Goal: Task Accomplishment & Management: Manage account settings

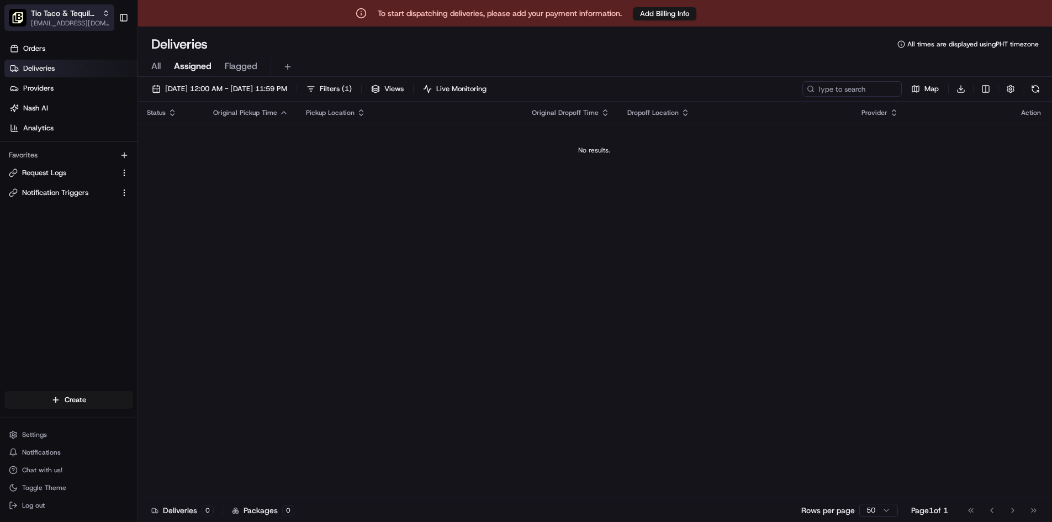
click at [105, 13] on icon "button" at bounding box center [106, 13] width 8 height 8
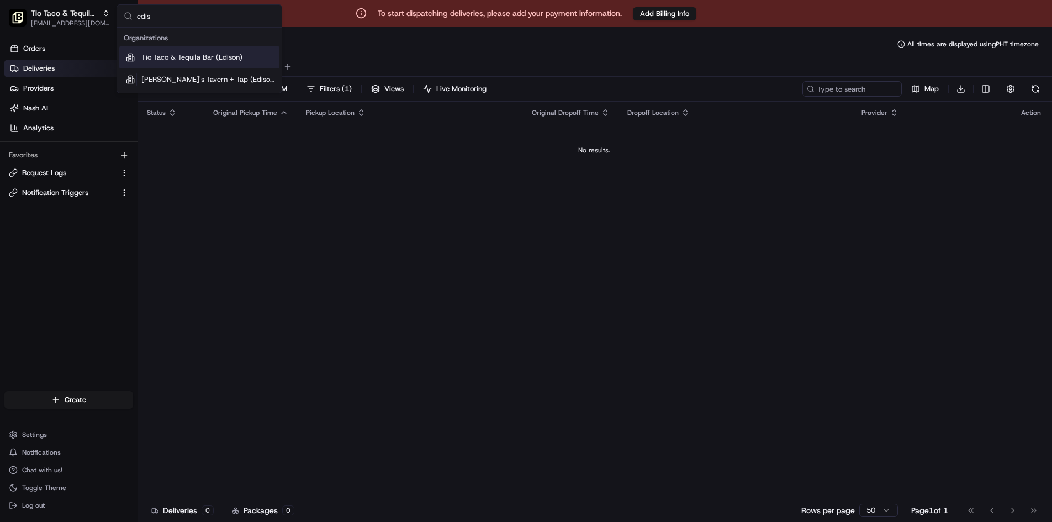
type input "ediso"
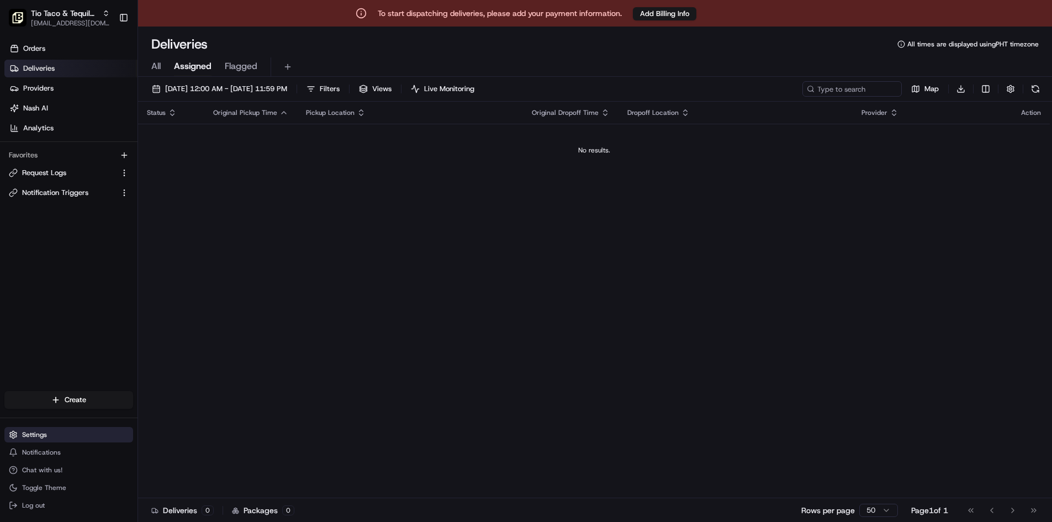
click at [40, 437] on span "Settings" at bounding box center [34, 434] width 25 height 9
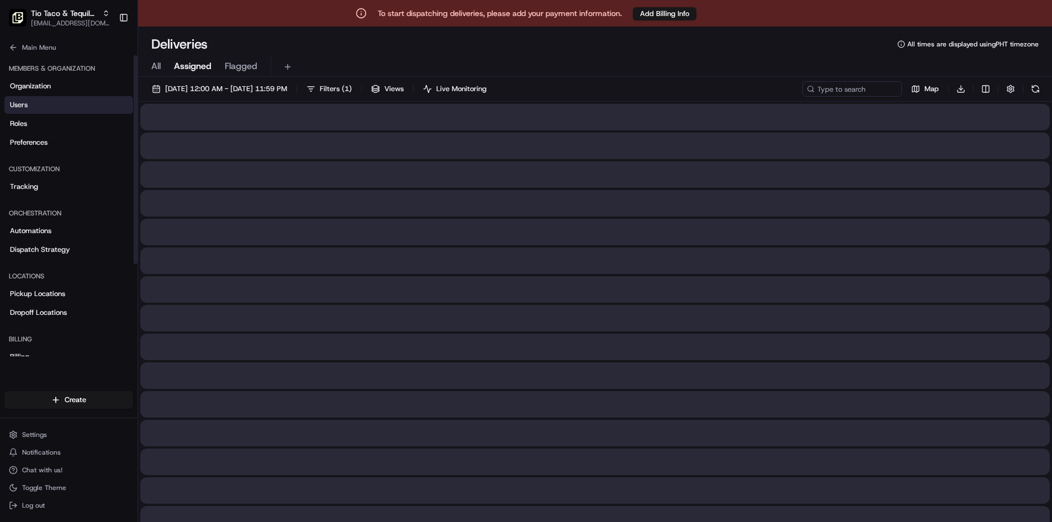
click at [42, 109] on link "Users" at bounding box center [68, 105] width 129 height 18
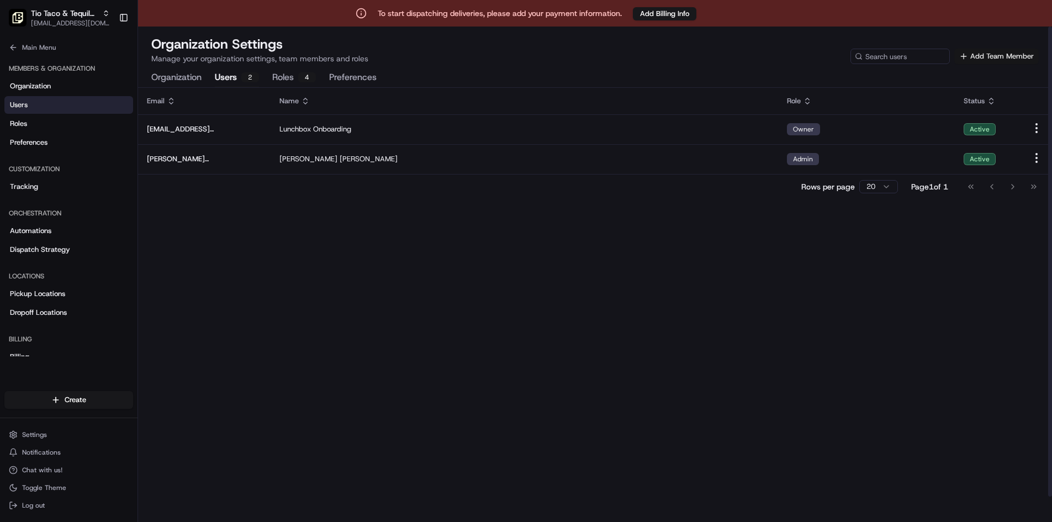
click at [988, 55] on button "Add Team Member" at bounding box center [996, 56] width 84 height 15
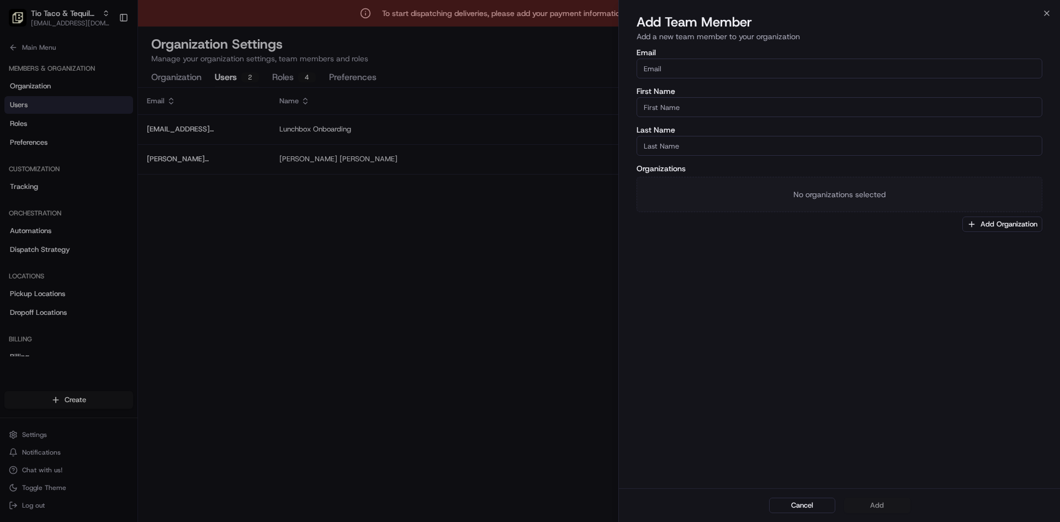
click at [723, 72] on input "Email" at bounding box center [840, 69] width 406 height 20
paste input "[EMAIL_ADDRESS][DOMAIN_NAME]"
type input "[EMAIL_ADDRESS][DOMAIN_NAME]"
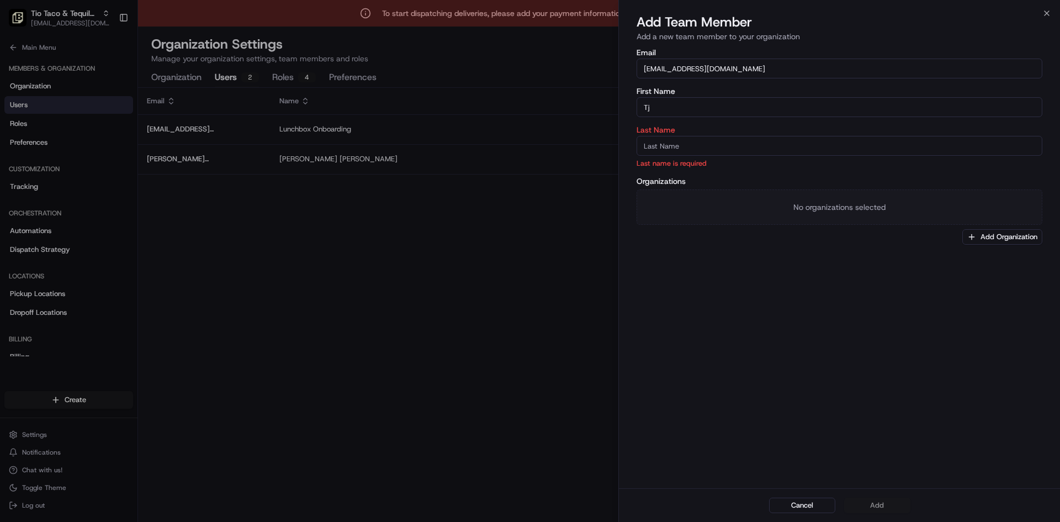
type input "Tj"
type input "[PERSON_NAME]"
click at [827, 299] on div "Email [EMAIL_ADDRESS][DOMAIN_NAME] First Name Tj Last Name [PERSON_NAME] Organi…" at bounding box center [839, 267] width 441 height 442
click at [1002, 218] on button "Add Organization" at bounding box center [1002, 223] width 80 height 15
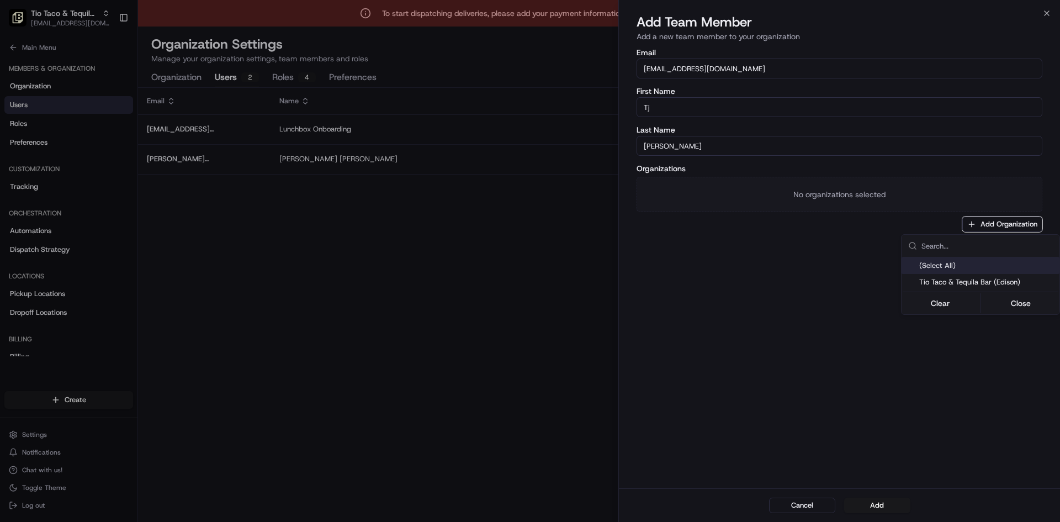
click at [980, 272] on div "(Select All)" at bounding box center [981, 265] width 158 height 17
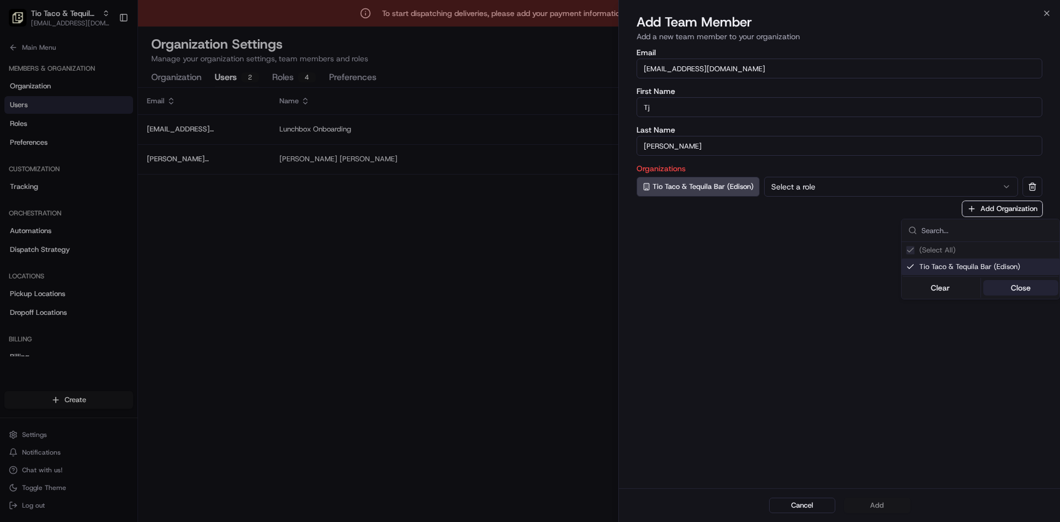
click at [1025, 287] on button "Close" at bounding box center [1021, 287] width 76 height 15
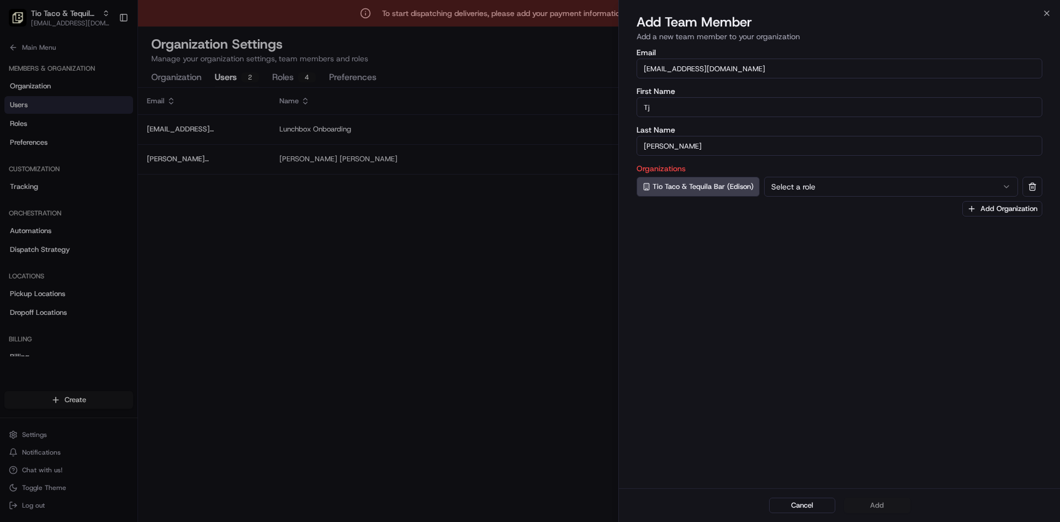
click at [868, 194] on button "Select a role" at bounding box center [891, 187] width 254 height 20
click at [886, 505] on button "Add" at bounding box center [877, 504] width 66 height 15
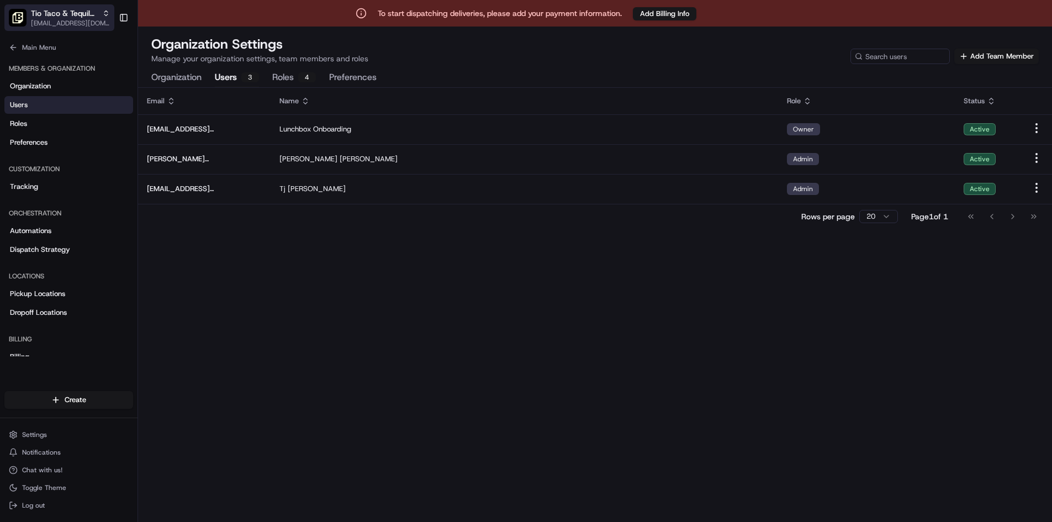
click at [109, 12] on icon "button" at bounding box center [106, 13] width 8 height 8
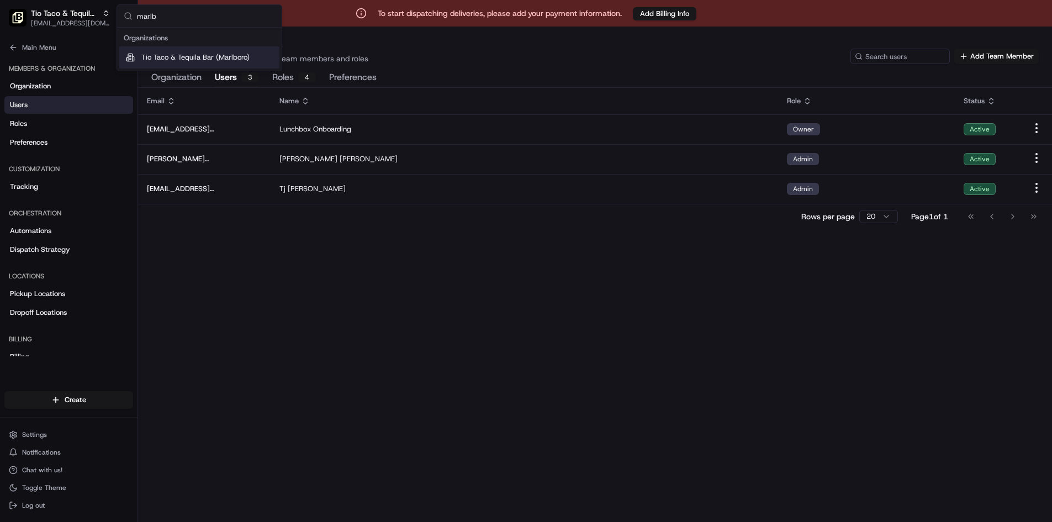
type input "marlbo"
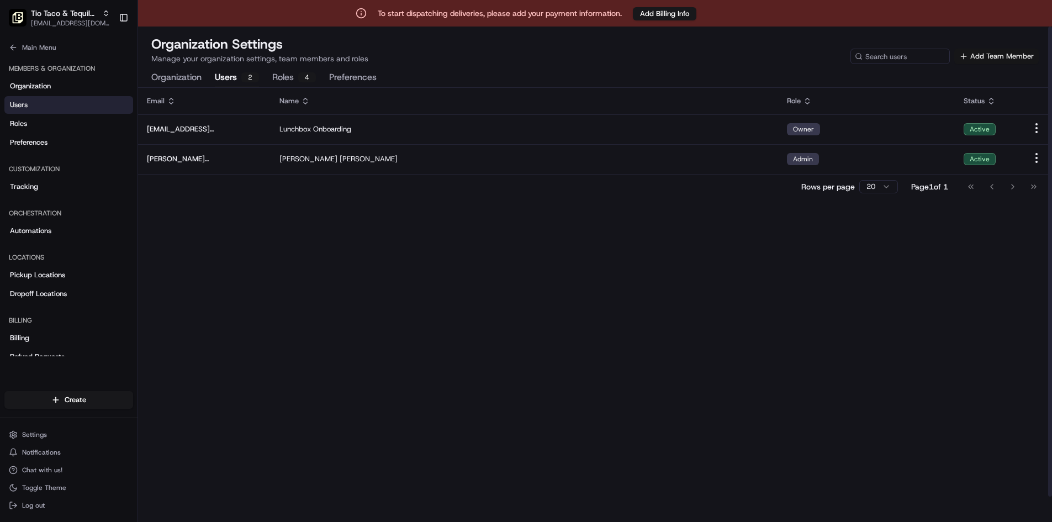
click at [1011, 59] on button "Add Team Member" at bounding box center [996, 56] width 84 height 15
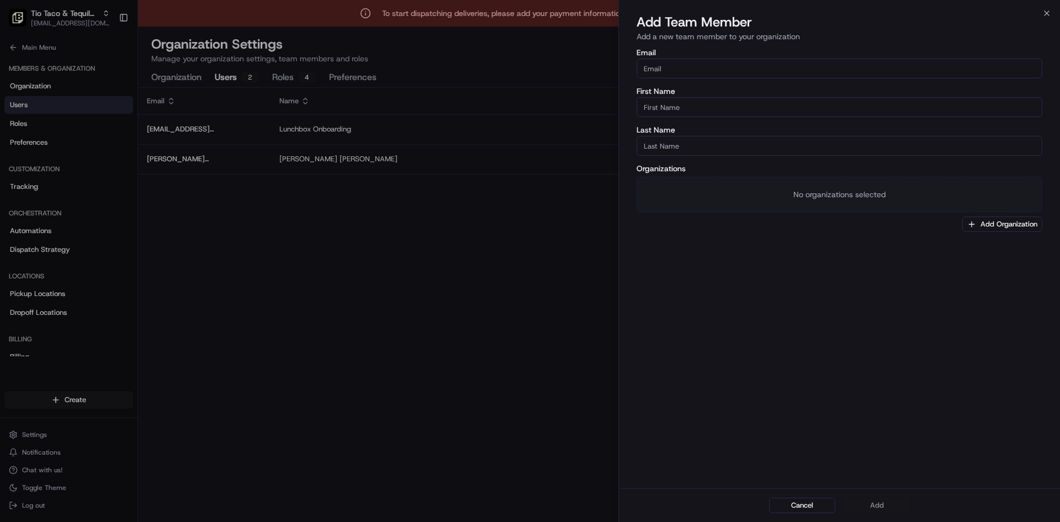
click at [656, 66] on input "Email" at bounding box center [840, 69] width 406 height 20
paste input "[EMAIL_ADDRESS][DOMAIN_NAME]"
type input "[EMAIL_ADDRESS][DOMAIN_NAME]"
type input "Tj"
type input "[PERSON_NAME]"
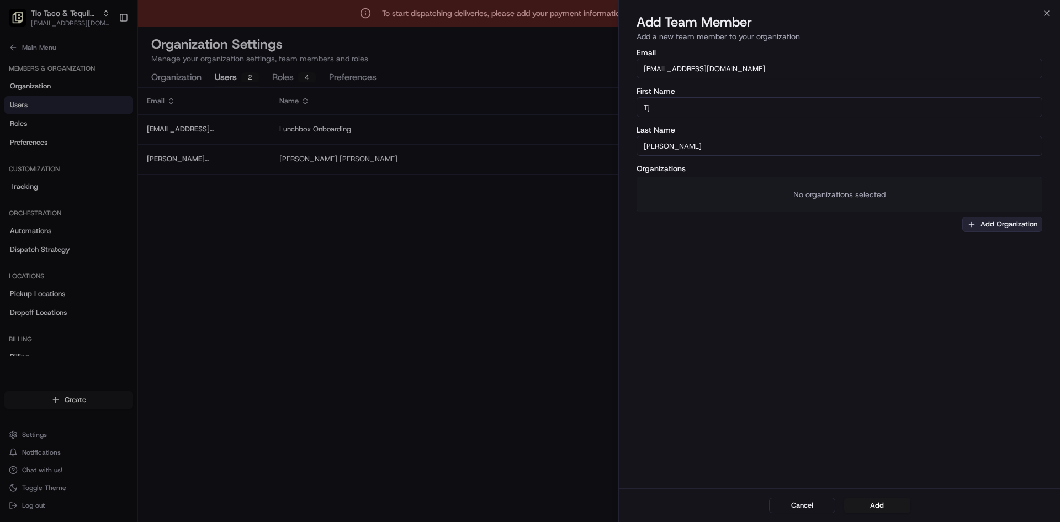
click at [996, 226] on button "Add Organization" at bounding box center [1002, 223] width 80 height 15
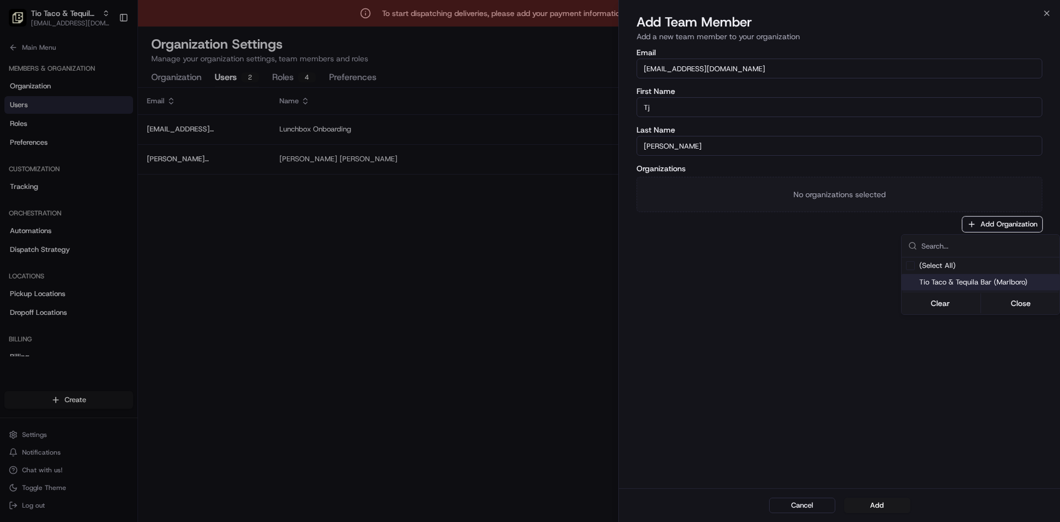
click at [966, 280] on span "Tio Taco & Tequila Bar (Marlboro)" at bounding box center [987, 282] width 136 height 10
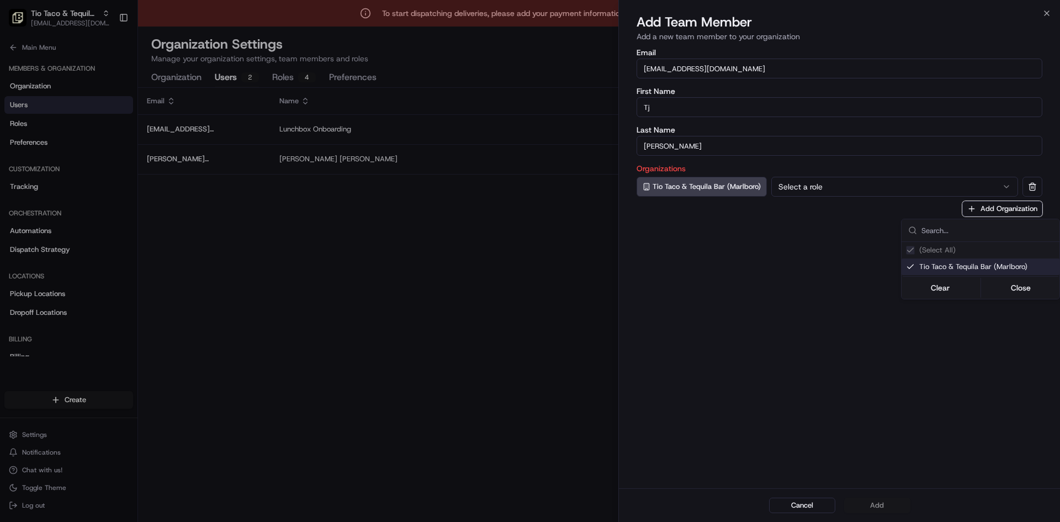
click at [811, 182] on div at bounding box center [530, 261] width 1060 height 522
click at [809, 194] on button "Select a role" at bounding box center [894, 187] width 247 height 20
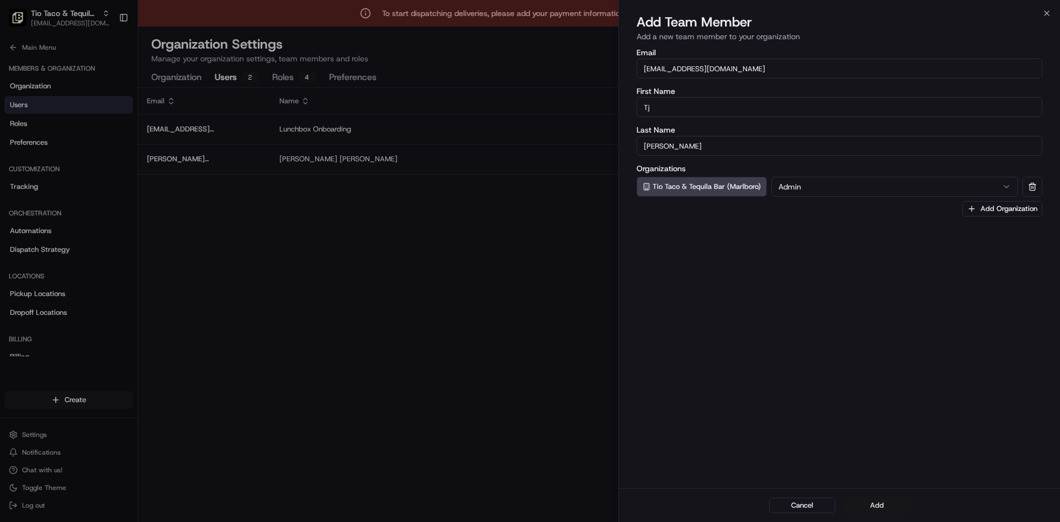
click at [875, 502] on button "Add" at bounding box center [877, 504] width 66 height 15
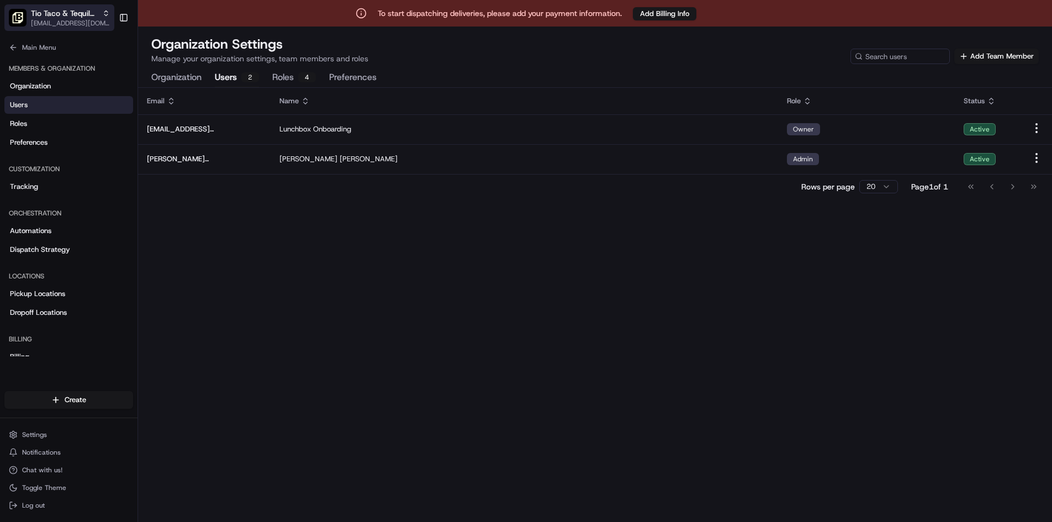
click at [105, 12] on icon "button" at bounding box center [105, 11] width 3 height 2
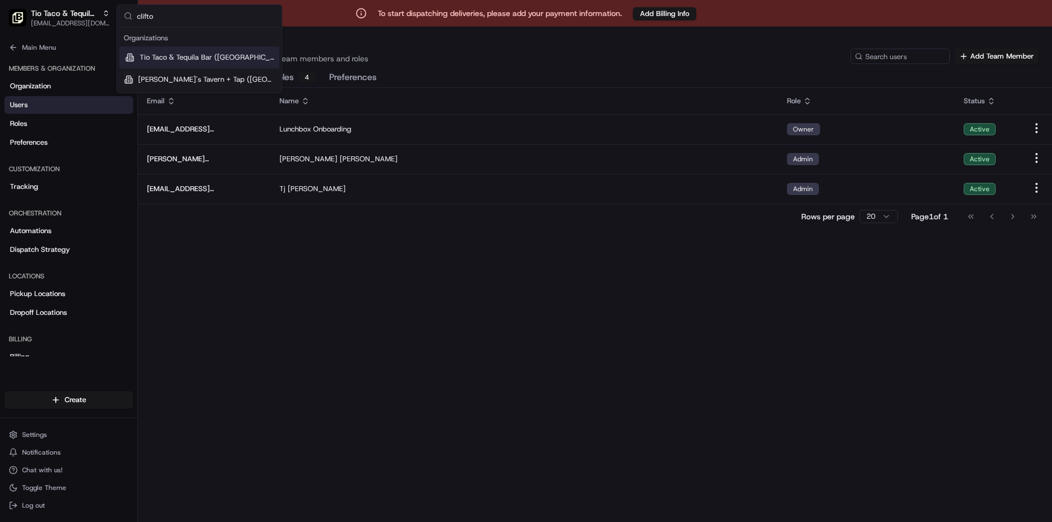
type input "[PERSON_NAME]"
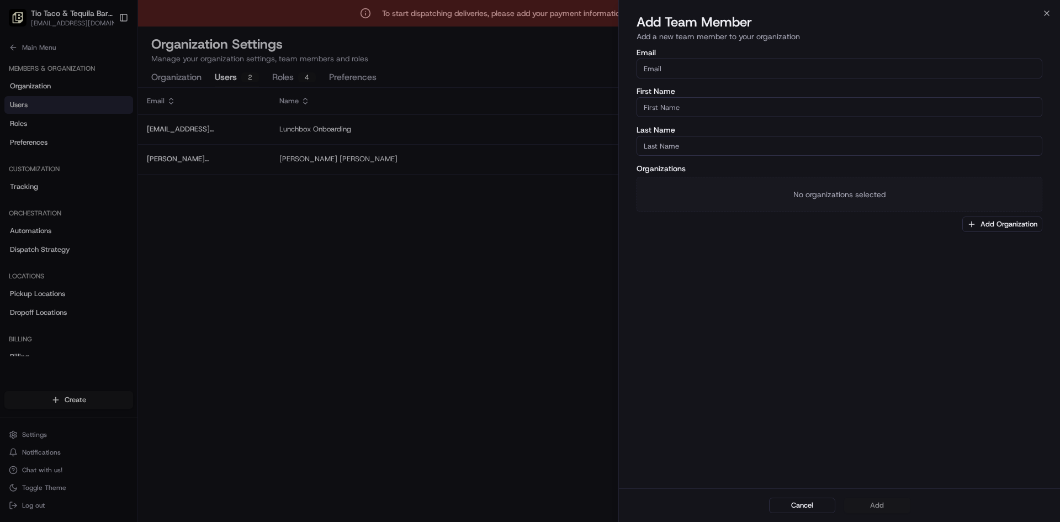
click at [678, 73] on input "Email" at bounding box center [840, 69] width 406 height 20
paste input "[EMAIL_ADDRESS][DOMAIN_NAME]"
type input "[EMAIL_ADDRESS][DOMAIN_NAME]"
type input "Tj"
type input "[PERSON_NAME]"
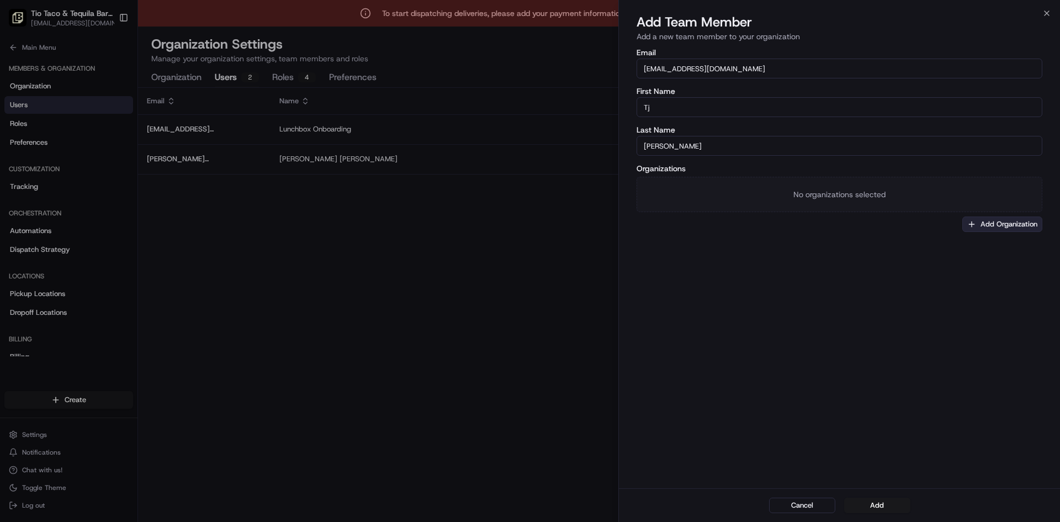
click at [1001, 225] on button "Add Organization" at bounding box center [1002, 223] width 80 height 15
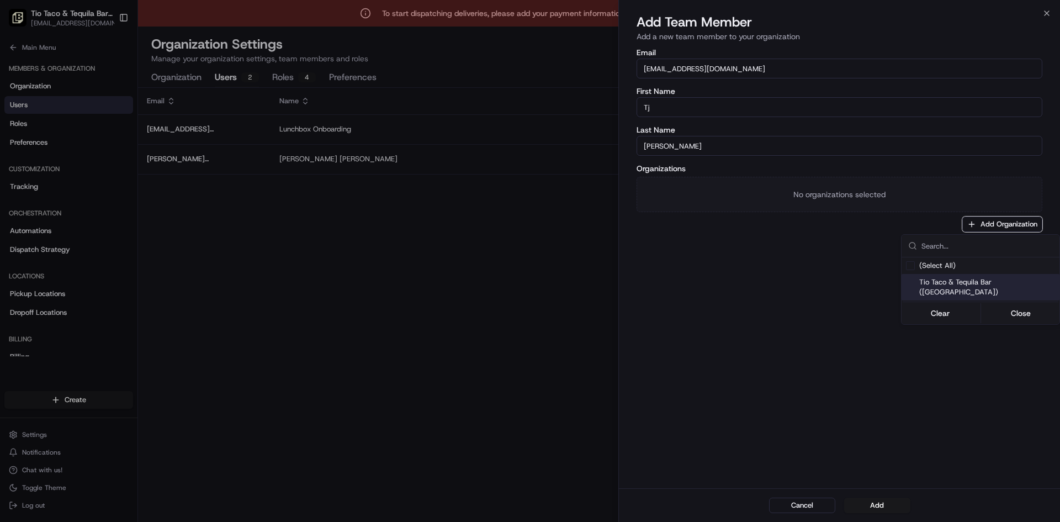
click at [1003, 276] on div "Tio Taco & Tequila Bar ([GEOGRAPHIC_DATA])" at bounding box center [981, 287] width 158 height 27
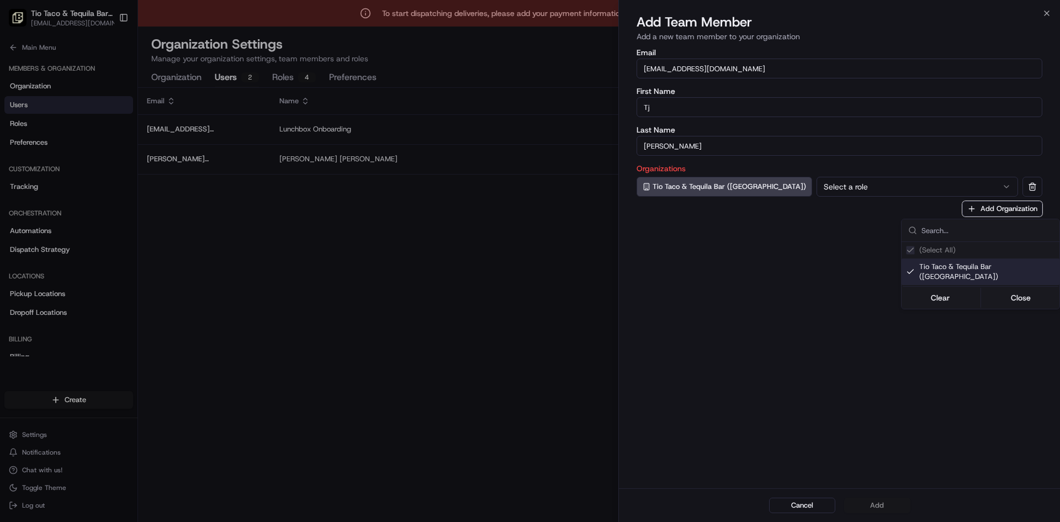
click at [860, 193] on div at bounding box center [530, 261] width 1060 height 522
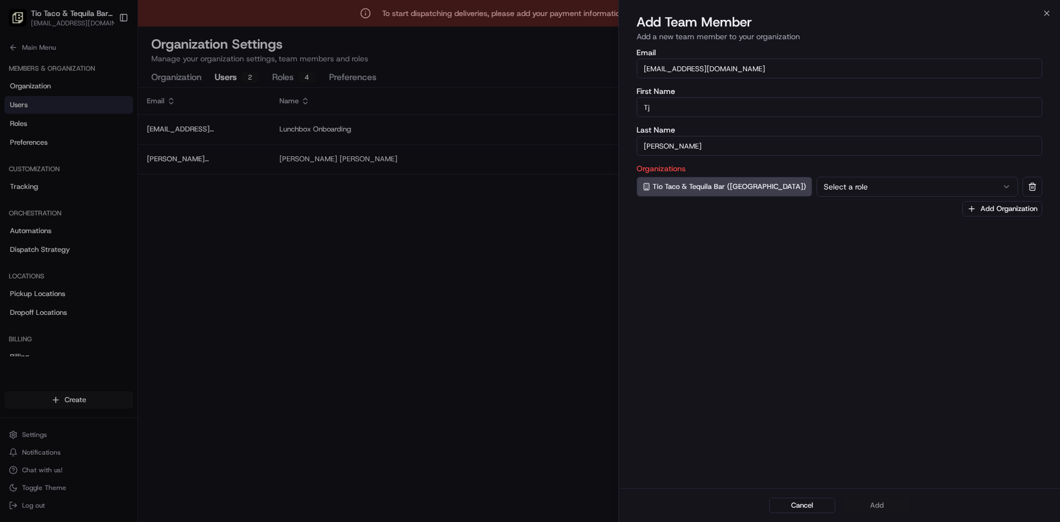
click at [819, 187] on button "Select a role" at bounding box center [918, 187] width 202 height 20
click at [868, 504] on button "Add" at bounding box center [877, 504] width 66 height 15
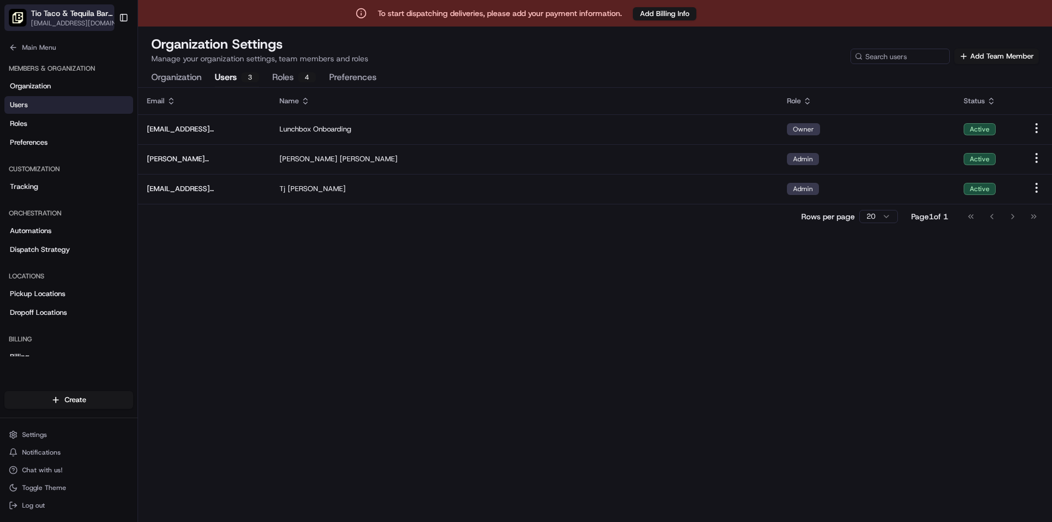
click at [117, 14] on icon "button" at bounding box center [121, 13] width 8 height 8
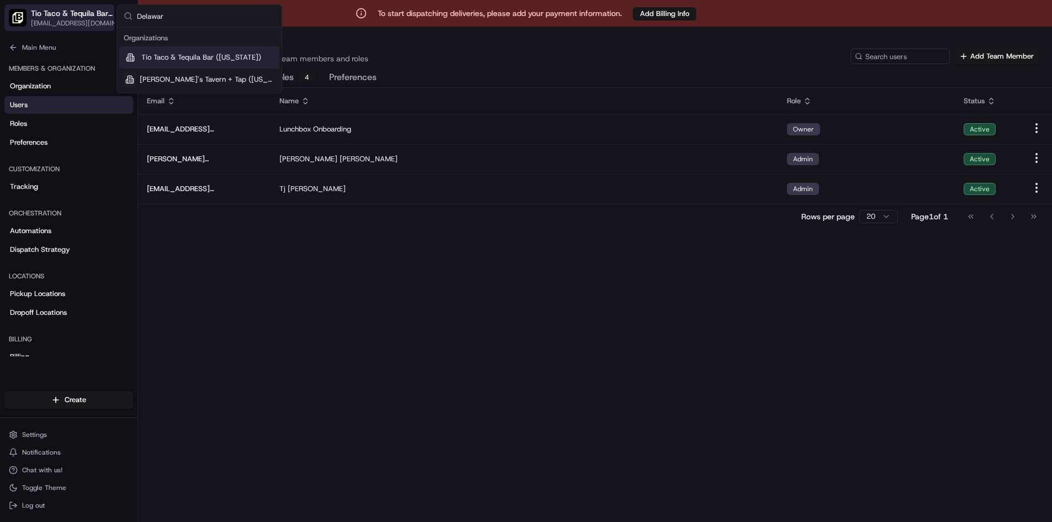
type input "[US_STATE]"
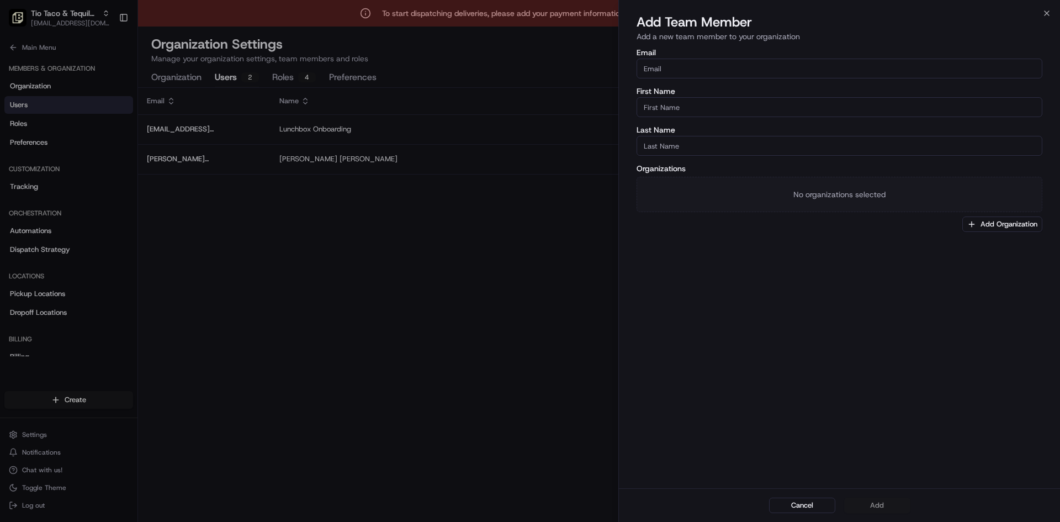
click at [705, 75] on input "Email" at bounding box center [840, 69] width 406 height 20
paste input "[EMAIL_ADDRESS][DOMAIN_NAME]"
type input "[EMAIL_ADDRESS][DOMAIN_NAME]"
type input "Tj"
type input "[PERSON_NAME]"
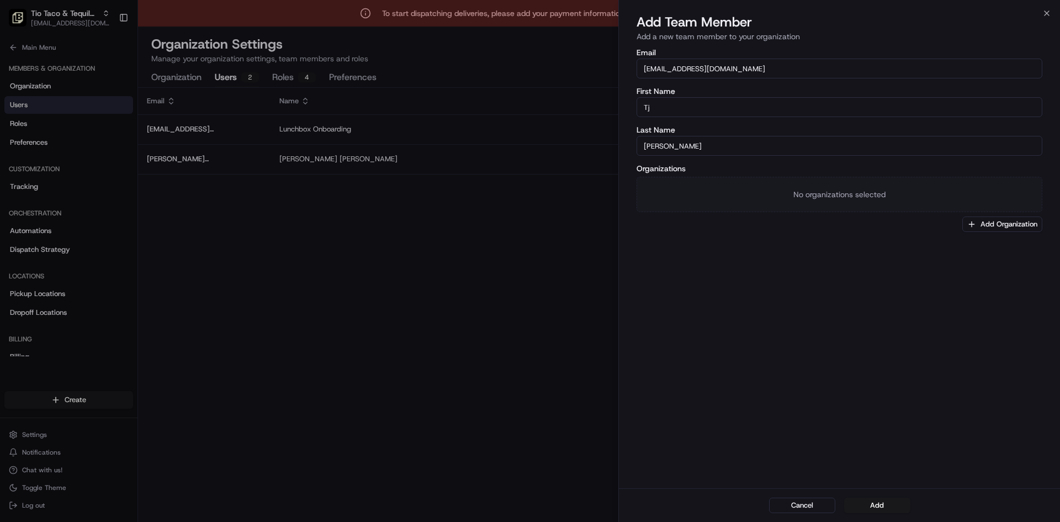
click at [682, 261] on div "Email [EMAIL_ADDRESS][DOMAIN_NAME] First Name Tj Last Name [PERSON_NAME] Organi…" at bounding box center [839, 267] width 441 height 442
click at [996, 226] on button "Add Organization" at bounding box center [1002, 223] width 80 height 15
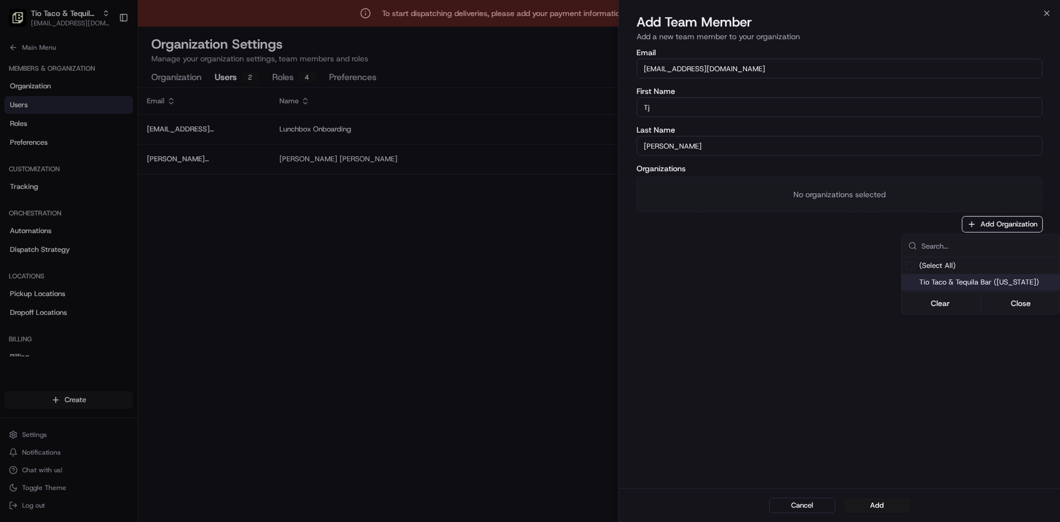
click at [954, 287] on span "Tio Taco & Tequila Bar ([US_STATE])" at bounding box center [987, 282] width 136 height 10
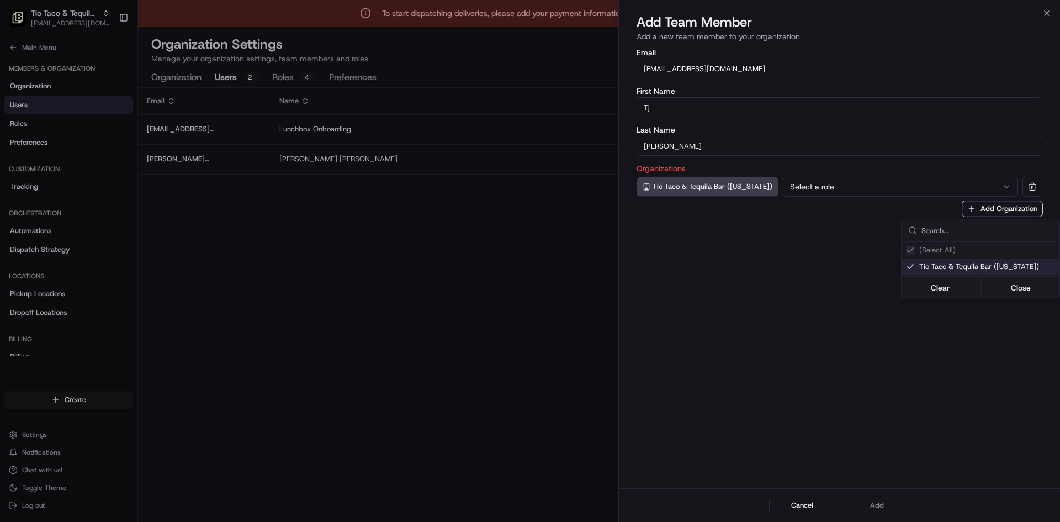
click at [824, 197] on div at bounding box center [530, 261] width 1060 height 522
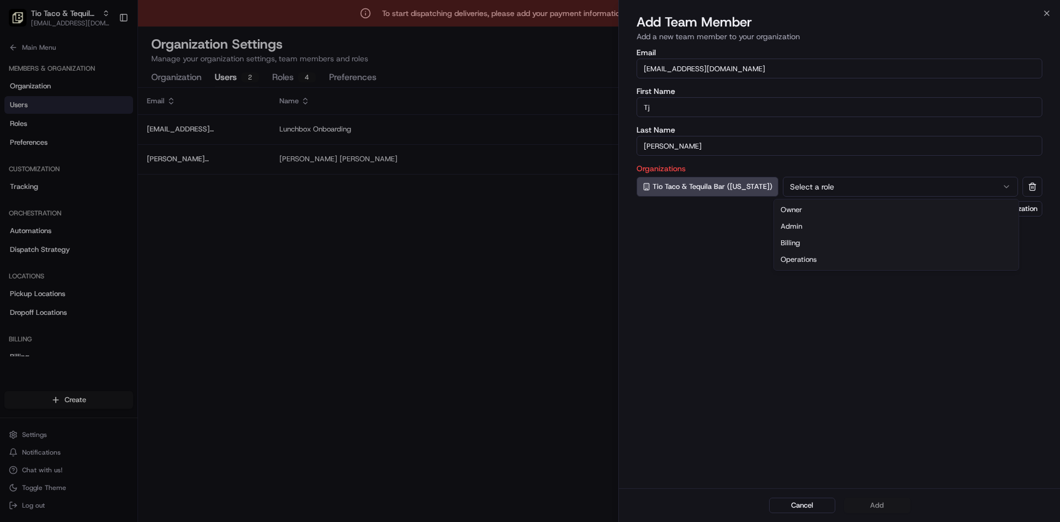
click at [824, 187] on button "Select a role" at bounding box center [900, 187] width 235 height 20
click at [888, 502] on button "Add" at bounding box center [877, 504] width 66 height 15
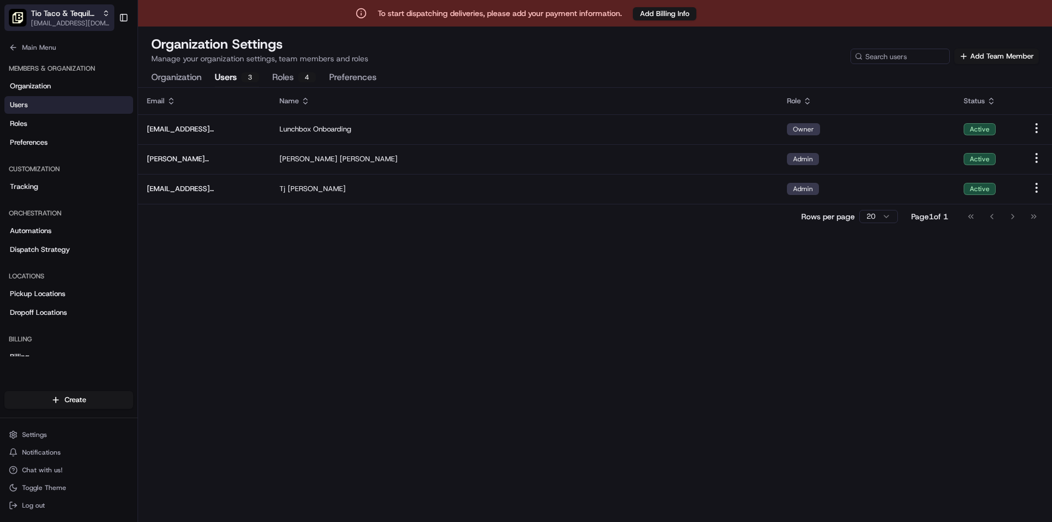
click at [108, 18] on div "Tio Taco & Tequila Bar ([US_STATE])" at bounding box center [70, 13] width 79 height 11
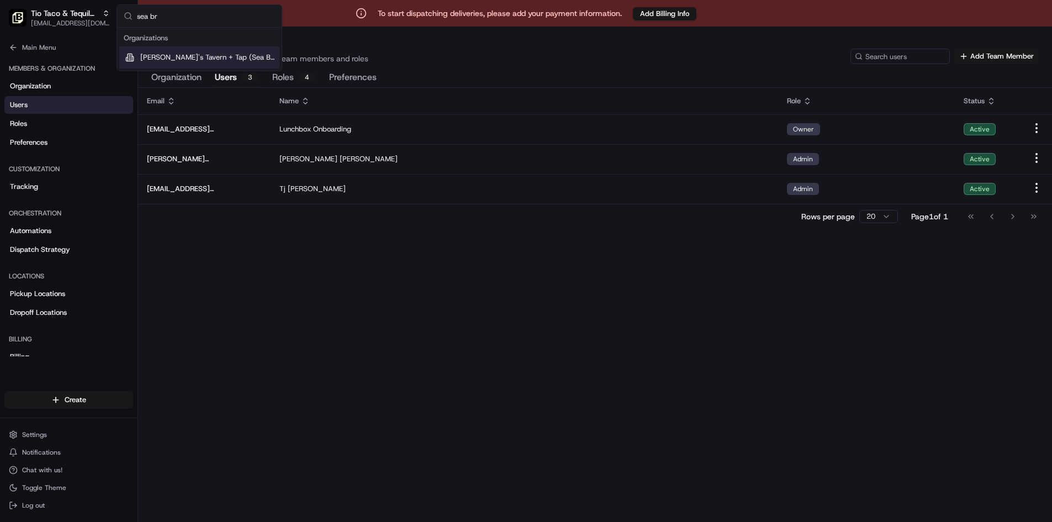
type input "sea bri"
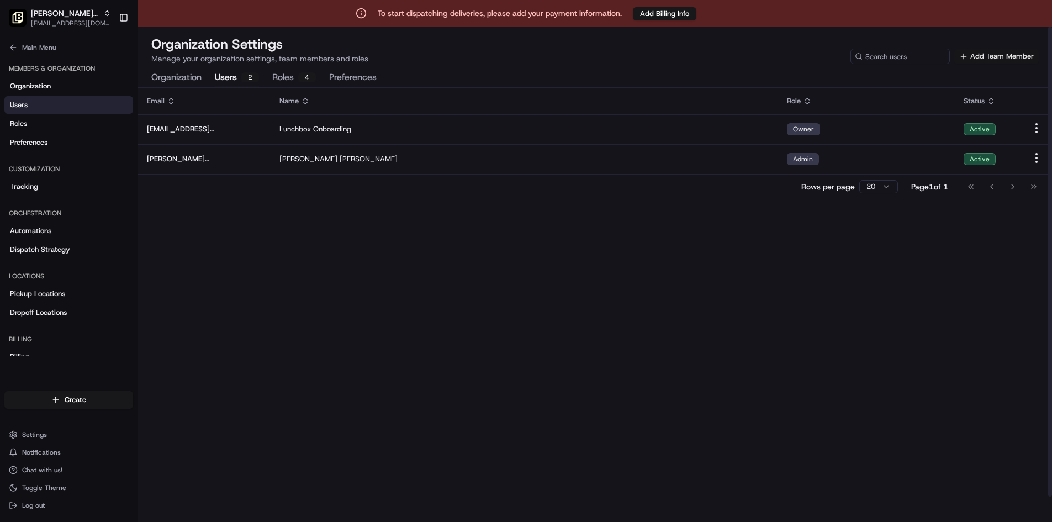
click at [999, 56] on button "Add Team Member" at bounding box center [996, 56] width 84 height 15
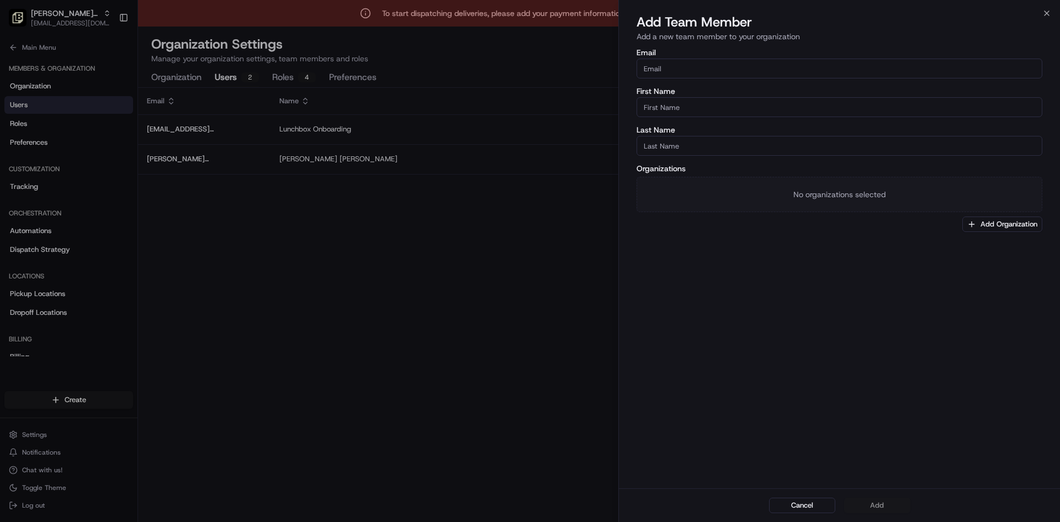
click at [682, 68] on input "Email" at bounding box center [840, 69] width 406 height 20
paste input "[EMAIL_ADDRESS][DOMAIN_NAME]"
type input "[EMAIL_ADDRESS][DOMAIN_NAME]"
type input "Tj"
type input "[PERSON_NAME]"
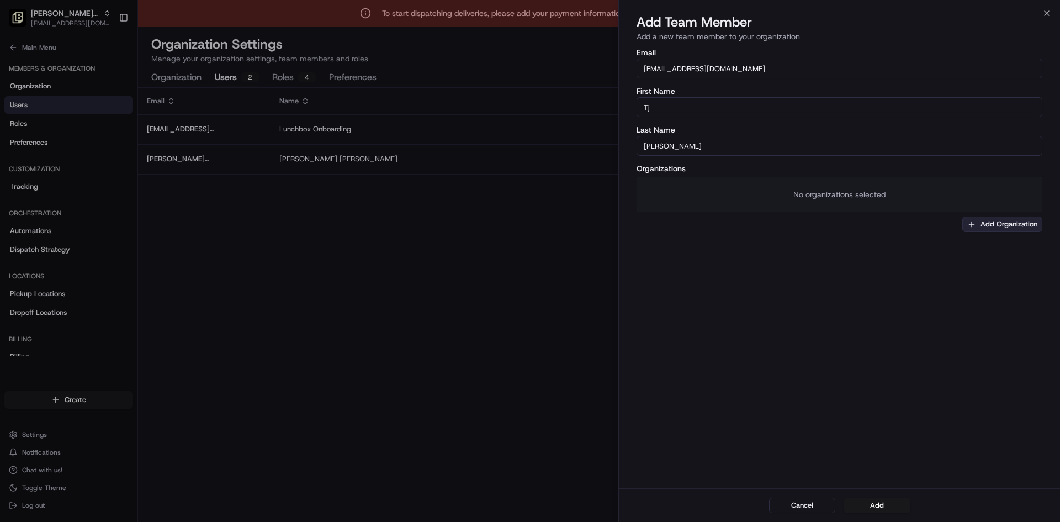
click at [1015, 220] on button "Add Organization" at bounding box center [1002, 223] width 80 height 15
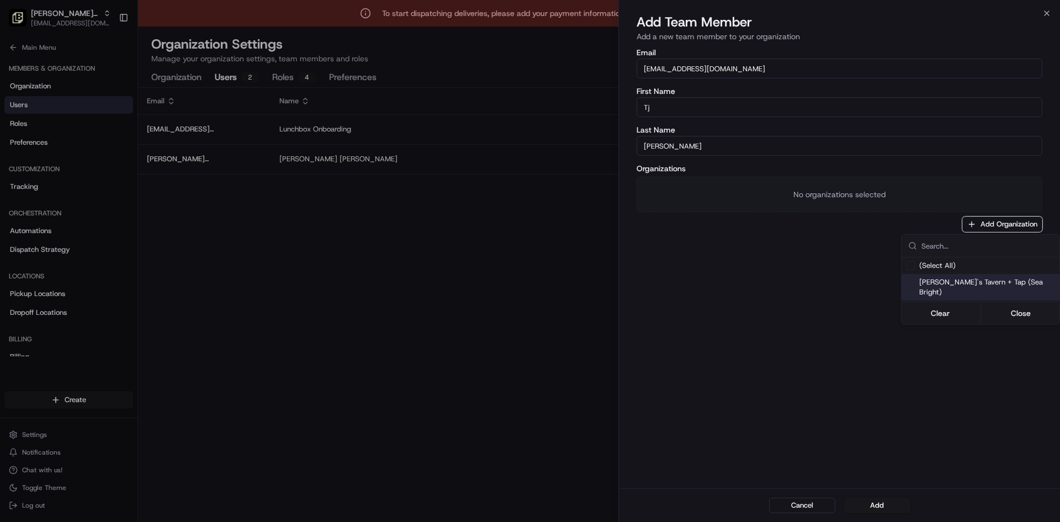
click at [984, 283] on span "[PERSON_NAME]'s Tavern + Tap (Sea Bright)" at bounding box center [987, 287] width 136 height 20
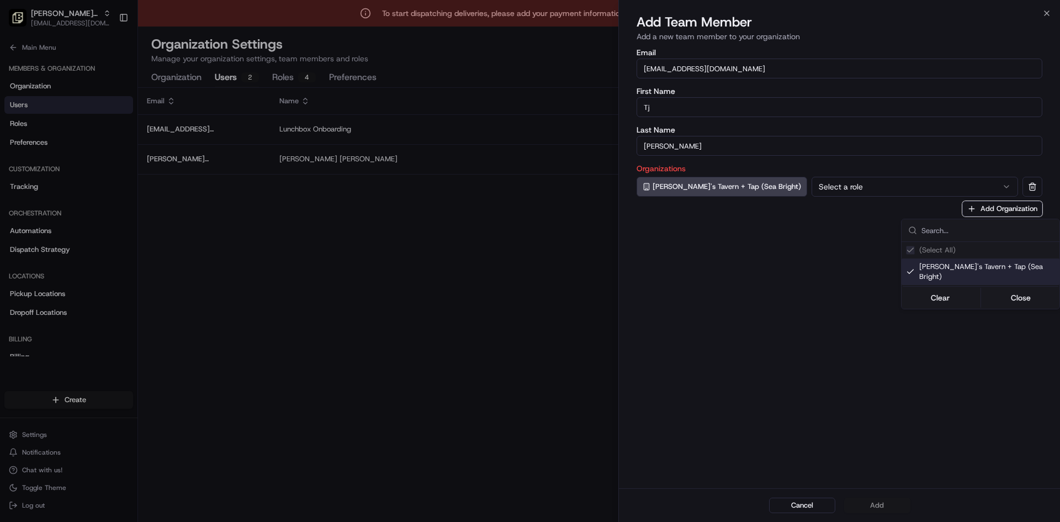
click at [819, 186] on div at bounding box center [530, 261] width 1060 height 522
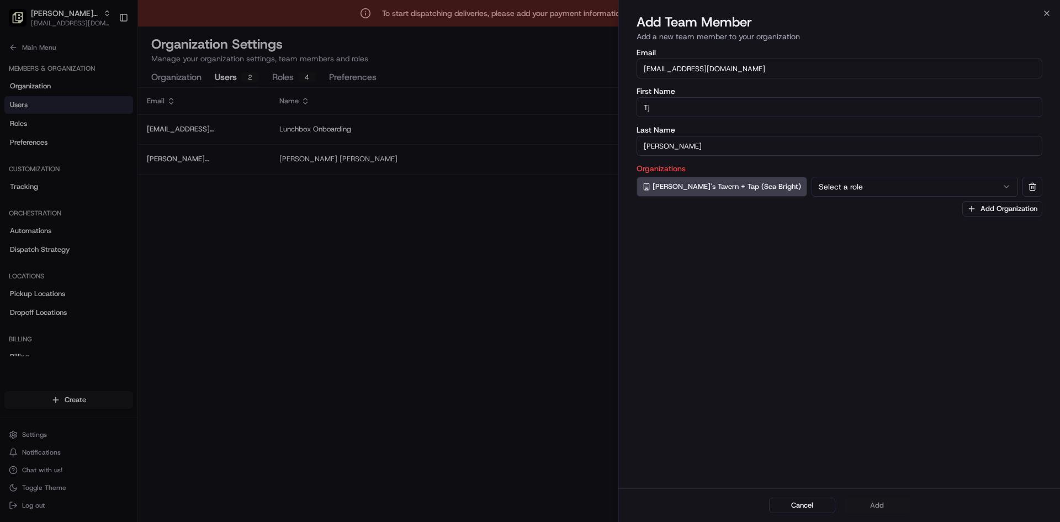
click at [819, 186] on button "Select a role" at bounding box center [915, 187] width 206 height 20
click at [879, 507] on button "Add" at bounding box center [877, 504] width 66 height 15
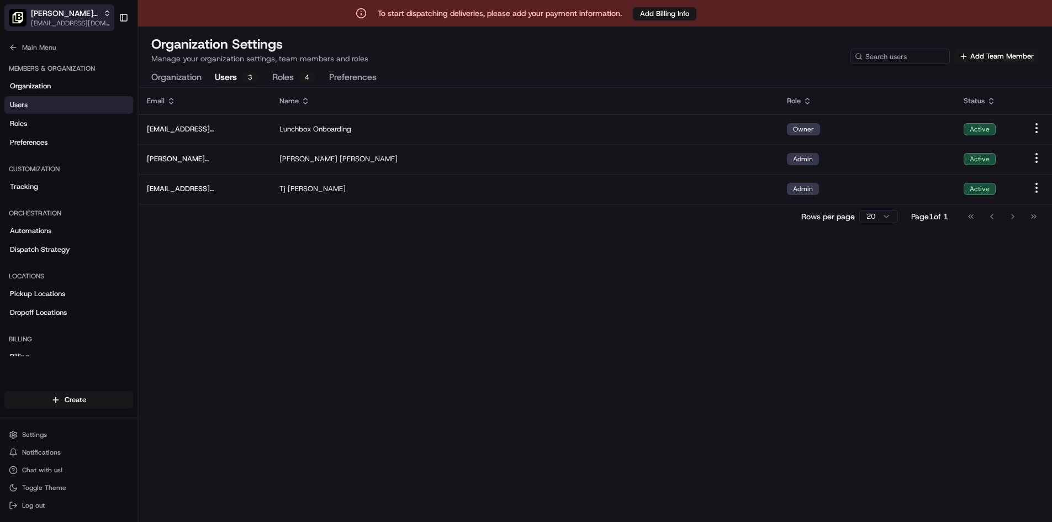
click at [100, 10] on div "[PERSON_NAME]'s Tavern + Tap (Sea Bright)" at bounding box center [71, 13] width 80 height 11
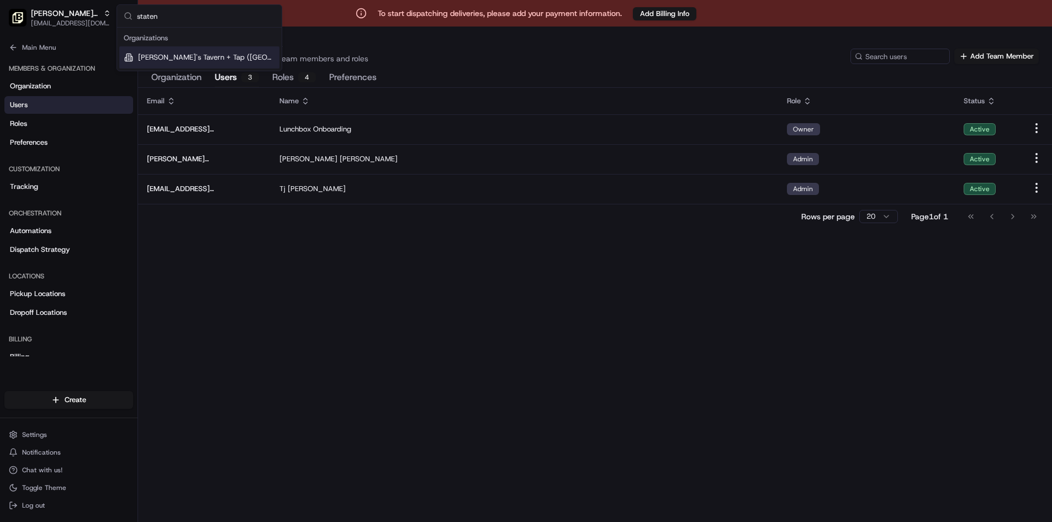
type input "staten"
click at [224, 60] on span "[PERSON_NAME]'s Tavern + Tap ([GEOGRAPHIC_DATA])" at bounding box center [206, 57] width 137 height 10
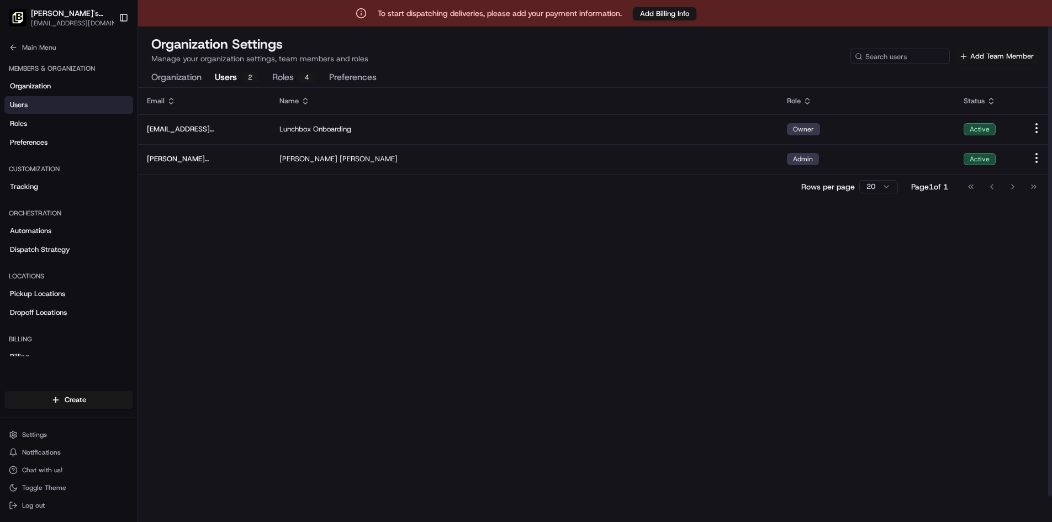
click at [1003, 57] on button "Add Team Member" at bounding box center [996, 56] width 84 height 15
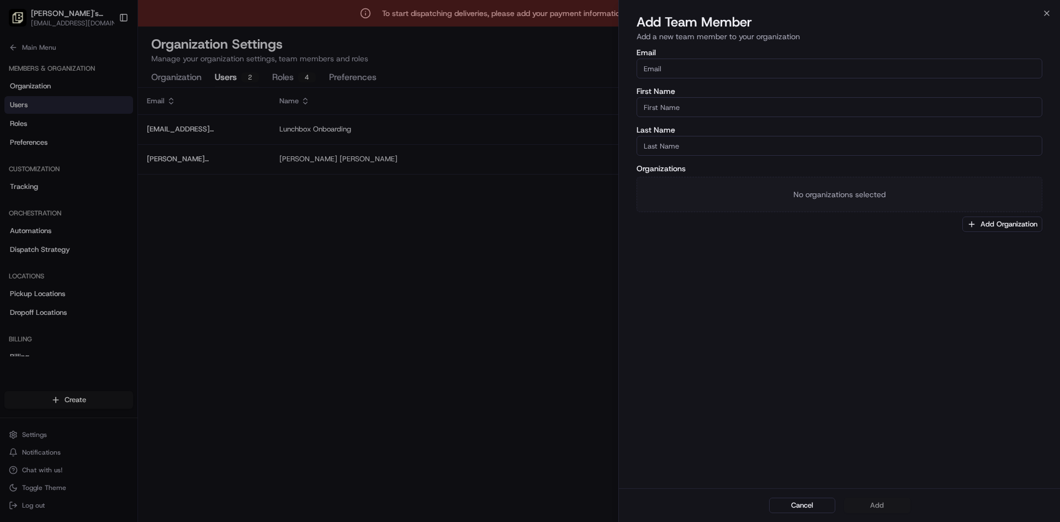
click at [724, 68] on input "Email" at bounding box center [840, 69] width 406 height 20
paste input "[EMAIL_ADDRESS][DOMAIN_NAME]"
type input "[EMAIL_ADDRESS][DOMAIN_NAME]"
type input "Tj"
type input "[PERSON_NAME]"
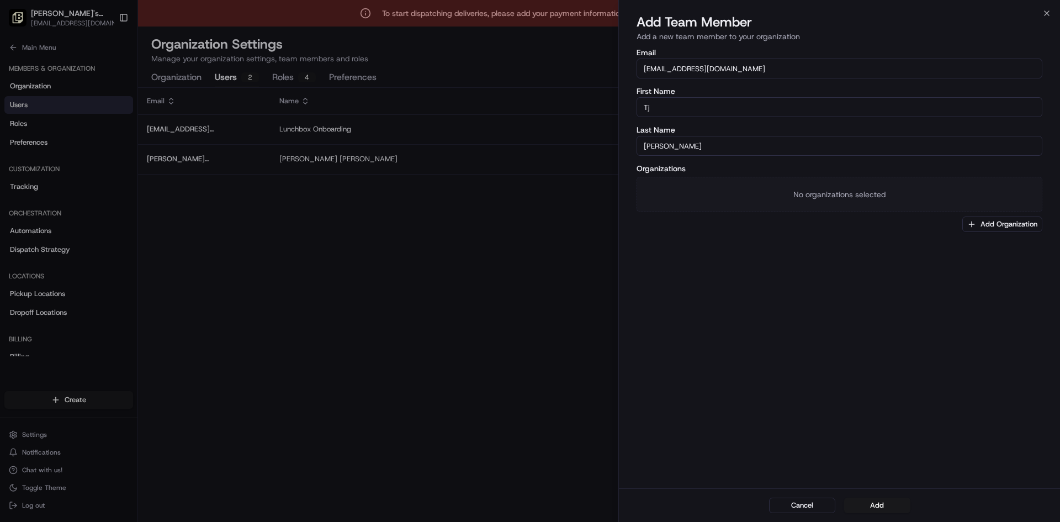
click at [750, 224] on div "Organizations No organizations selected Add Organization" at bounding box center [840, 198] width 406 height 67
click at [1021, 219] on button "Add Organization" at bounding box center [1002, 223] width 80 height 15
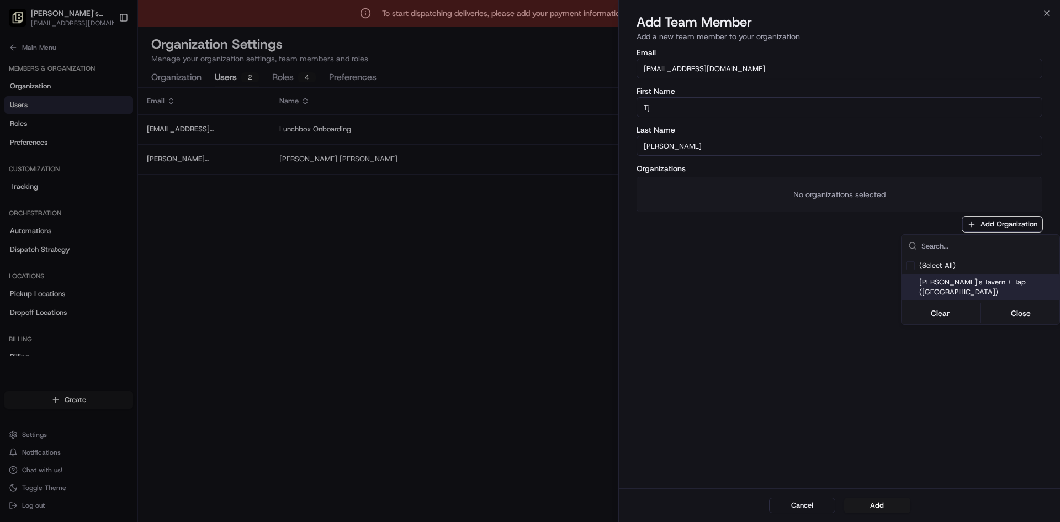
click at [952, 280] on span "[PERSON_NAME]'s Tavern + Tap ([GEOGRAPHIC_DATA])" at bounding box center [987, 287] width 136 height 20
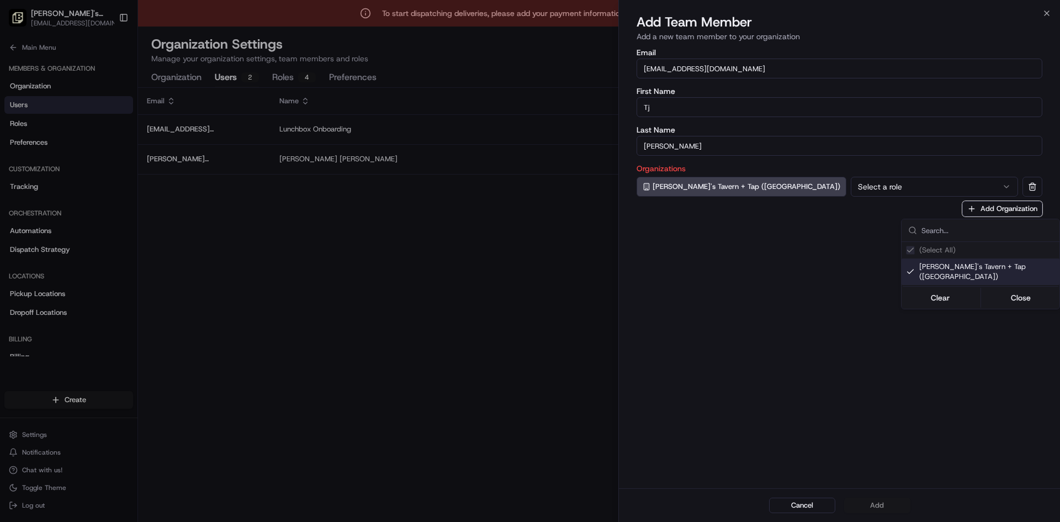
click at [827, 187] on div at bounding box center [530, 261] width 1060 height 522
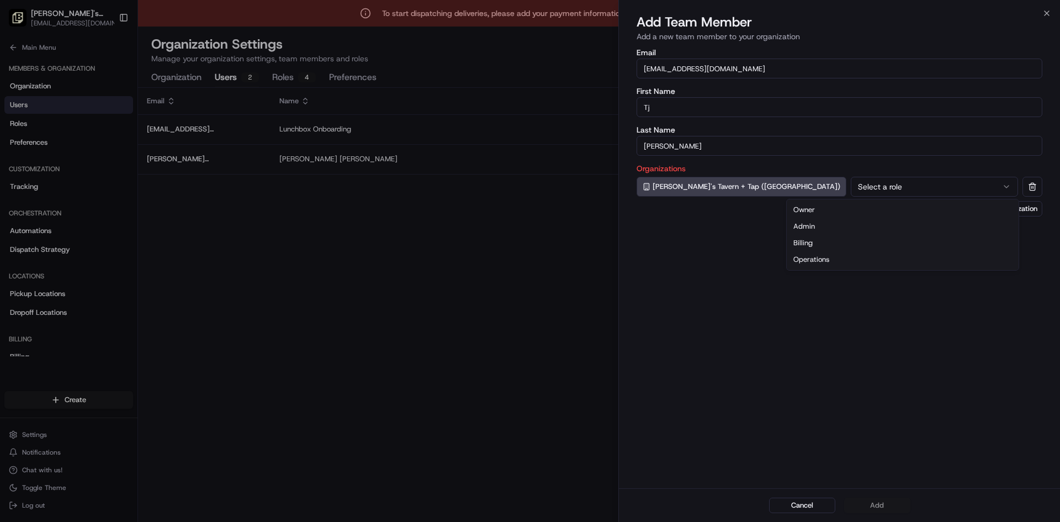
click at [851, 187] on button "Select a role" at bounding box center [934, 187] width 167 height 20
click at [882, 505] on button "Add" at bounding box center [877, 504] width 66 height 15
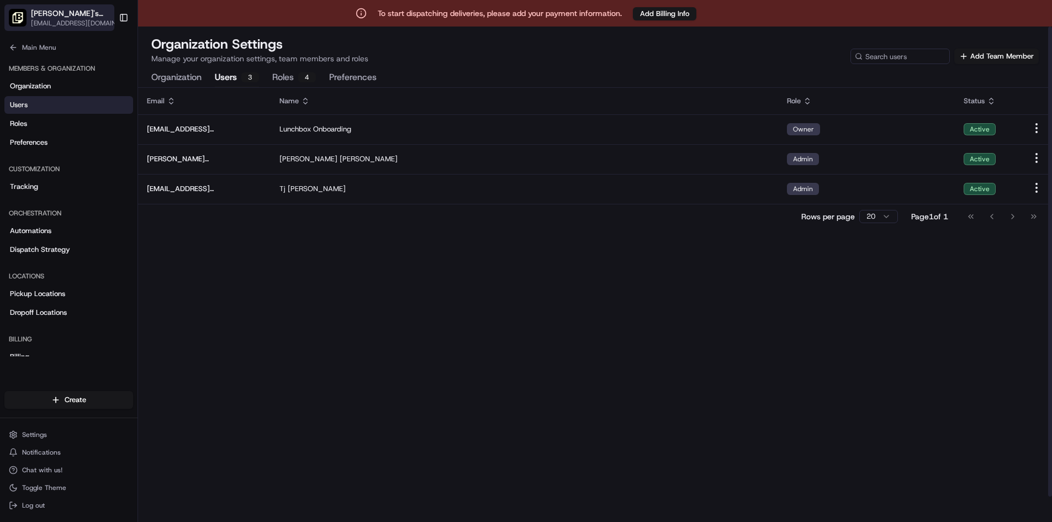
click at [73, 18] on span "[PERSON_NAME]'s Tavern + Tap ([GEOGRAPHIC_DATA])" at bounding box center [72, 13] width 82 height 11
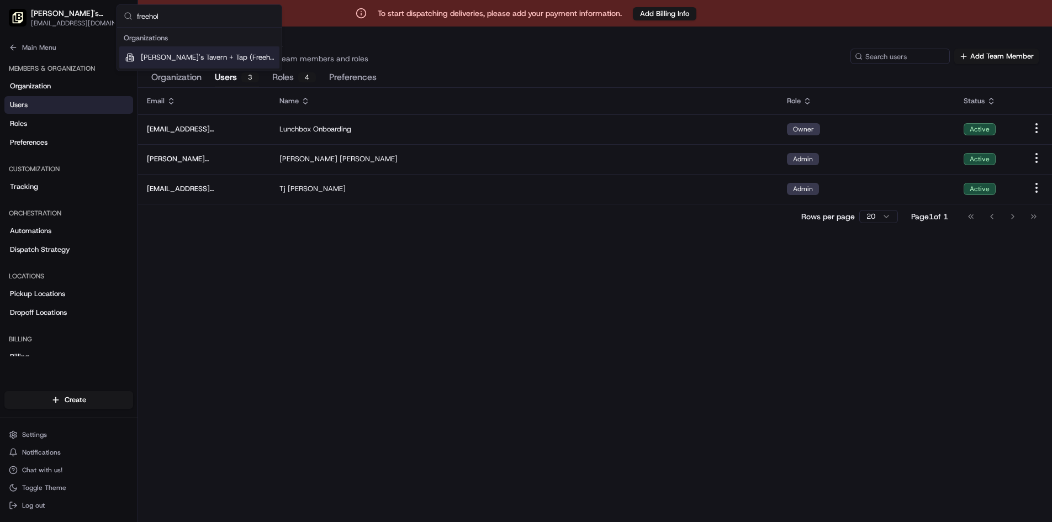
type input "freehol"
click at [203, 57] on span "[PERSON_NAME]'s Tavern + Tap (Freehold)" at bounding box center [208, 57] width 134 height 10
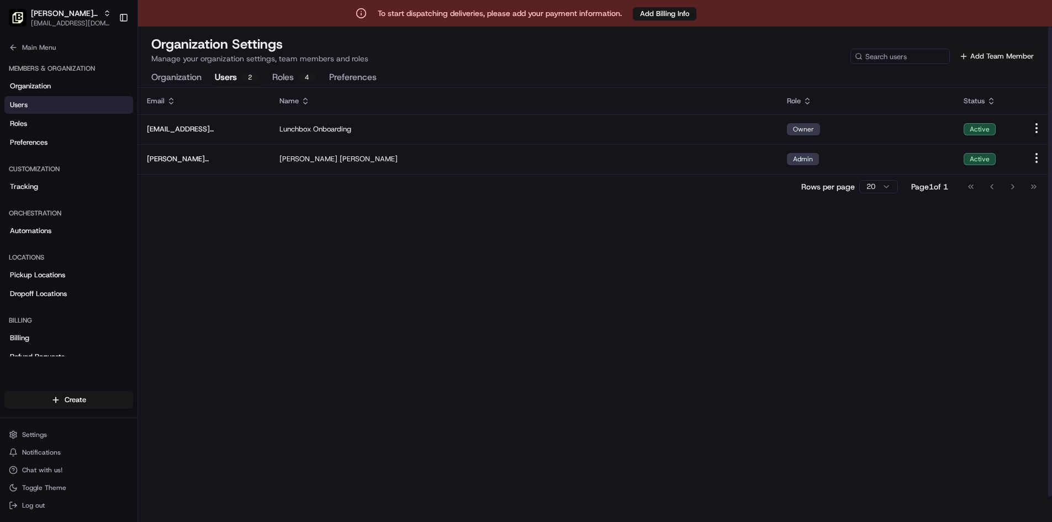
click at [1006, 53] on button "Add Team Member" at bounding box center [996, 56] width 84 height 15
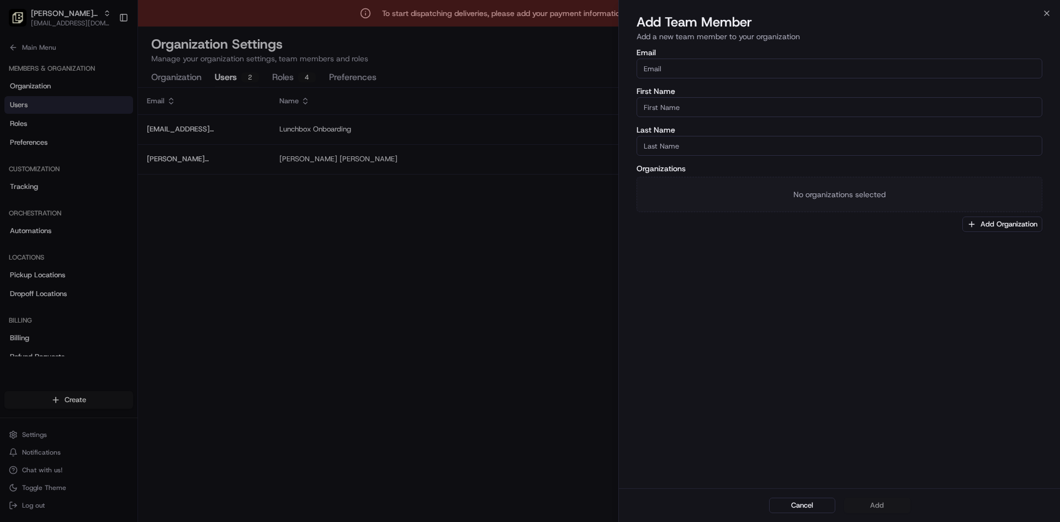
click at [695, 71] on input "Email" at bounding box center [840, 69] width 406 height 20
paste input "[EMAIL_ADDRESS][DOMAIN_NAME]"
type input "[EMAIL_ADDRESS][DOMAIN_NAME]"
type input "Tj"
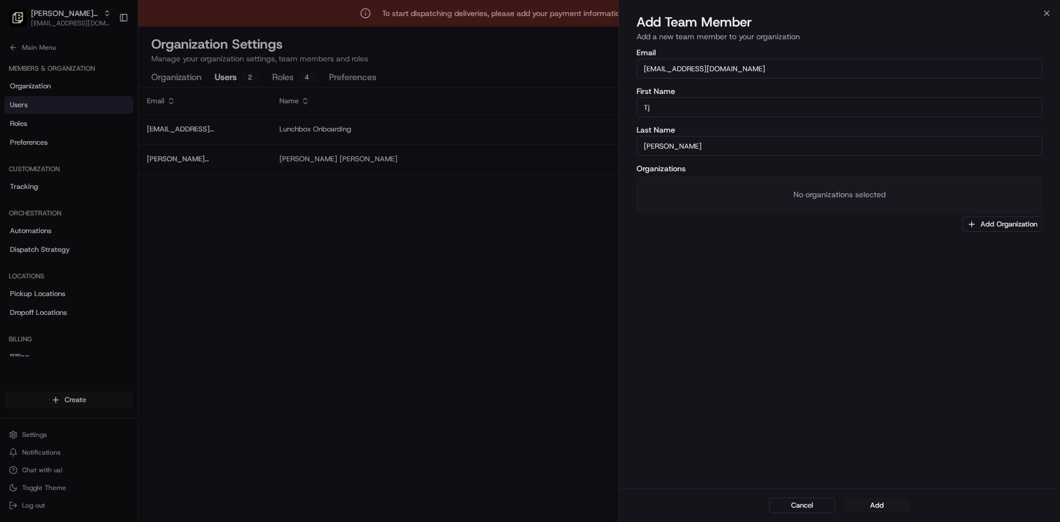
type input "[PERSON_NAME]"
click at [718, 266] on div "Email [EMAIL_ADDRESS][DOMAIN_NAME] First Name Tj Last Name [PERSON_NAME] Organi…" at bounding box center [839, 267] width 441 height 442
click at [1015, 225] on button "Add Organization" at bounding box center [1002, 223] width 80 height 15
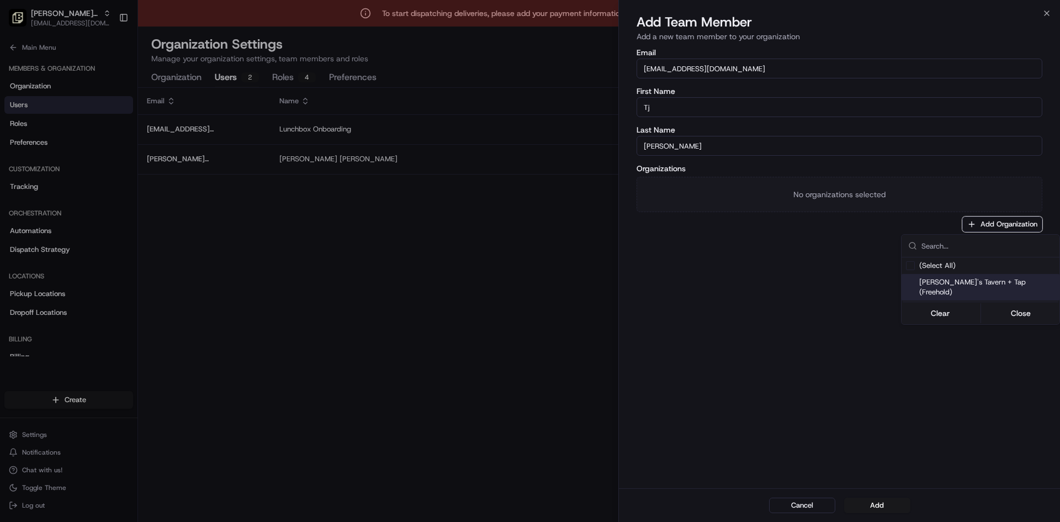
click at [950, 288] on div "[PERSON_NAME]'s Tavern + Tap (Freehold)" at bounding box center [981, 287] width 158 height 27
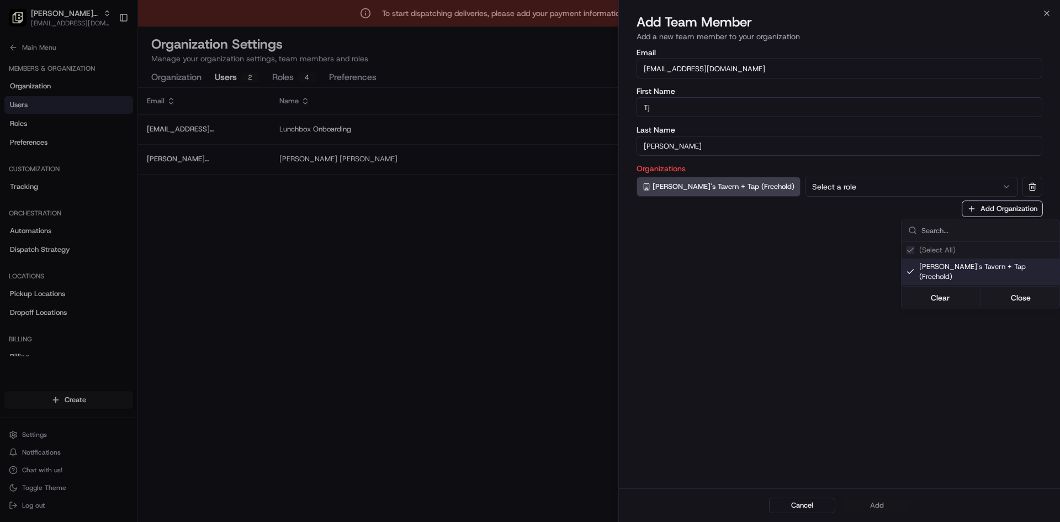
click at [812, 173] on div at bounding box center [530, 261] width 1060 height 522
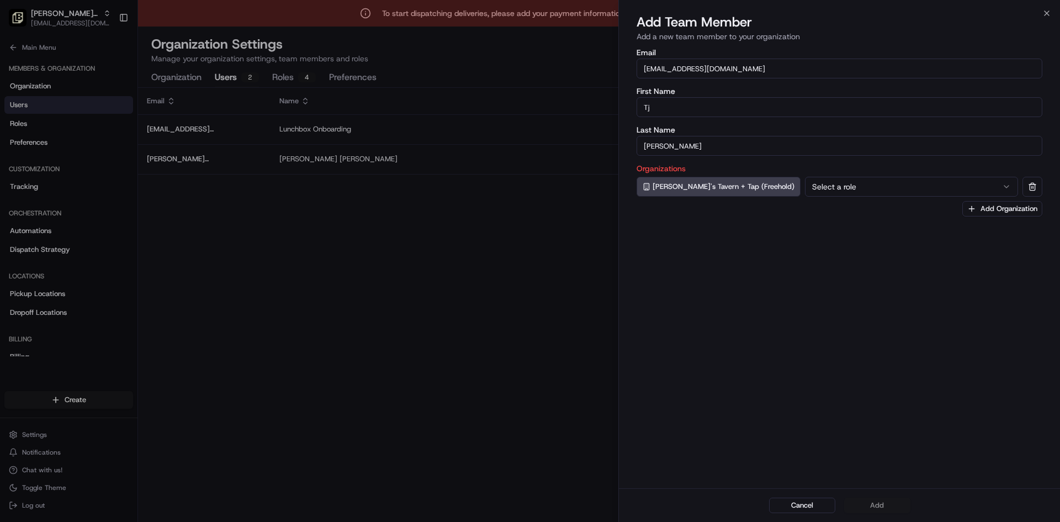
click at [805, 187] on button "Select a role" at bounding box center [911, 187] width 213 height 20
click at [878, 500] on button "Add" at bounding box center [877, 504] width 66 height 15
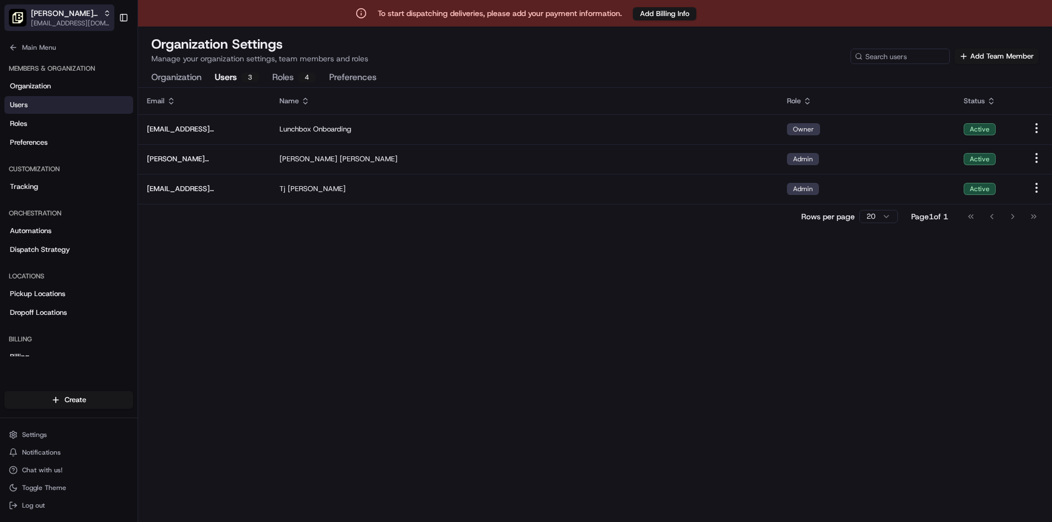
click at [103, 8] on div "[PERSON_NAME]'s Tavern + Tap (Freehold)" at bounding box center [71, 13] width 80 height 11
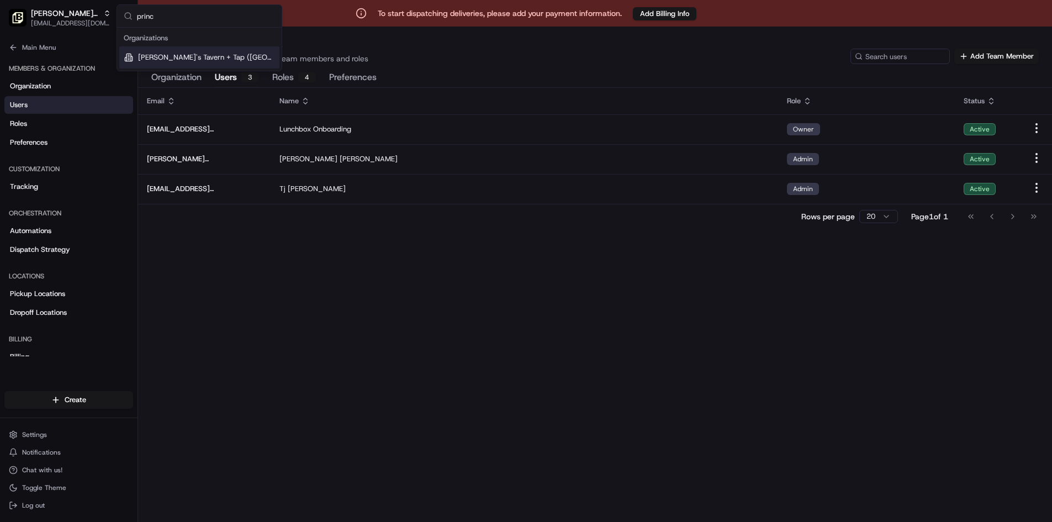
type input "prince"
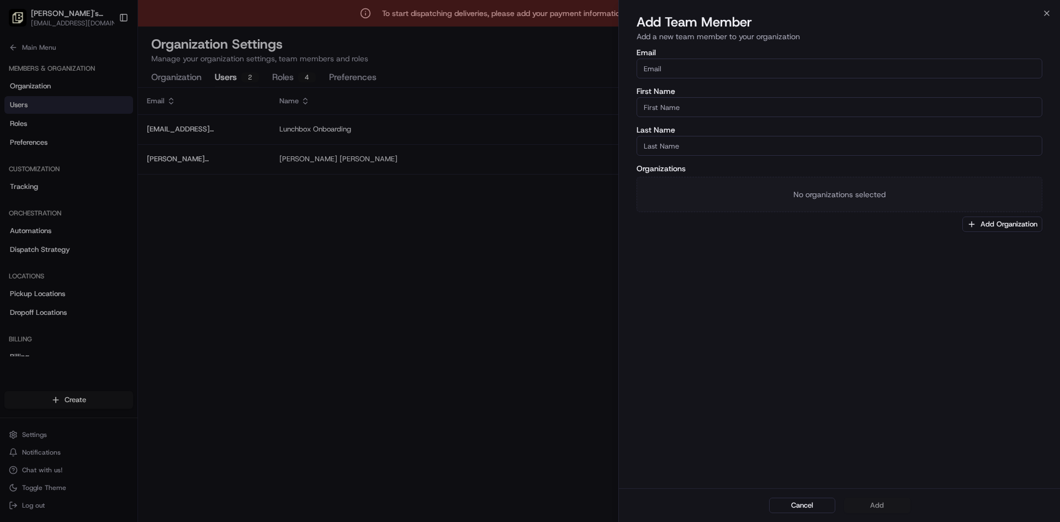
click at [978, 63] on input "Email" at bounding box center [840, 69] width 406 height 20
paste input "[EMAIL_ADDRESS][DOMAIN_NAME]"
type input "[EMAIL_ADDRESS][DOMAIN_NAME]"
type input "Tj"
type input "[PERSON_NAME]"
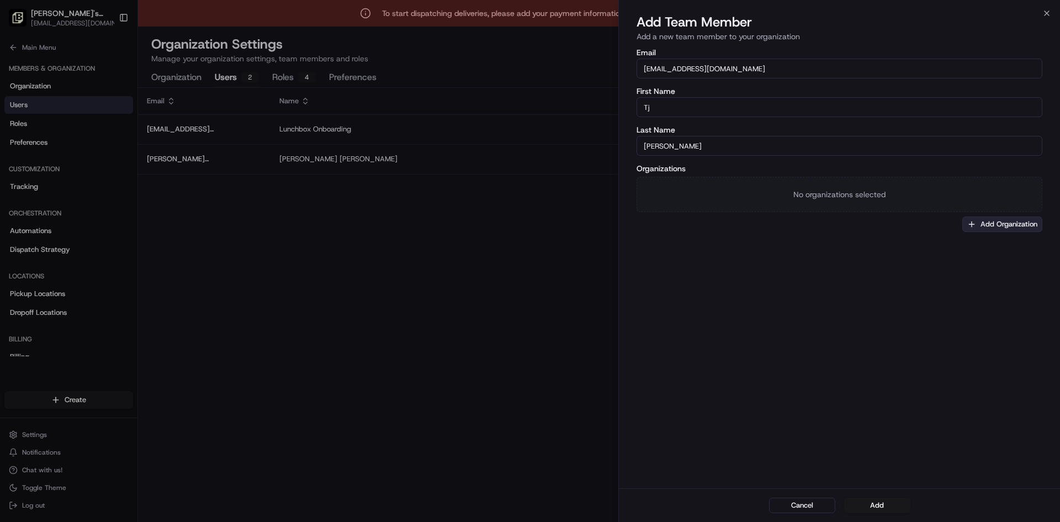
click at [981, 219] on button "Add Organization" at bounding box center [1002, 223] width 80 height 15
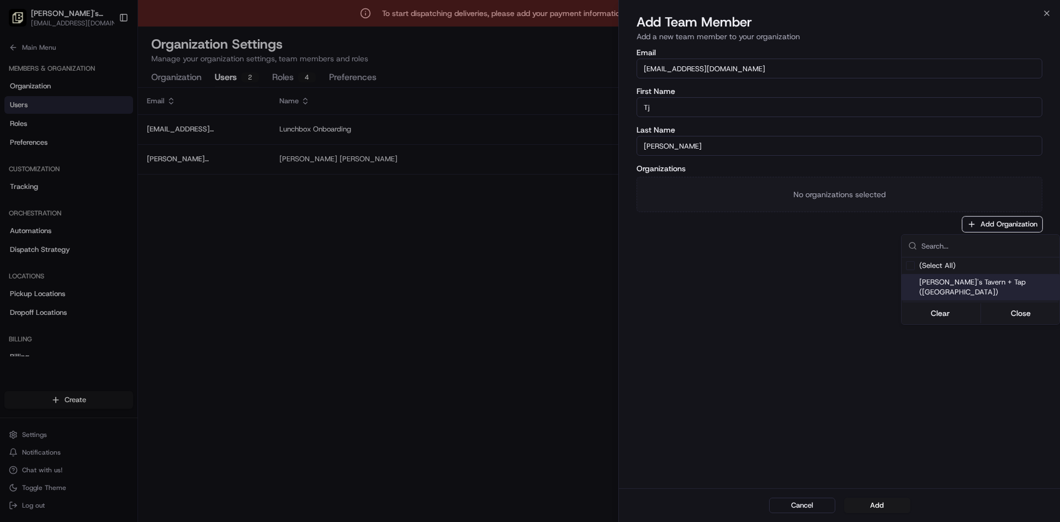
click at [959, 280] on span "[PERSON_NAME]'s Tavern + Tap ([GEOGRAPHIC_DATA])" at bounding box center [987, 287] width 136 height 20
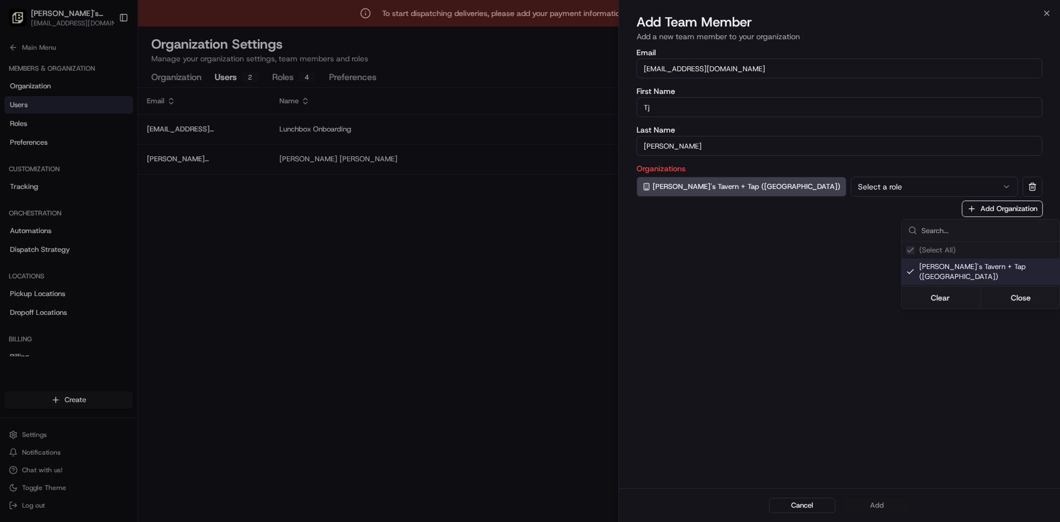
click at [826, 186] on div at bounding box center [530, 261] width 1060 height 522
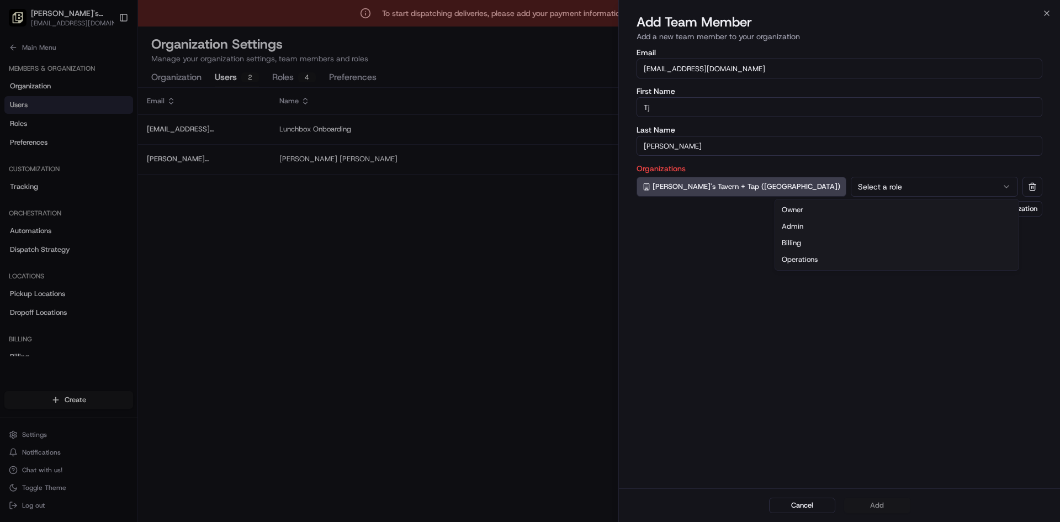
click at [851, 186] on button "Select a role" at bounding box center [934, 187] width 167 height 20
click at [873, 505] on button "Add" at bounding box center [877, 504] width 66 height 15
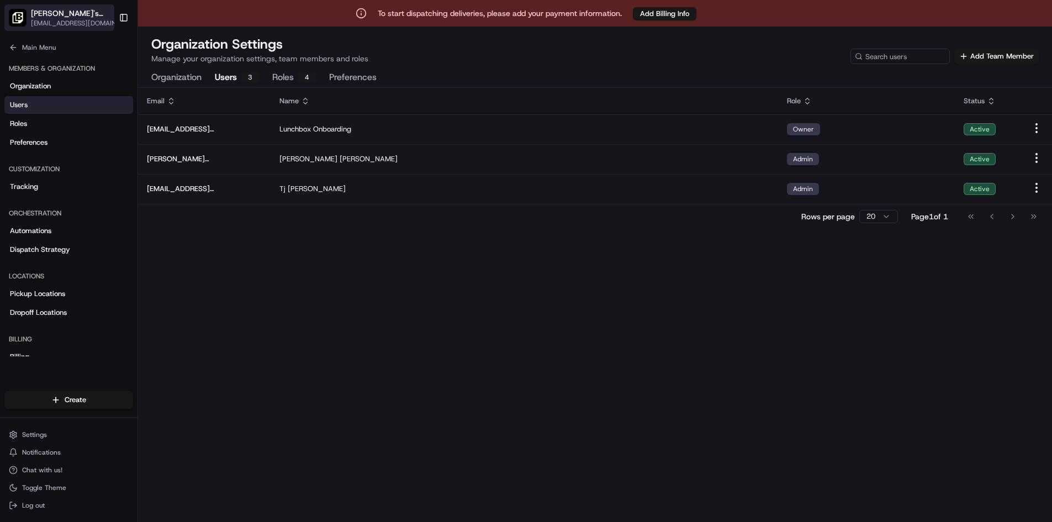
click at [98, 13] on div "[PERSON_NAME]'s Tavern + Tap ([GEOGRAPHIC_DATA])" at bounding box center [78, 13] width 94 height 11
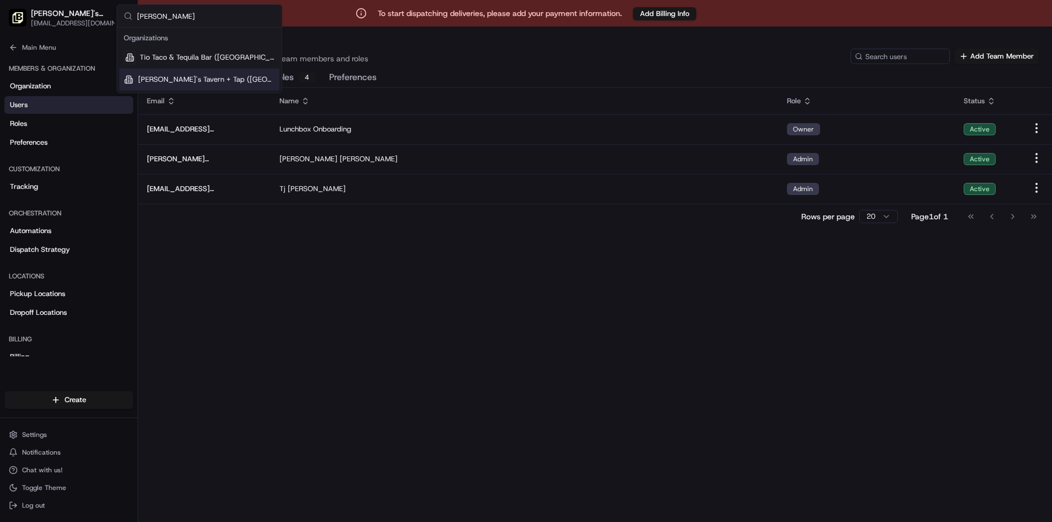
type input "[PERSON_NAME]"
click at [192, 82] on span "[PERSON_NAME]'s Tavern + Tap ([GEOGRAPHIC_DATA])" at bounding box center [206, 80] width 137 height 10
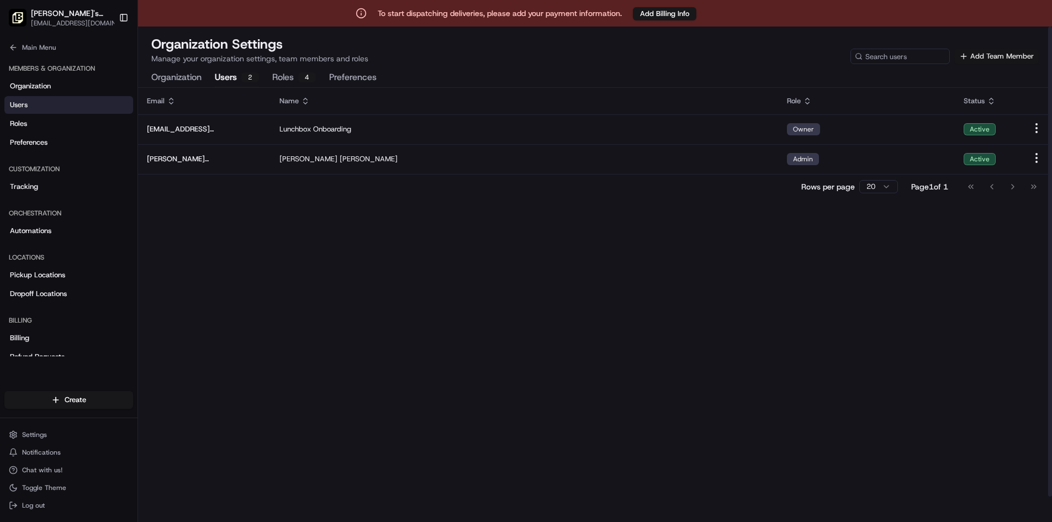
click at [1006, 59] on button "Add Team Member" at bounding box center [996, 56] width 84 height 15
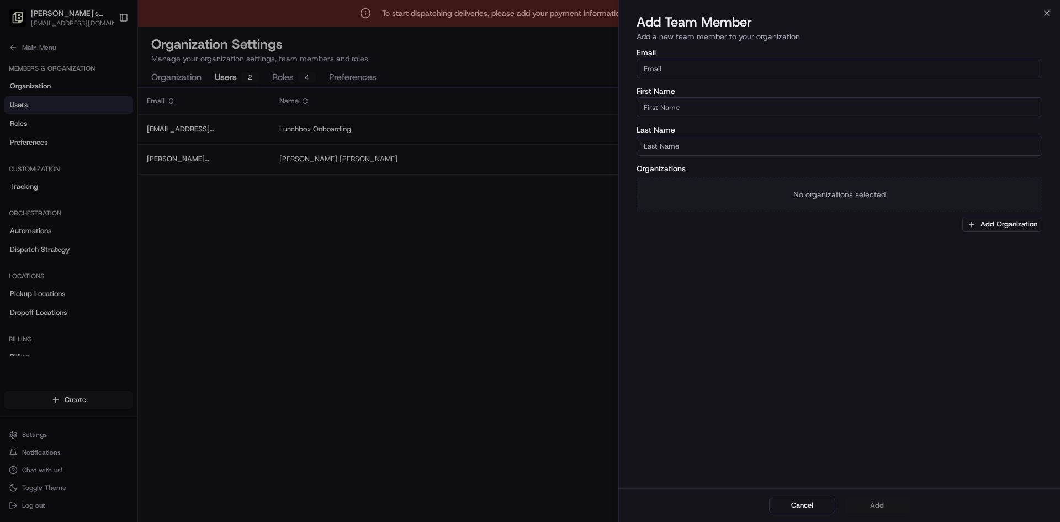
click at [717, 72] on input "Email" at bounding box center [840, 69] width 406 height 20
paste input "[EMAIL_ADDRESS][DOMAIN_NAME]"
type input "[EMAIL_ADDRESS][DOMAIN_NAME]"
type input "Tj"
type input "[PERSON_NAME]"
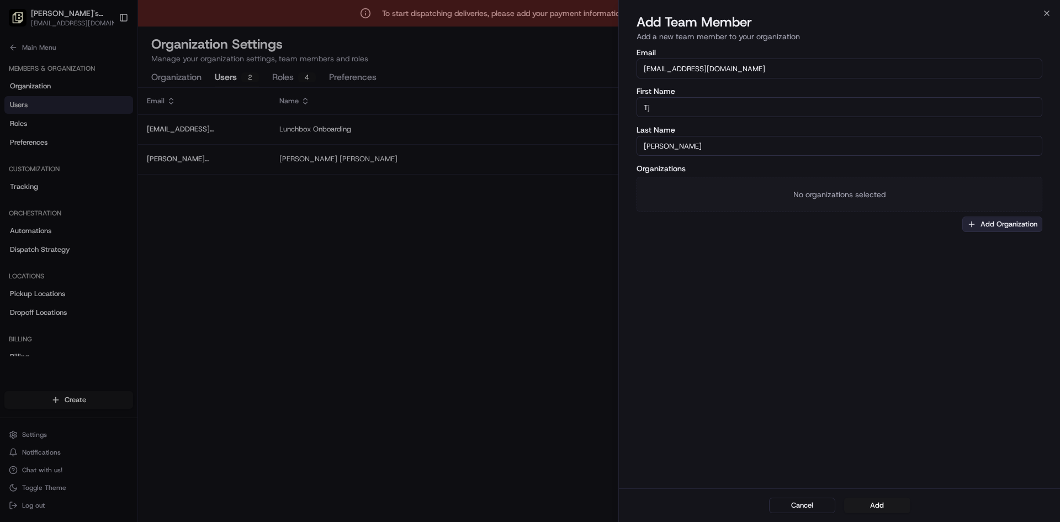
click at [1007, 219] on button "Add Organization" at bounding box center [1002, 223] width 80 height 15
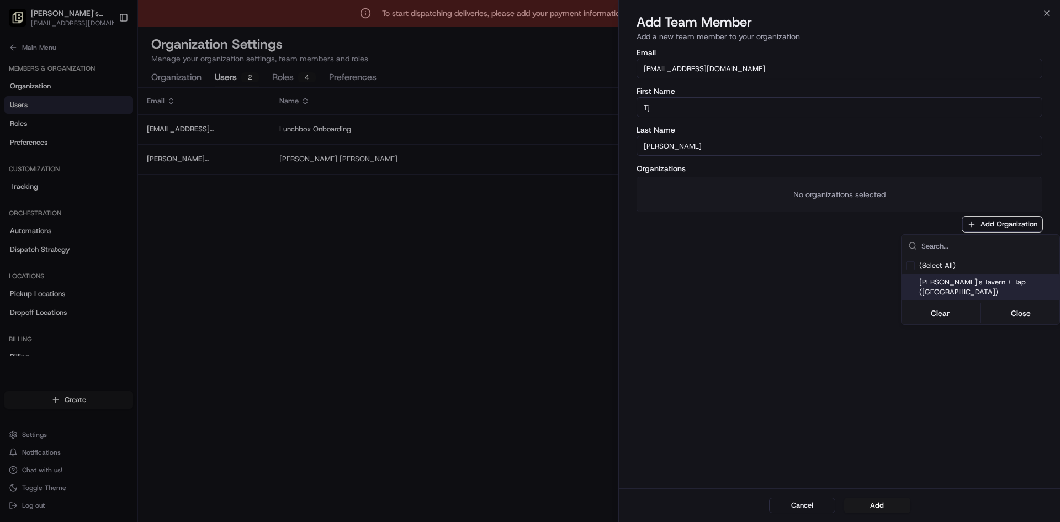
click at [976, 287] on div "[PERSON_NAME]'s Tavern + Tap ([GEOGRAPHIC_DATA])" at bounding box center [981, 287] width 158 height 27
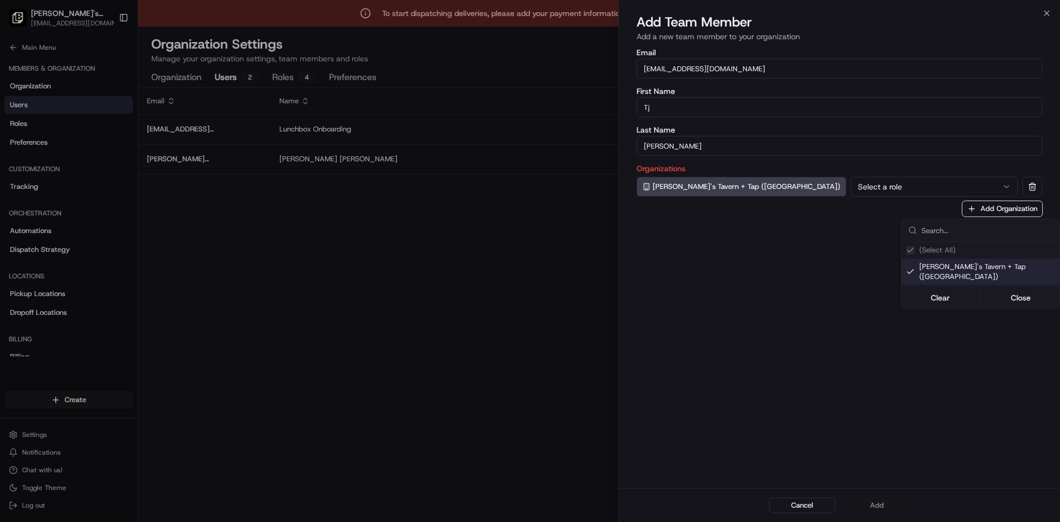
click at [857, 192] on div at bounding box center [530, 261] width 1060 height 522
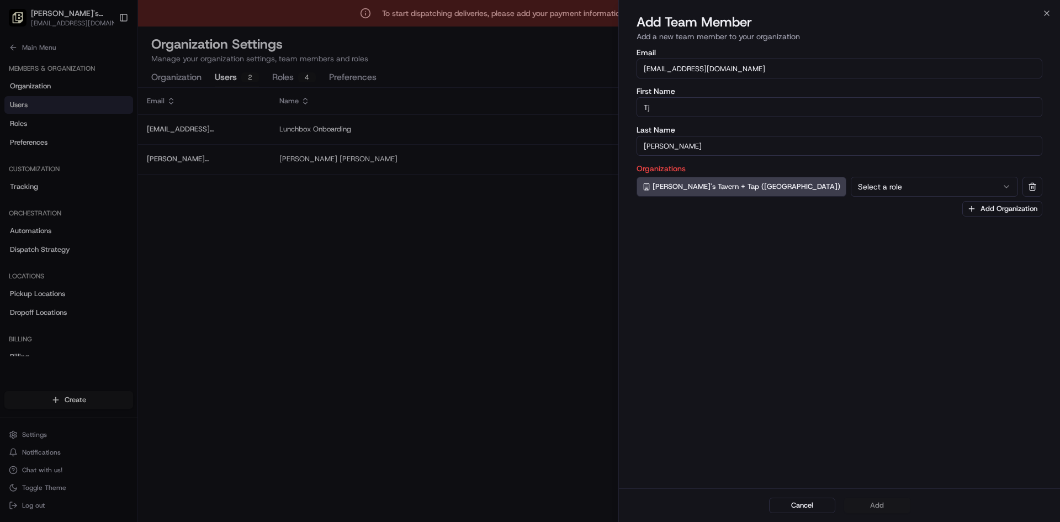
click at [804, 200] on div "Organizations [PERSON_NAME]'s Tavern + Tap ([GEOGRAPHIC_DATA]) Select a role Ad…" at bounding box center [840, 191] width 406 height 52
click at [851, 190] on button "Select a role" at bounding box center [934, 187] width 167 height 20
click at [883, 505] on button "Add" at bounding box center [877, 504] width 66 height 15
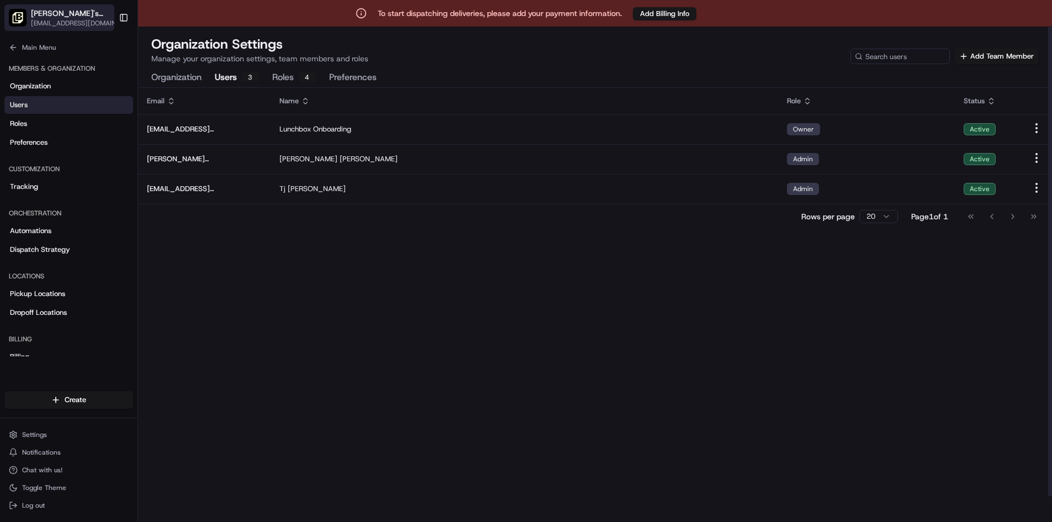
click at [119, 12] on icon "button" at bounding box center [120, 11] width 3 height 2
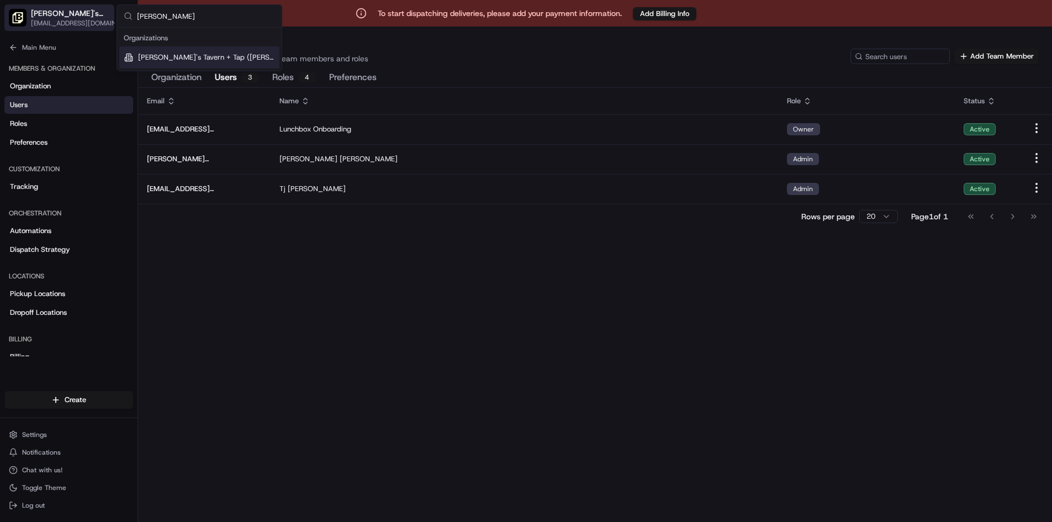
type input "[PERSON_NAME]"
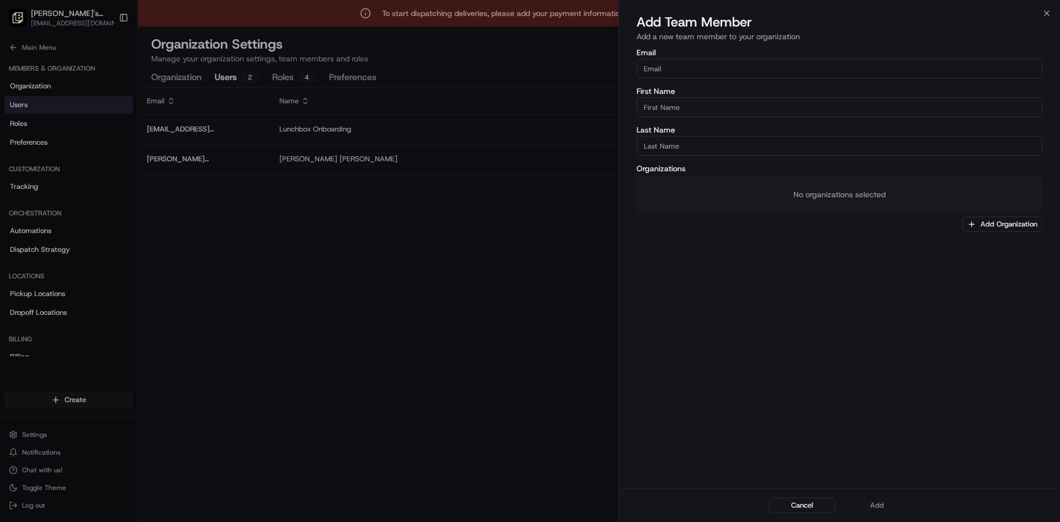
click at [691, 72] on input "Email" at bounding box center [840, 69] width 406 height 20
paste input "[EMAIL_ADDRESS][DOMAIN_NAME]"
type input "[EMAIL_ADDRESS][DOMAIN_NAME]"
type input "Tj"
type input "[PERSON_NAME]"
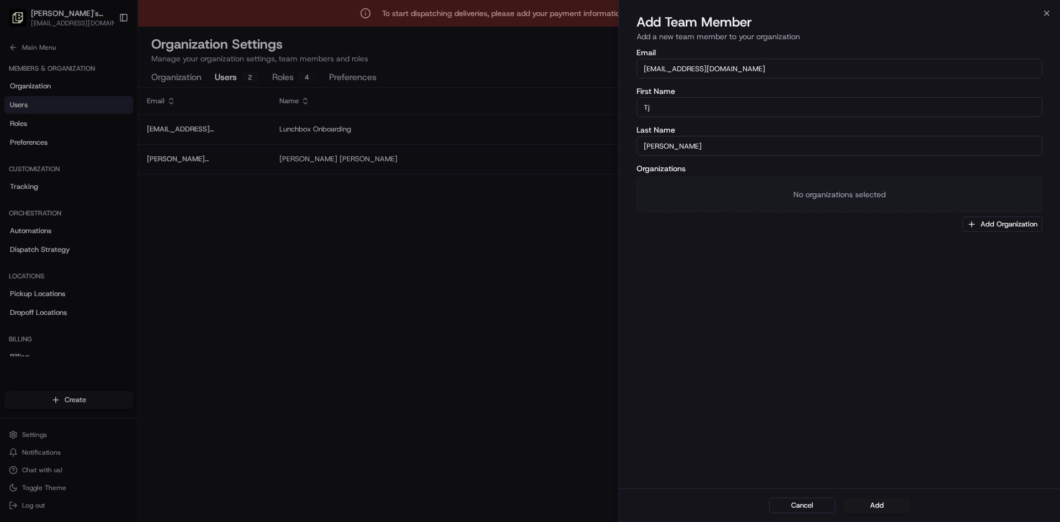
click at [677, 290] on div "Email [EMAIL_ADDRESS][DOMAIN_NAME] First Name Tj Last Name [PERSON_NAME] Organi…" at bounding box center [839, 267] width 441 height 442
click at [1014, 227] on button "Add Organization" at bounding box center [1002, 223] width 80 height 15
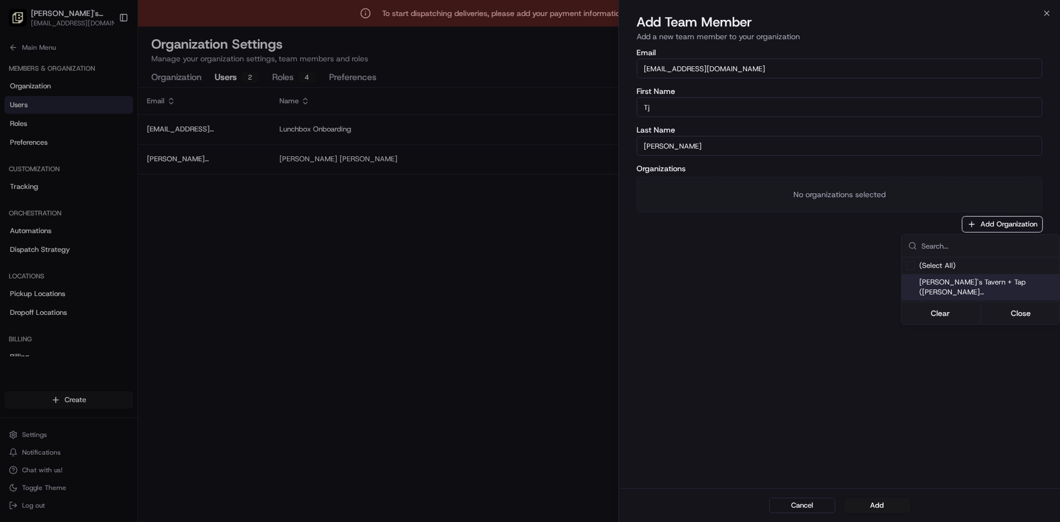
click at [944, 285] on span "[PERSON_NAME]'s Tavern + Tap ([PERSON_NAME][GEOGRAPHIC_DATA])" at bounding box center [987, 287] width 136 height 20
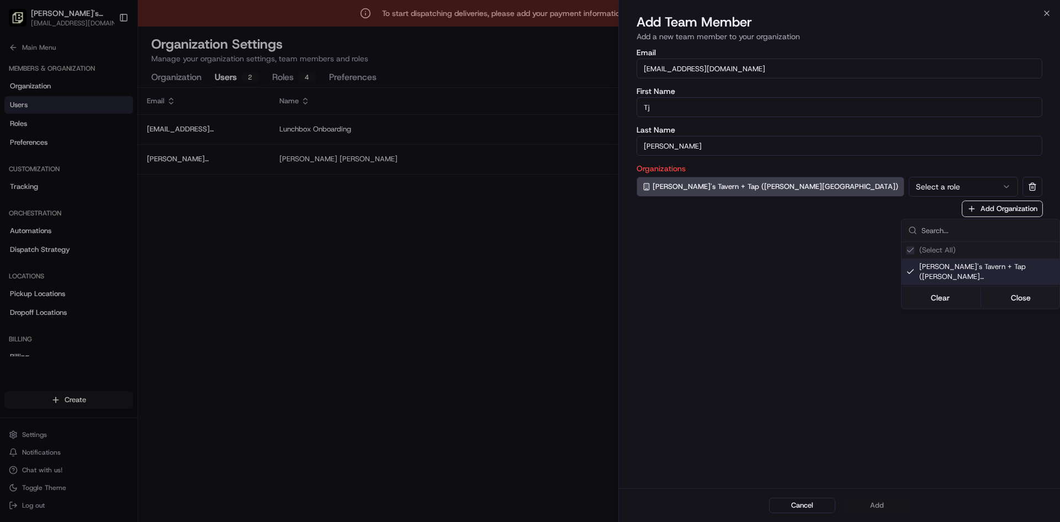
click at [834, 188] on div at bounding box center [530, 261] width 1060 height 522
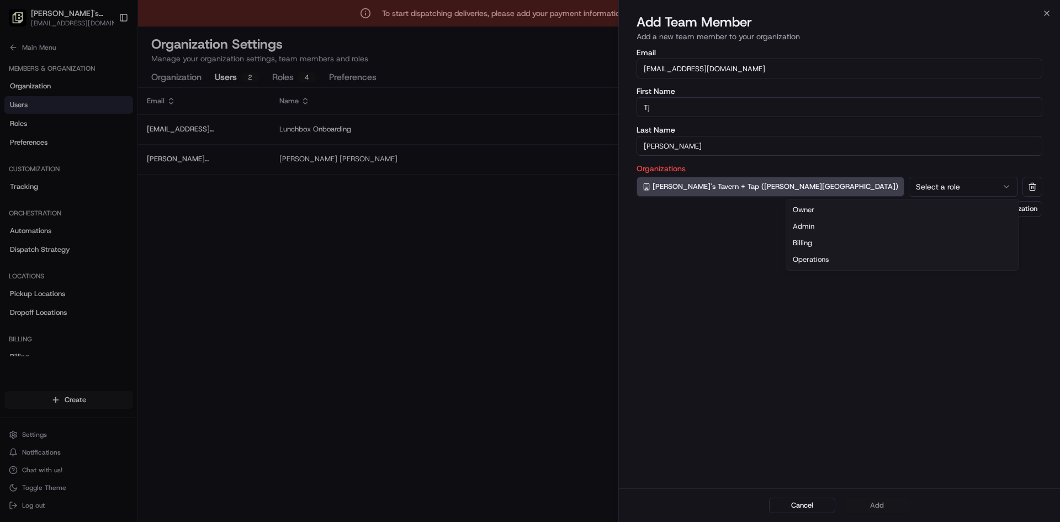
click at [909, 187] on button "Select a role" at bounding box center [963, 187] width 109 height 20
click at [880, 504] on button "Add" at bounding box center [877, 504] width 66 height 15
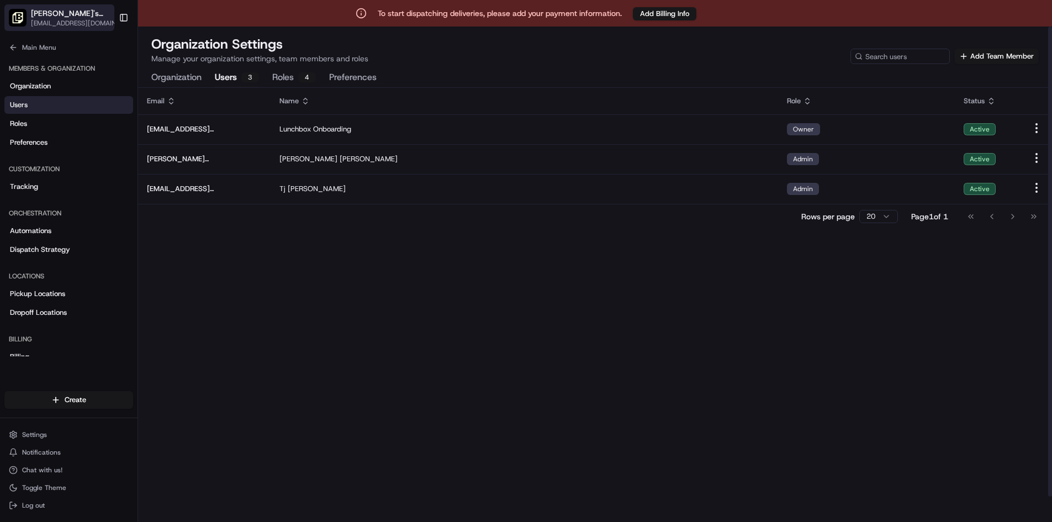
click at [96, 12] on span "[PERSON_NAME]'s Tavern + Tap ([PERSON_NAME][GEOGRAPHIC_DATA])" at bounding box center [70, 13] width 79 height 11
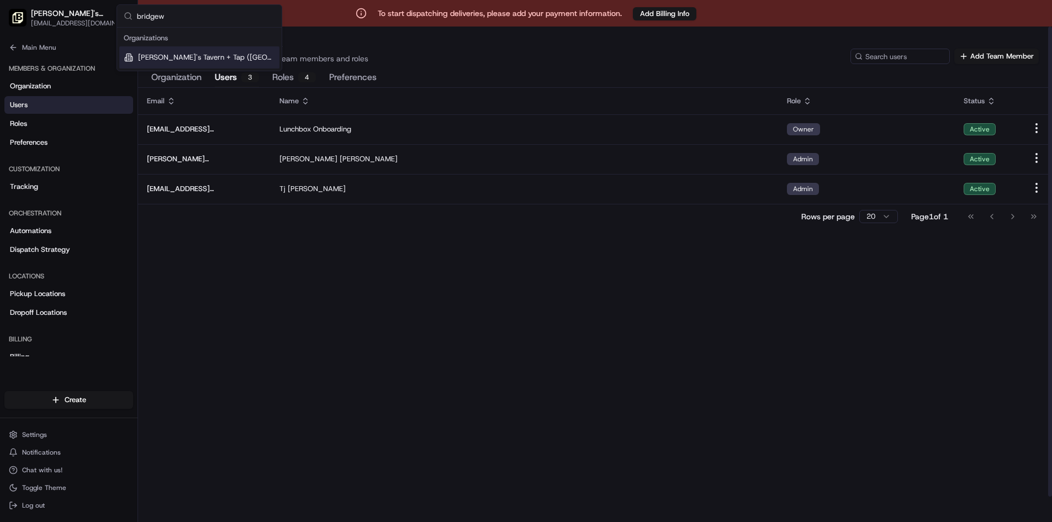
type input "bridgew"
click at [188, 61] on span "[PERSON_NAME]'s Tavern + Tap ([GEOGRAPHIC_DATA])" at bounding box center [206, 57] width 137 height 10
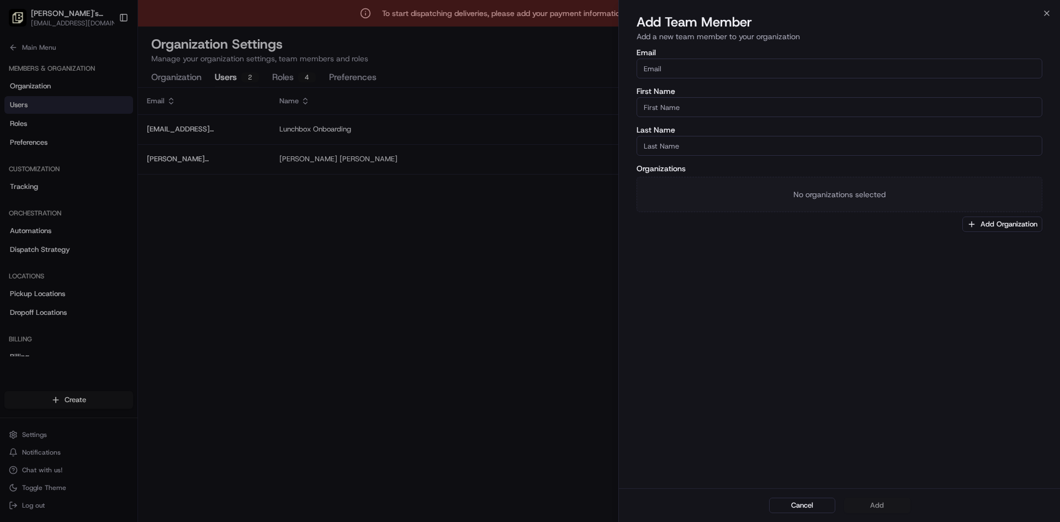
click at [691, 66] on input "Email" at bounding box center [840, 69] width 406 height 20
paste input "[EMAIL_ADDRESS][DOMAIN_NAME]"
type input "[EMAIL_ADDRESS][DOMAIN_NAME]"
type input "Tj"
type input "[PERSON_NAME]"
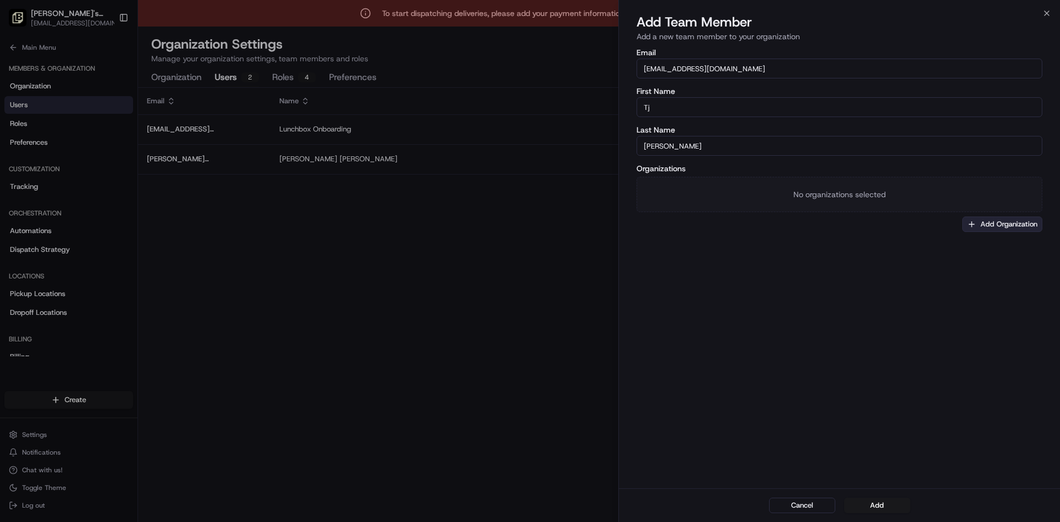
click at [997, 220] on button "Add Organization" at bounding box center [1002, 223] width 80 height 15
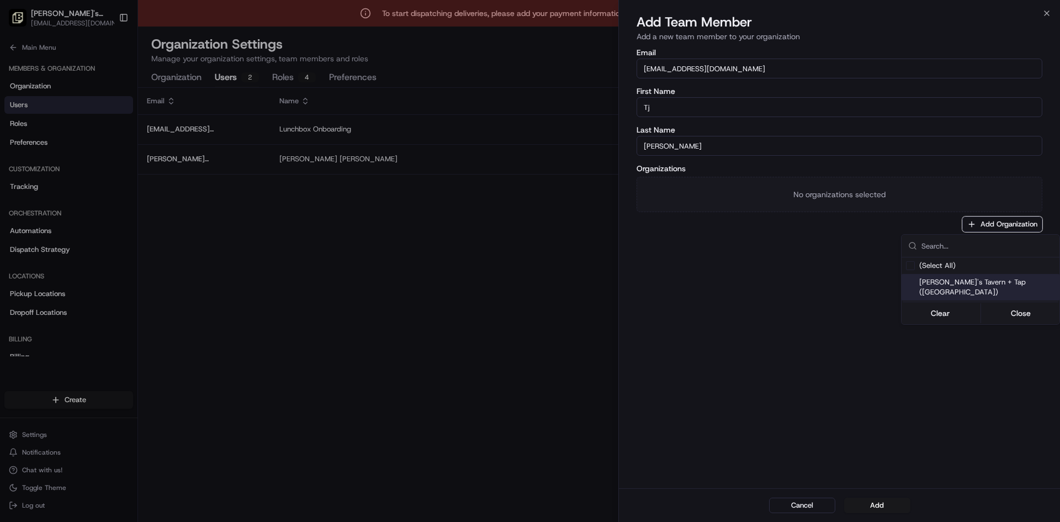
click at [1000, 281] on span "[PERSON_NAME]'s Tavern + Tap ([GEOGRAPHIC_DATA])" at bounding box center [987, 287] width 136 height 20
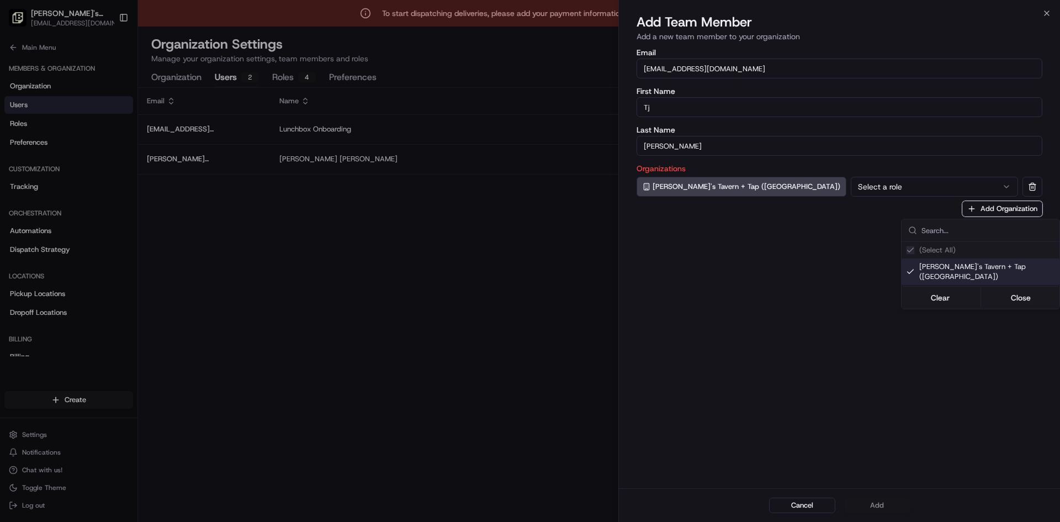
click at [842, 192] on div at bounding box center [530, 261] width 1060 height 522
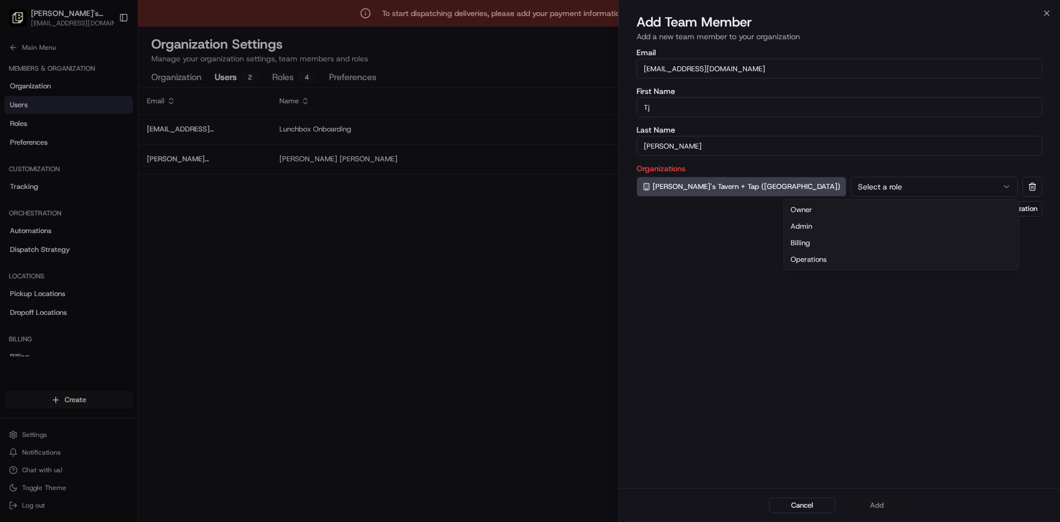
click at [851, 186] on button "Select a role" at bounding box center [934, 187] width 167 height 20
click at [880, 507] on button "Add" at bounding box center [877, 504] width 66 height 15
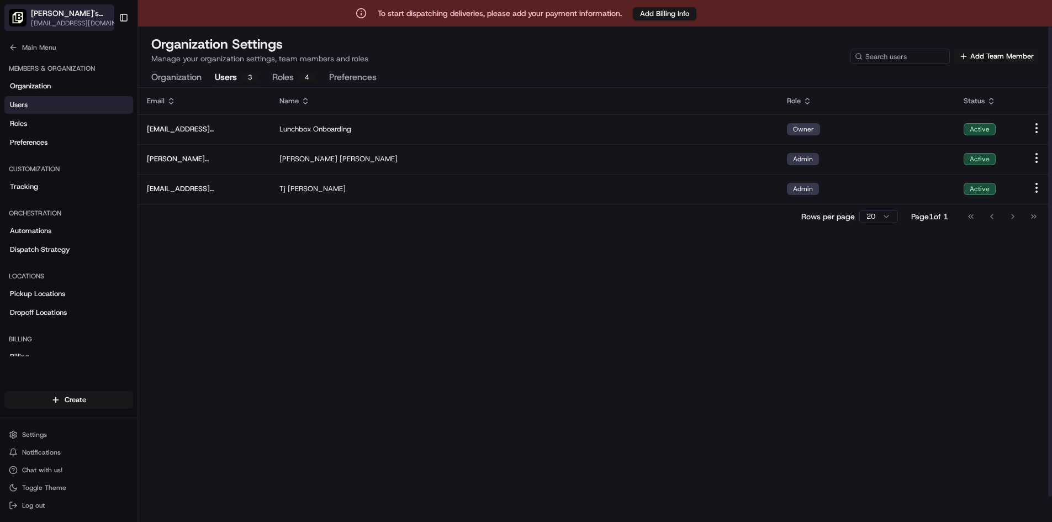
click at [83, 10] on span "[PERSON_NAME]'s Tavern + Tap ([GEOGRAPHIC_DATA])" at bounding box center [72, 13] width 82 height 11
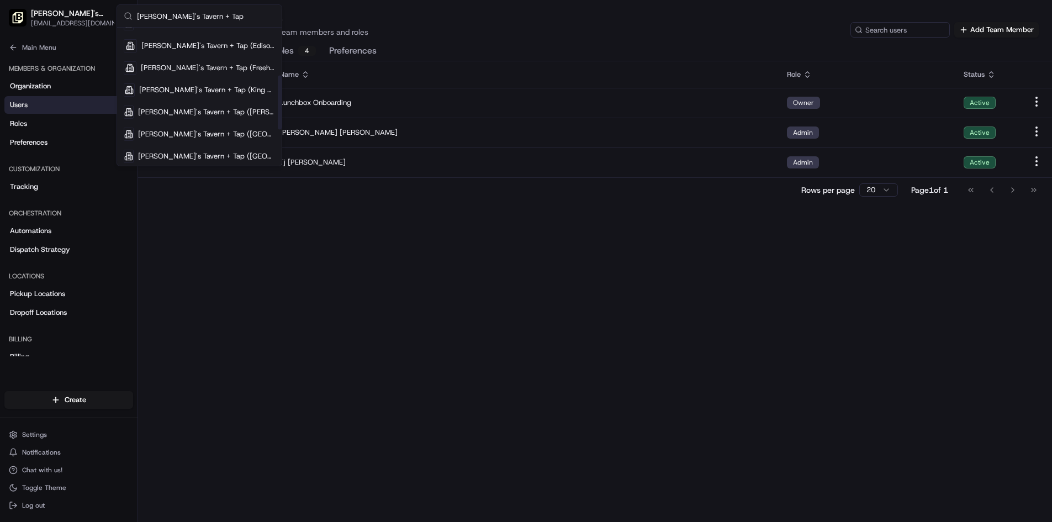
scroll to position [30, 0]
type input "[PERSON_NAME]'s Tavern + Tap"
click at [229, 137] on span "[PERSON_NAME]'s Tavern + Tap (Edison)" at bounding box center [208, 138] width 134 height 10
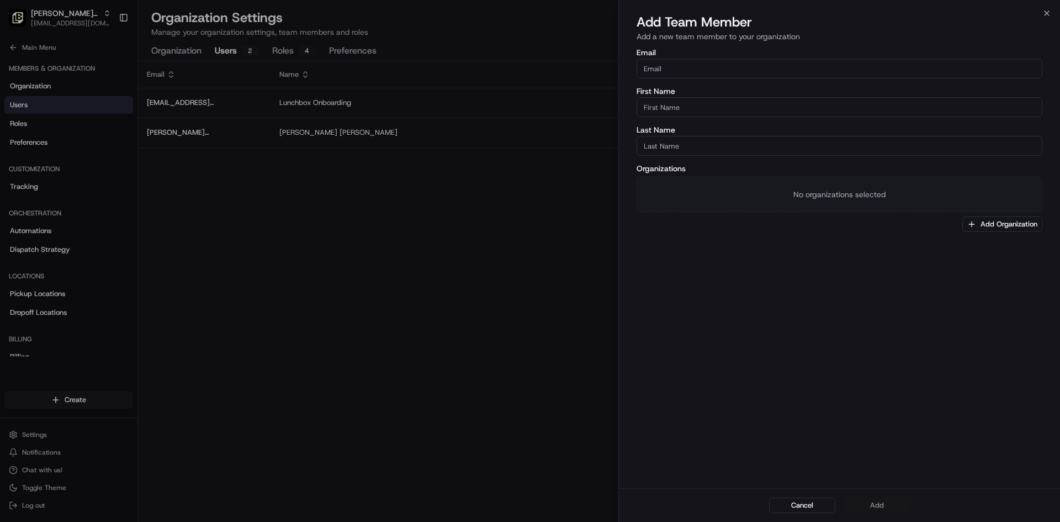
click at [703, 66] on input "Email" at bounding box center [840, 69] width 406 height 20
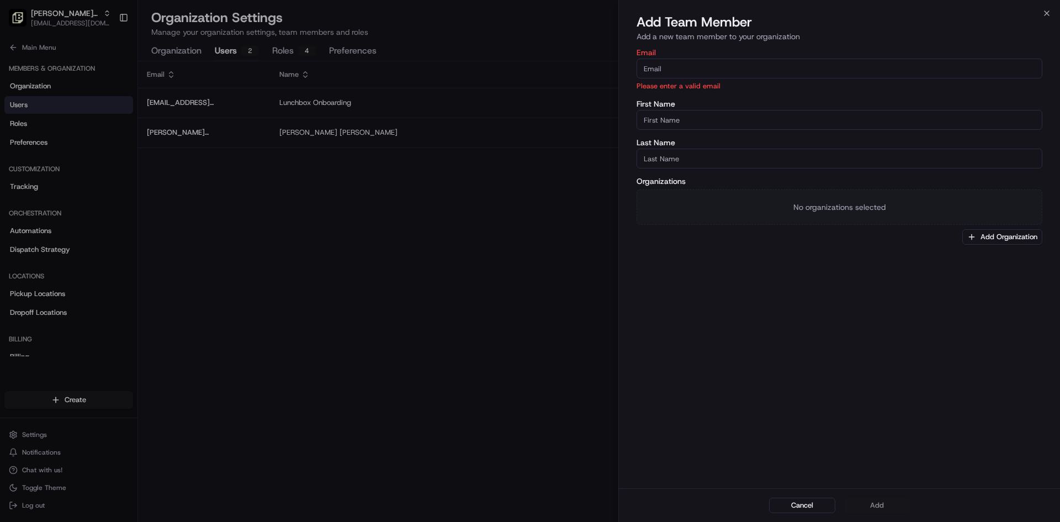
click at [897, 76] on input "Email" at bounding box center [840, 69] width 406 height 20
paste input "[EMAIL_ADDRESS][DOMAIN_NAME]"
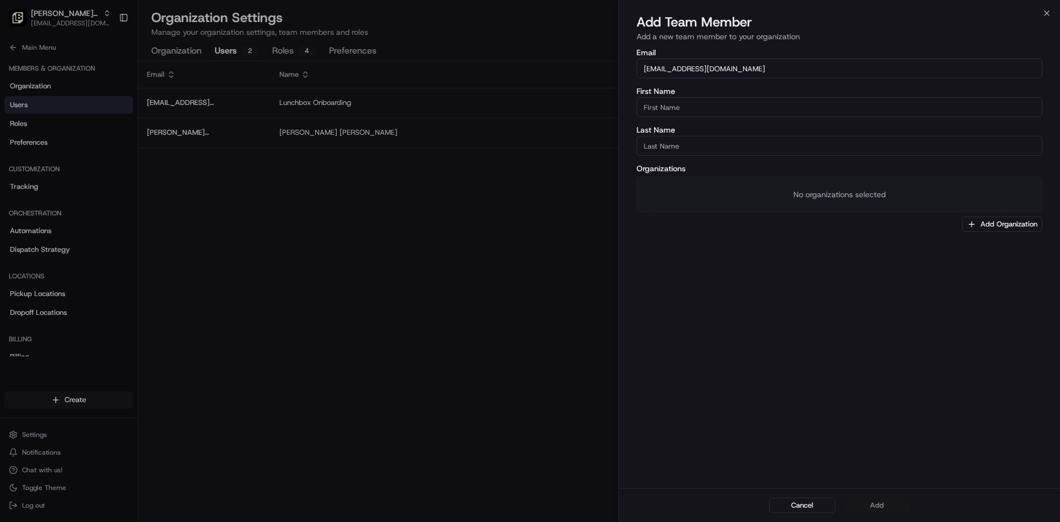
type input "[EMAIL_ADDRESS][DOMAIN_NAME]"
type input "Tj"
type input "[PERSON_NAME]"
click at [999, 220] on button "Add Organization" at bounding box center [1002, 223] width 80 height 15
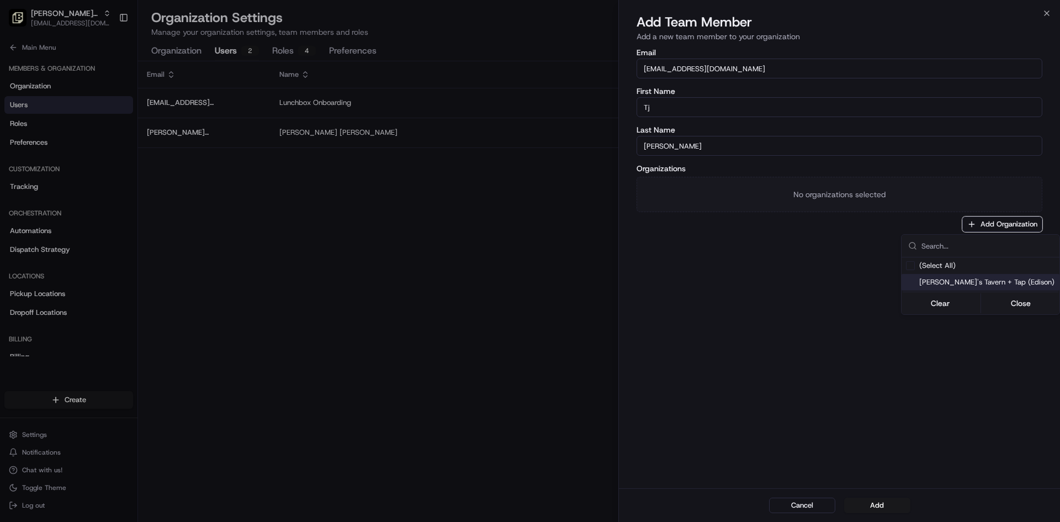
click at [966, 280] on span "[PERSON_NAME]'s Tavern + Tap (Edison)" at bounding box center [987, 282] width 136 height 10
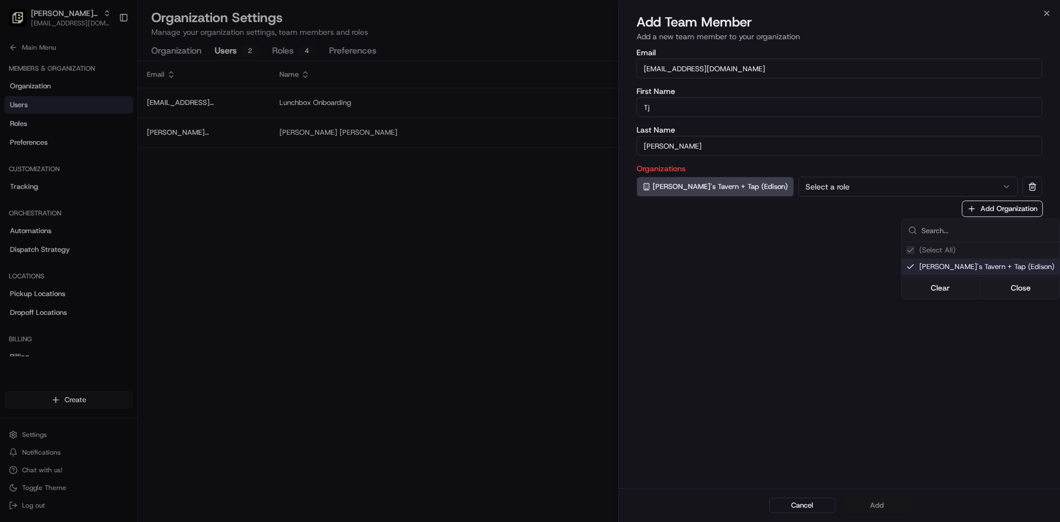
click at [794, 188] on div at bounding box center [530, 261] width 1060 height 522
click at [798, 190] on button "Select a role" at bounding box center [908, 187] width 220 height 20
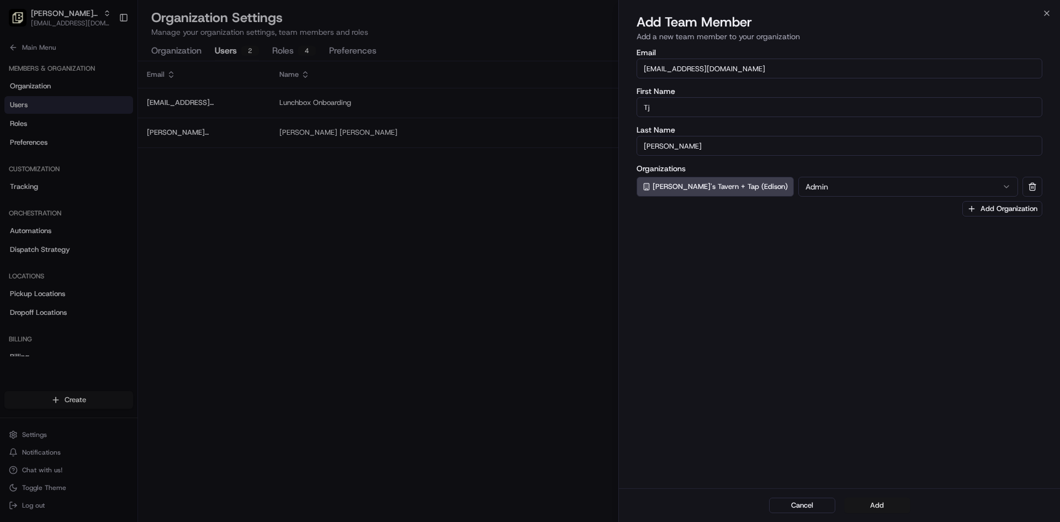
click at [875, 507] on button "Add" at bounding box center [877, 504] width 66 height 15
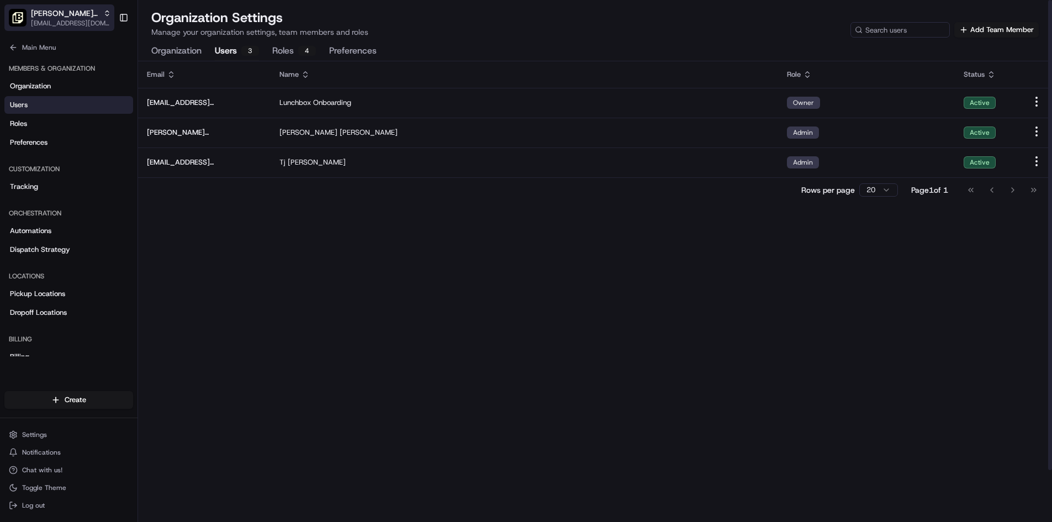
click at [72, 12] on span "[PERSON_NAME]'s Tavern + Tap (Edison)" at bounding box center [65, 13] width 68 height 11
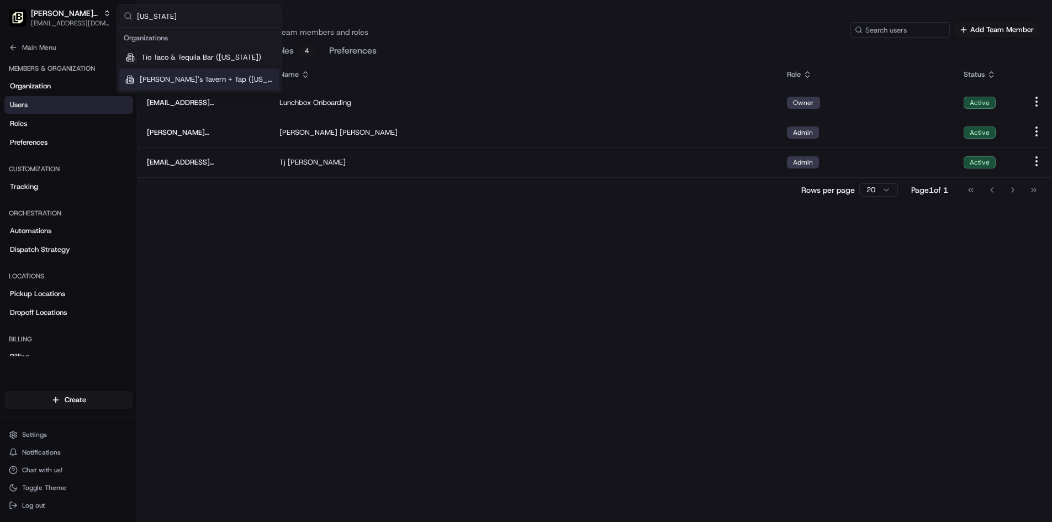
type input "[US_STATE]"
click at [209, 82] on span "[PERSON_NAME]'s Tavern + Tap ([US_STATE])" at bounding box center [207, 80] width 135 height 10
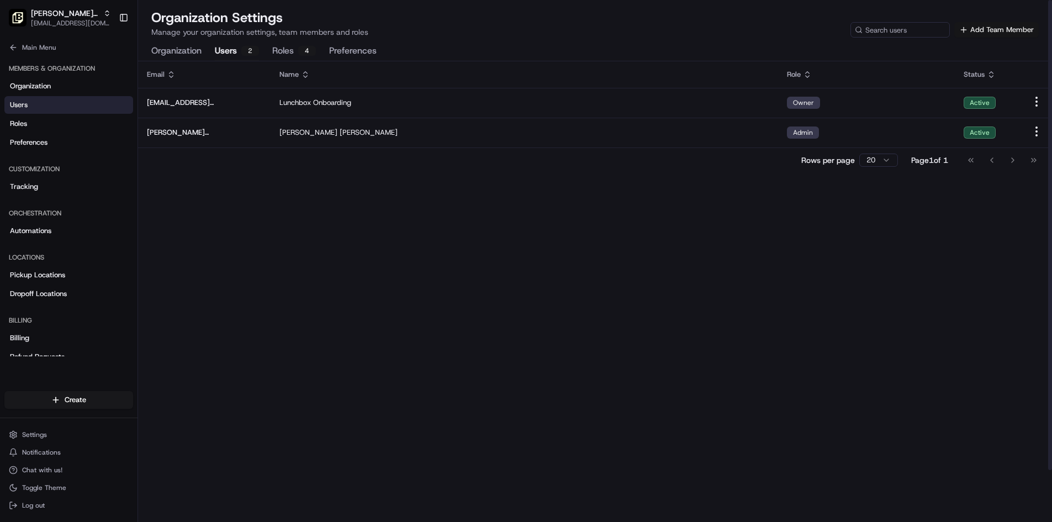
click at [1003, 26] on button "Add Team Member" at bounding box center [996, 29] width 84 height 15
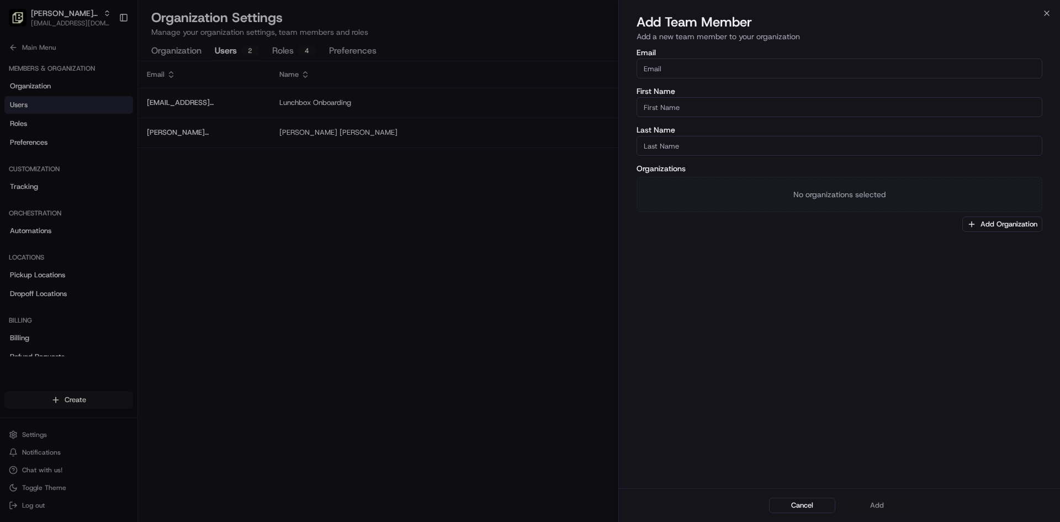
click at [709, 68] on input "Email" at bounding box center [840, 69] width 406 height 20
click at [709, 68] on body "To start dispatching deliveries, please add your payment information. Add Billi…" at bounding box center [530, 234] width 1060 height 522
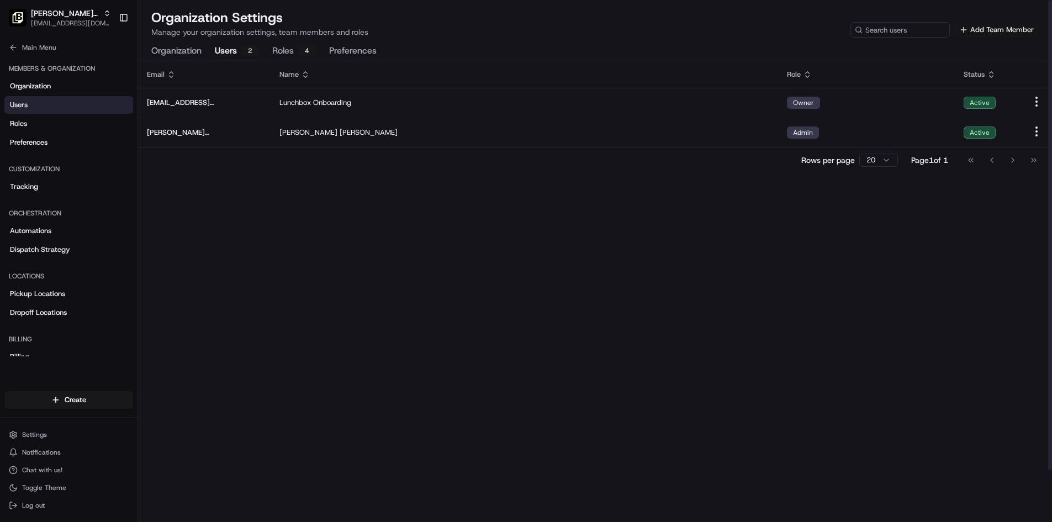
click at [976, 32] on button "Add Team Member" at bounding box center [996, 29] width 84 height 15
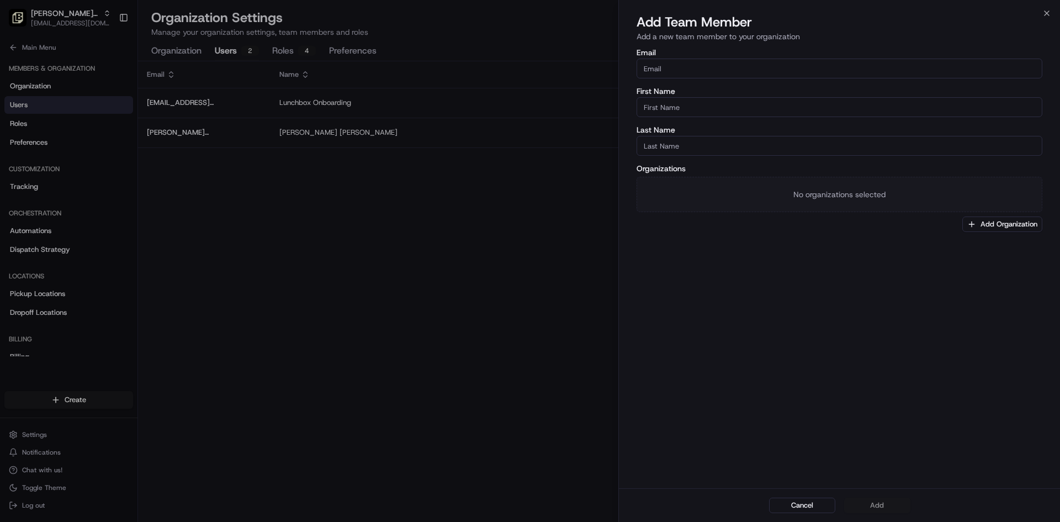
click at [707, 68] on input "Email" at bounding box center [840, 69] width 406 height 20
paste input "[EMAIL_ADDRESS][DOMAIN_NAME]"
type input "[EMAIL_ADDRESS][DOMAIN_NAME]"
type input "Tj"
type input "[PERSON_NAME]"
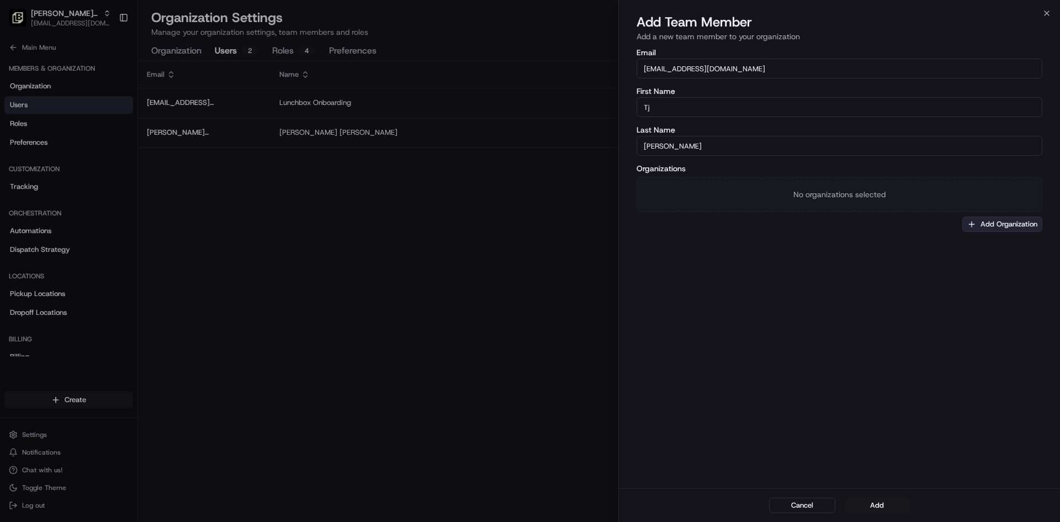
click at [1018, 224] on button "Add Organization" at bounding box center [1002, 223] width 80 height 15
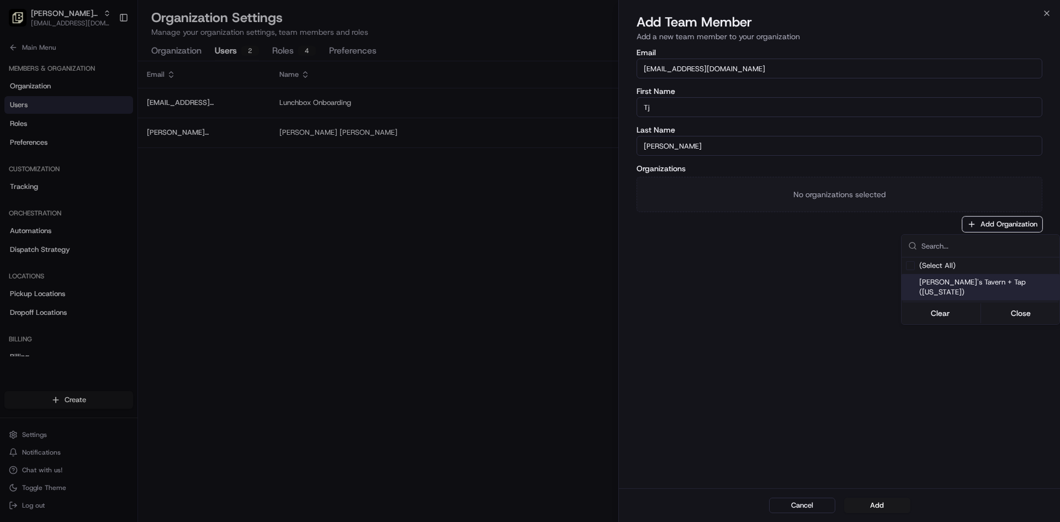
click at [1009, 282] on span "[PERSON_NAME]'s Tavern + Tap ([US_STATE])" at bounding box center [987, 287] width 136 height 20
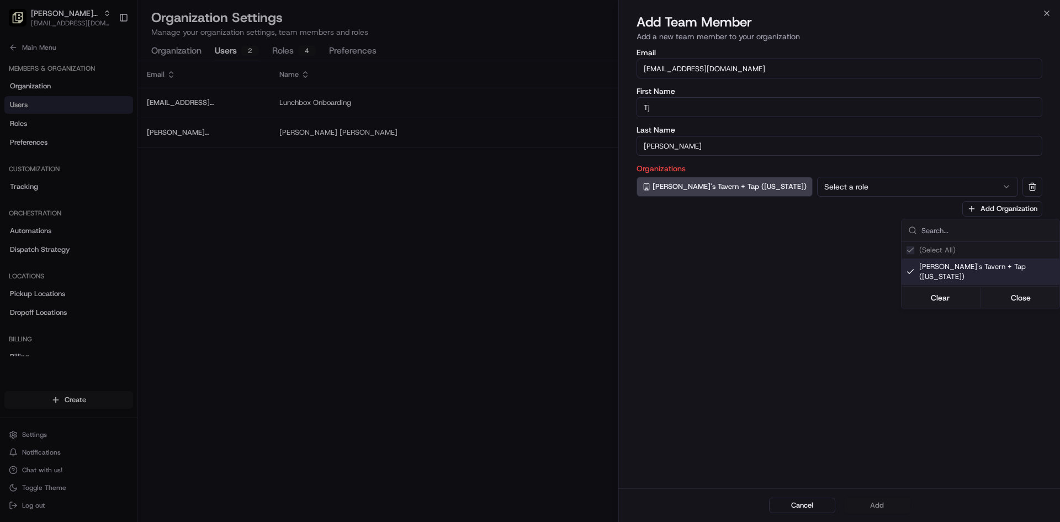
click at [802, 188] on div at bounding box center [530, 261] width 1060 height 522
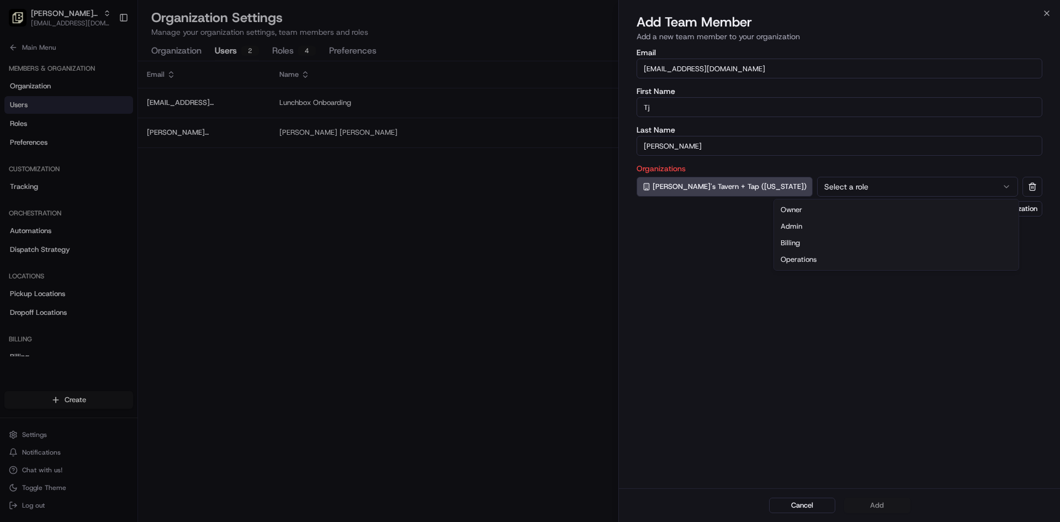
click at [817, 183] on button "Select a role" at bounding box center [917, 187] width 201 height 20
click at [878, 501] on button "Add" at bounding box center [877, 504] width 66 height 15
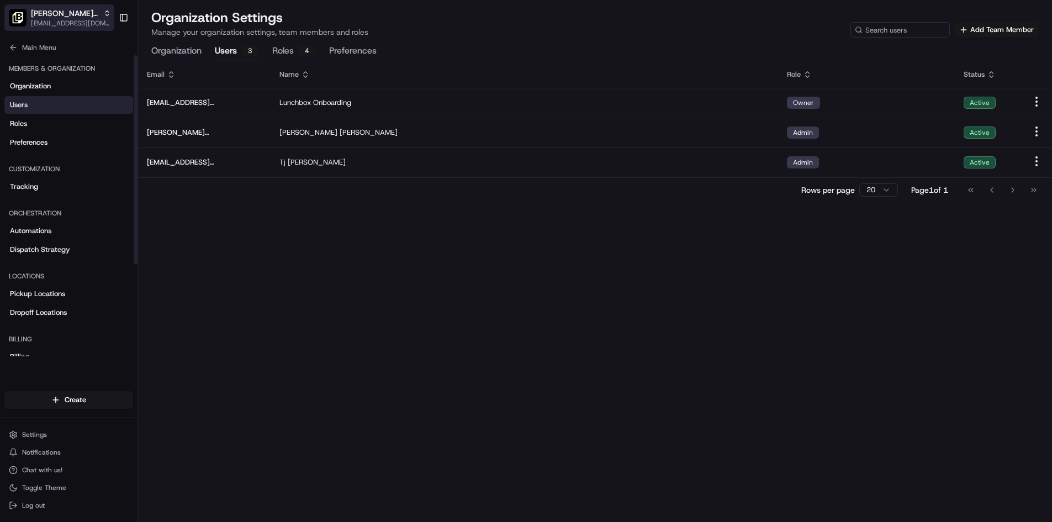
click at [95, 15] on span "[PERSON_NAME]'s Tavern + Tap ([US_STATE])" at bounding box center [65, 13] width 68 height 11
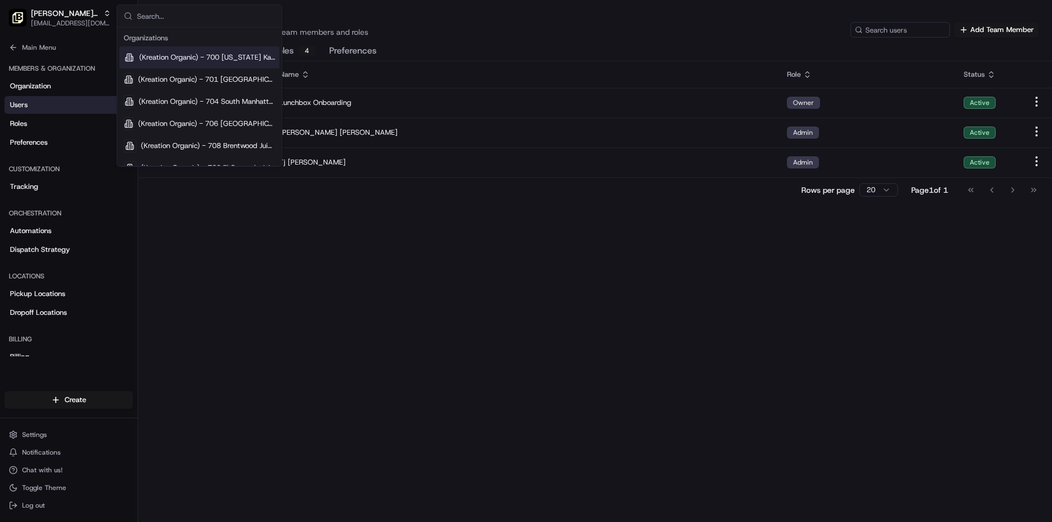
type input "o"
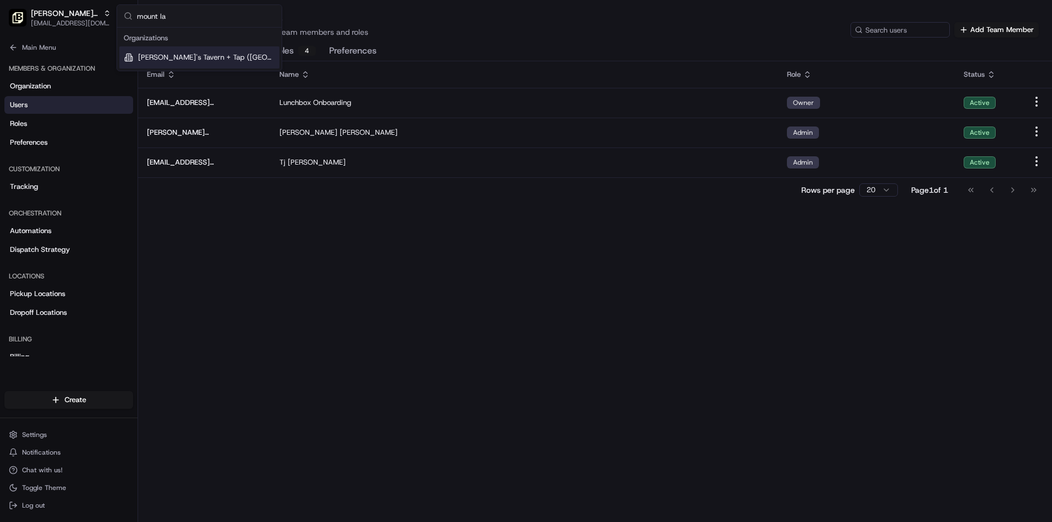
type input "mount [PERSON_NAME]"
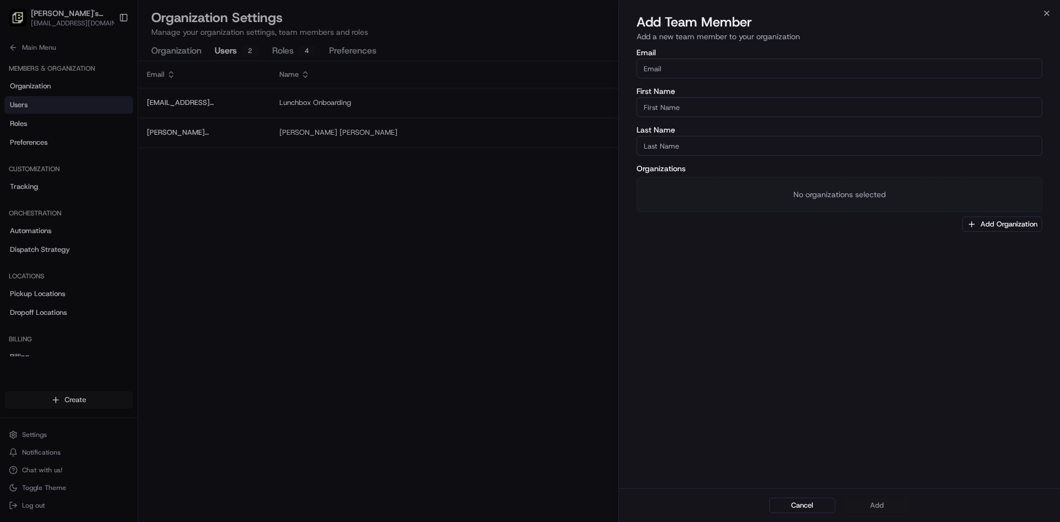
click at [681, 67] on input "Email" at bounding box center [840, 69] width 406 height 20
paste input "[EMAIL_ADDRESS][DOMAIN_NAME]"
type input "[EMAIL_ADDRESS][DOMAIN_NAME]"
type input "Tj"
type input "[PERSON_NAME]"
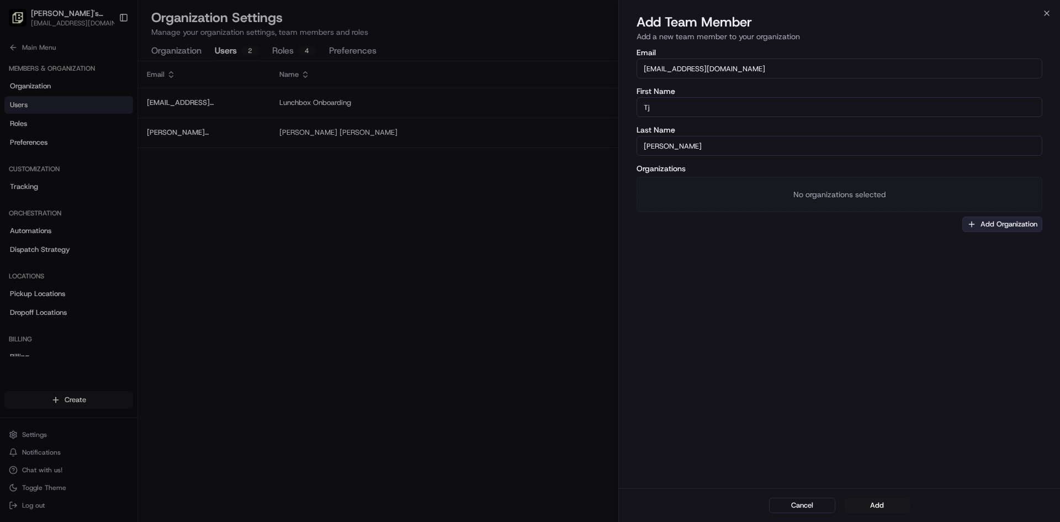
click at [1006, 219] on button "Add Organization" at bounding box center [1002, 223] width 80 height 15
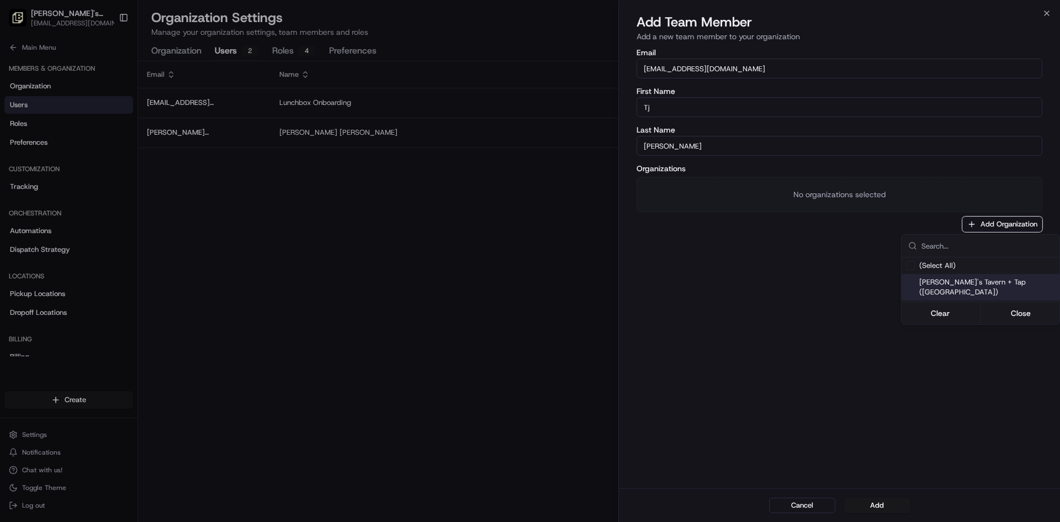
click at [967, 288] on div "[PERSON_NAME]'s Tavern + Tap ([GEOGRAPHIC_DATA])" at bounding box center [981, 287] width 158 height 27
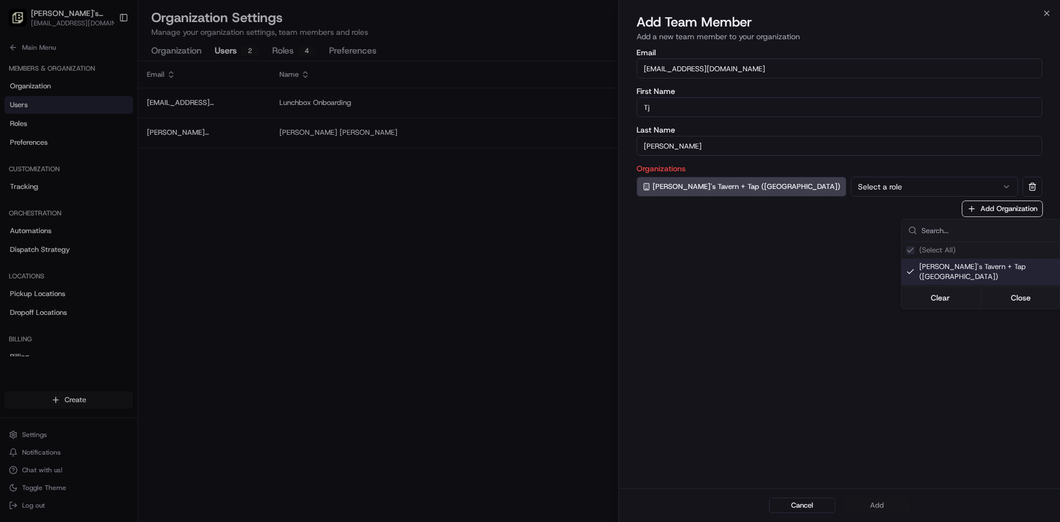
click at [830, 183] on div at bounding box center [530, 261] width 1060 height 522
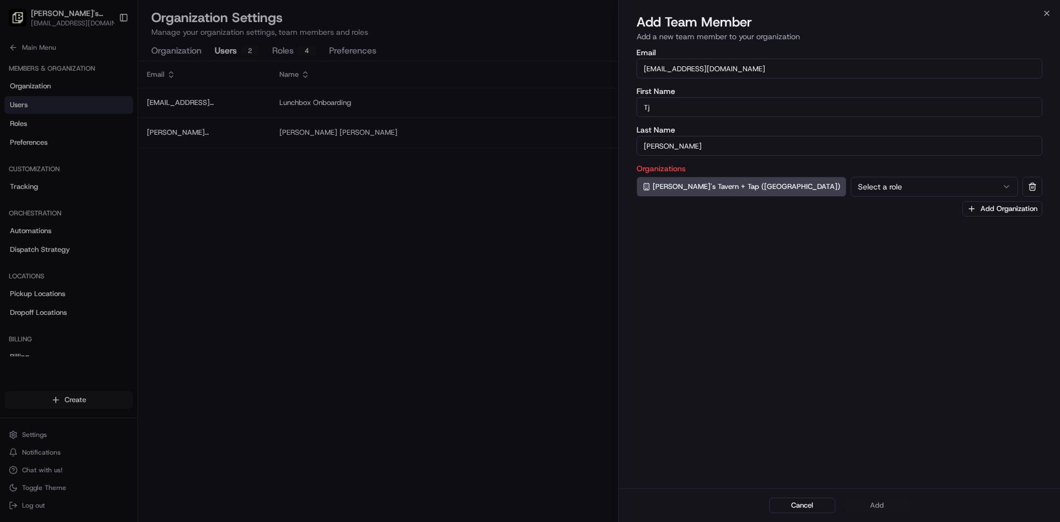
click at [851, 187] on button "Select a role" at bounding box center [934, 187] width 167 height 20
click at [881, 507] on button "Add" at bounding box center [877, 504] width 66 height 15
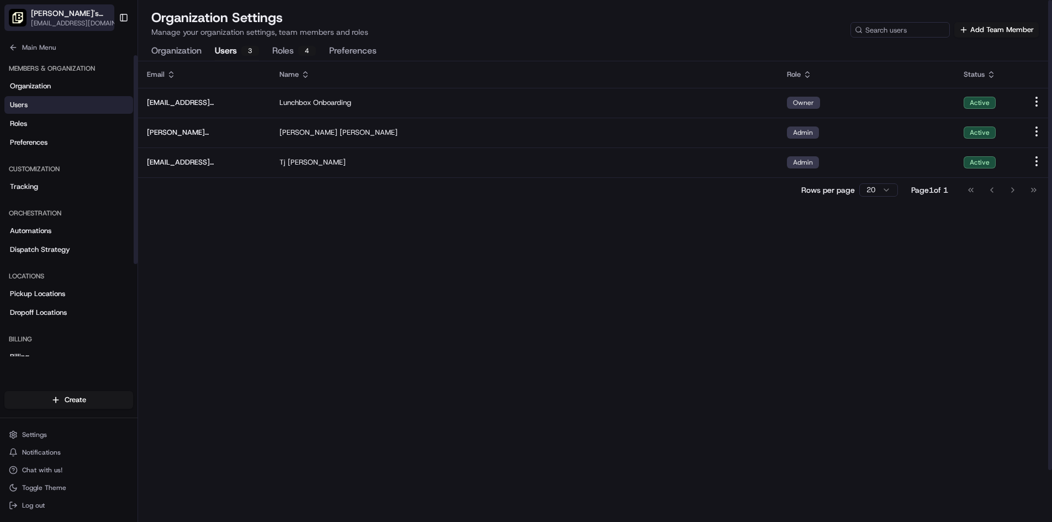
click at [99, 12] on div "[PERSON_NAME]'s Tavern + Tap ([GEOGRAPHIC_DATA])" at bounding box center [78, 13] width 94 height 11
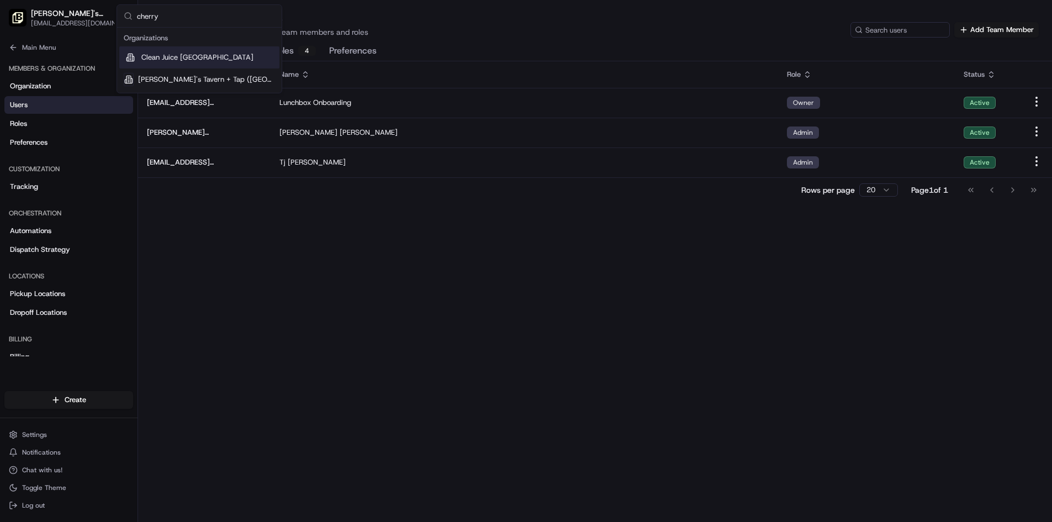
type input "cherry h"
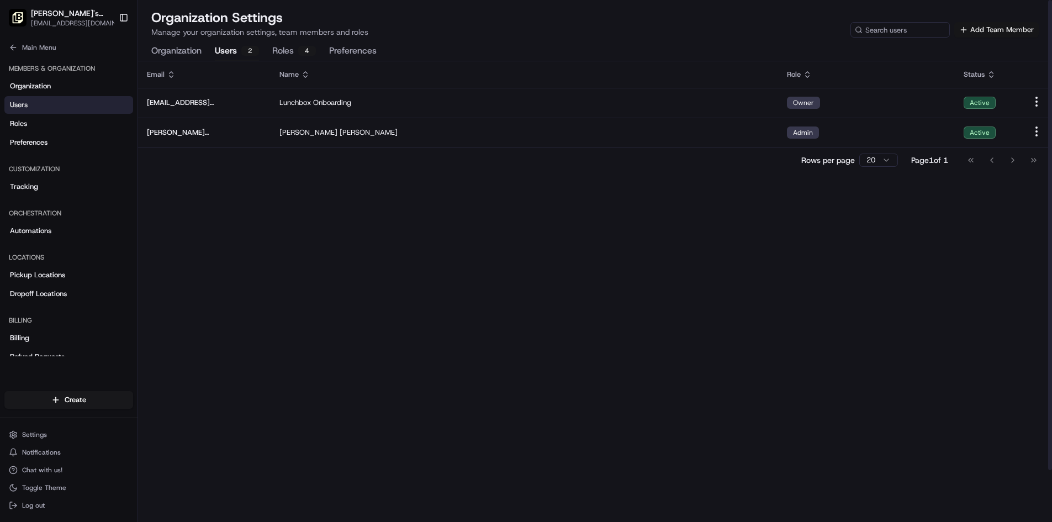
click at [995, 29] on button "Add Team Member" at bounding box center [996, 29] width 84 height 15
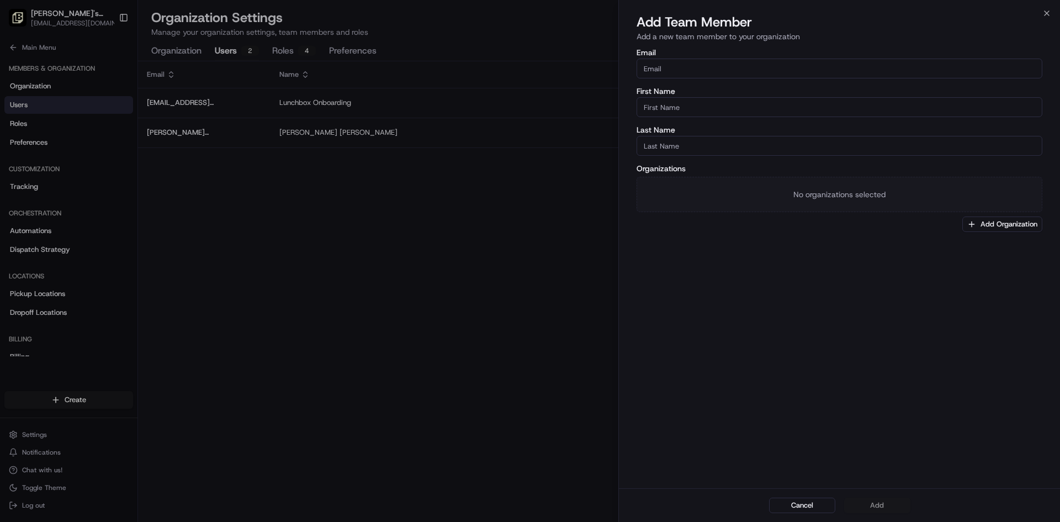
click at [741, 70] on input "Email" at bounding box center [840, 69] width 406 height 20
paste input "[EMAIL_ADDRESS][DOMAIN_NAME]"
type input "[EMAIL_ADDRESS][DOMAIN_NAME]"
type input "Tj"
type input "[PERSON_NAME]"
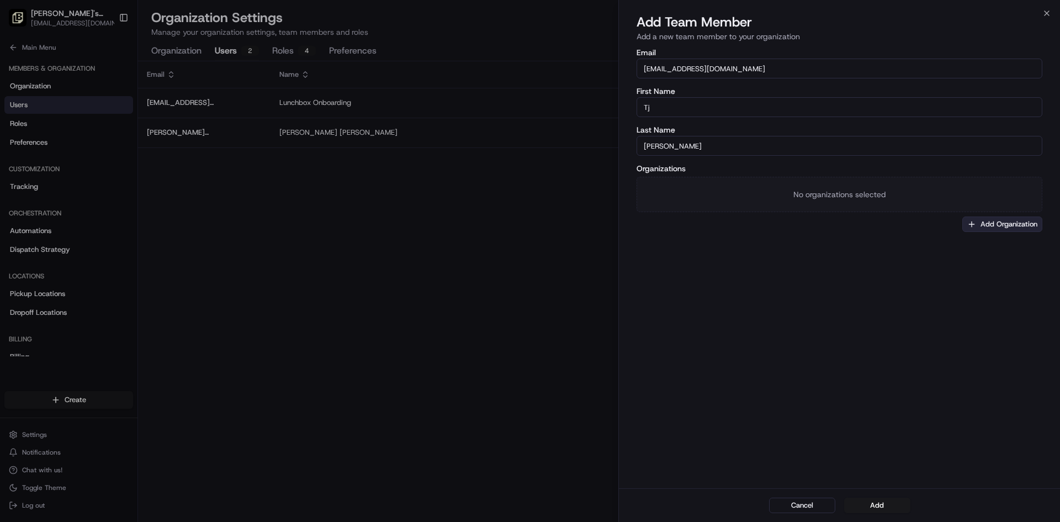
click at [1004, 218] on button "Add Organization" at bounding box center [1002, 223] width 80 height 15
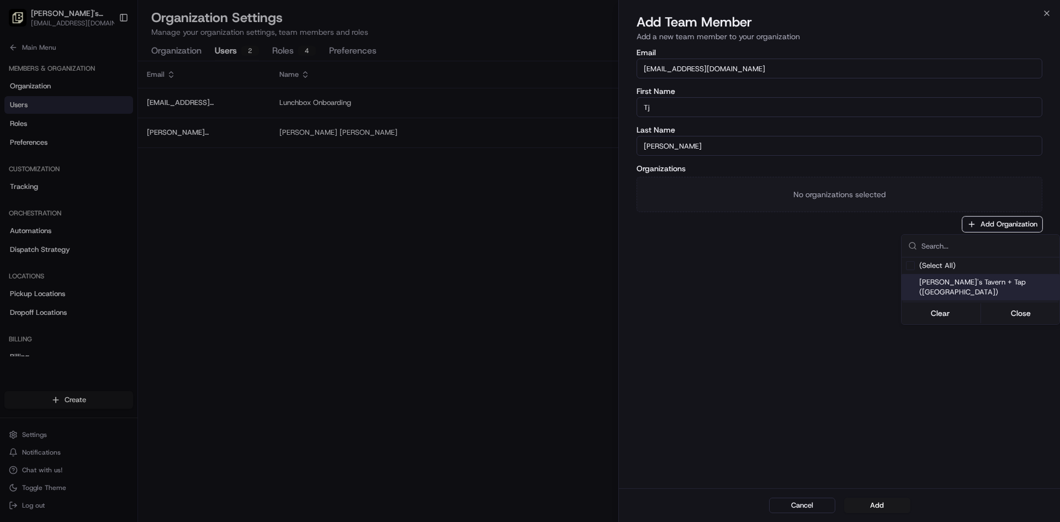
click at [948, 283] on span "[PERSON_NAME]'s Tavern + Tap ([GEOGRAPHIC_DATA])" at bounding box center [987, 287] width 136 height 20
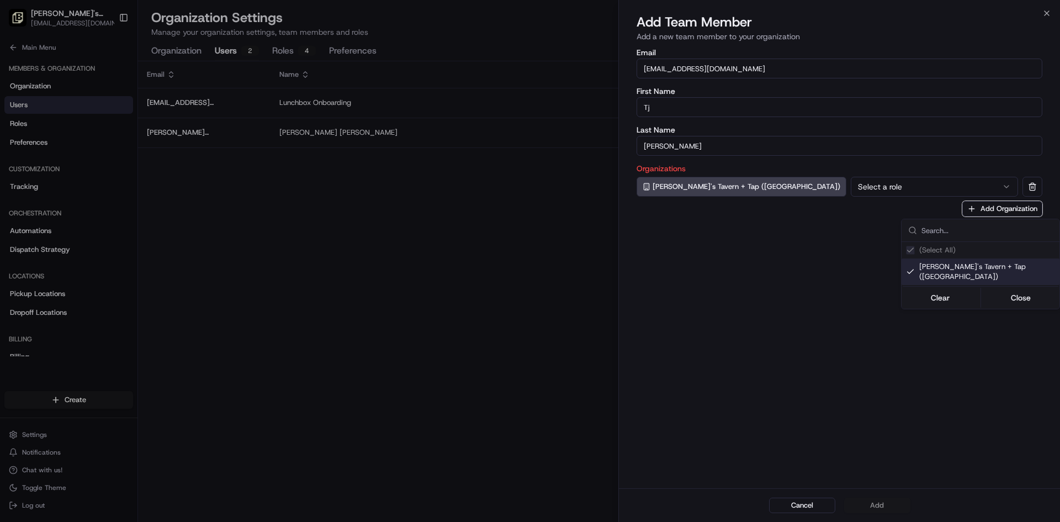
click at [819, 185] on div at bounding box center [530, 261] width 1060 height 522
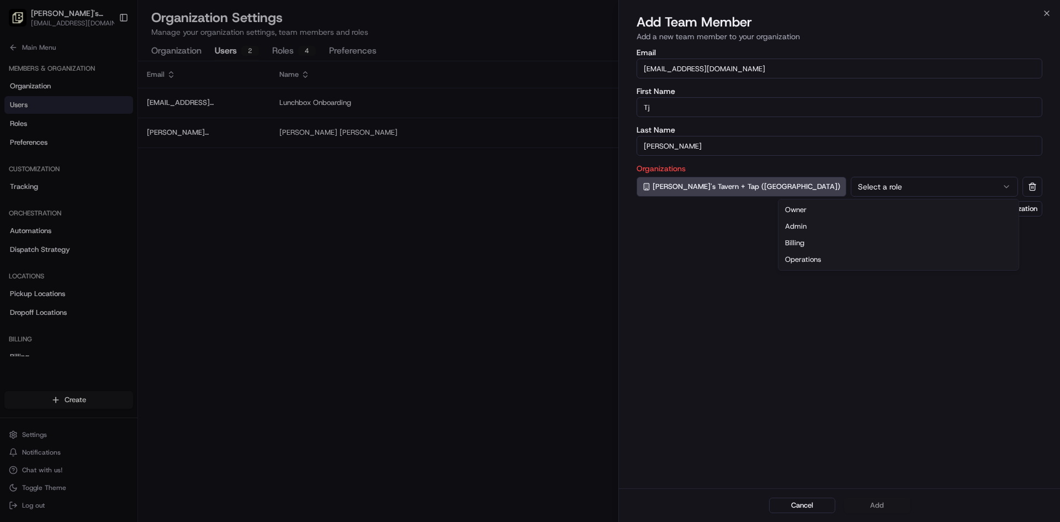
click at [851, 185] on button "Select a role" at bounding box center [934, 187] width 167 height 20
click at [880, 502] on button "Add" at bounding box center [877, 504] width 66 height 15
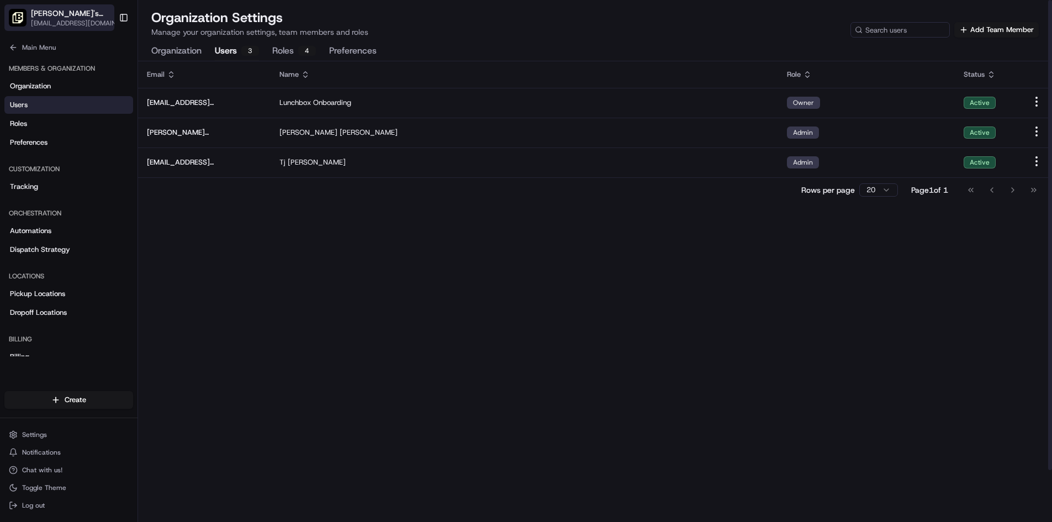
click at [108, 19] on span "[EMAIL_ADDRESS][DOMAIN_NAME]" at bounding box center [78, 23] width 94 height 9
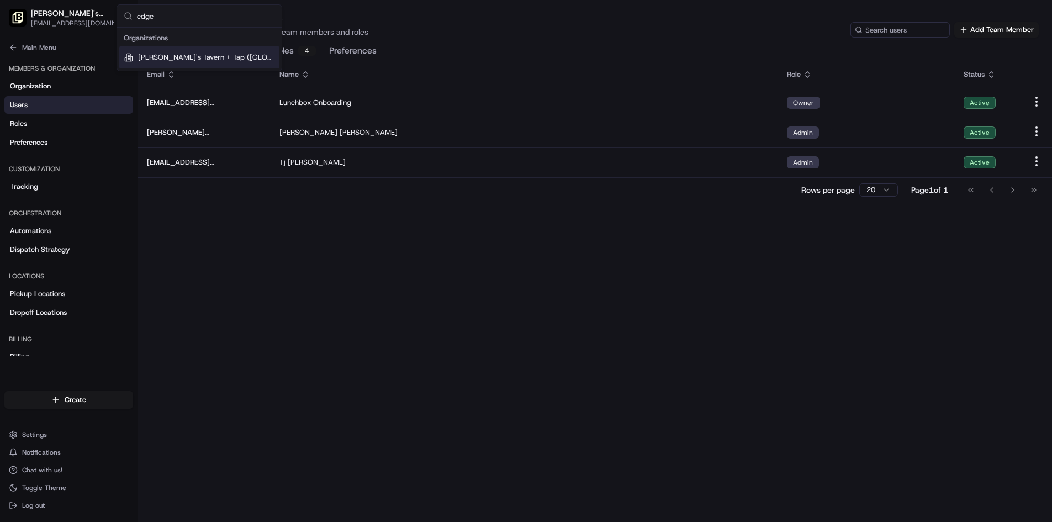
type input "edge"
click at [208, 60] on span "[PERSON_NAME]'s Tavern + Tap ([GEOGRAPHIC_DATA])" at bounding box center [206, 57] width 137 height 10
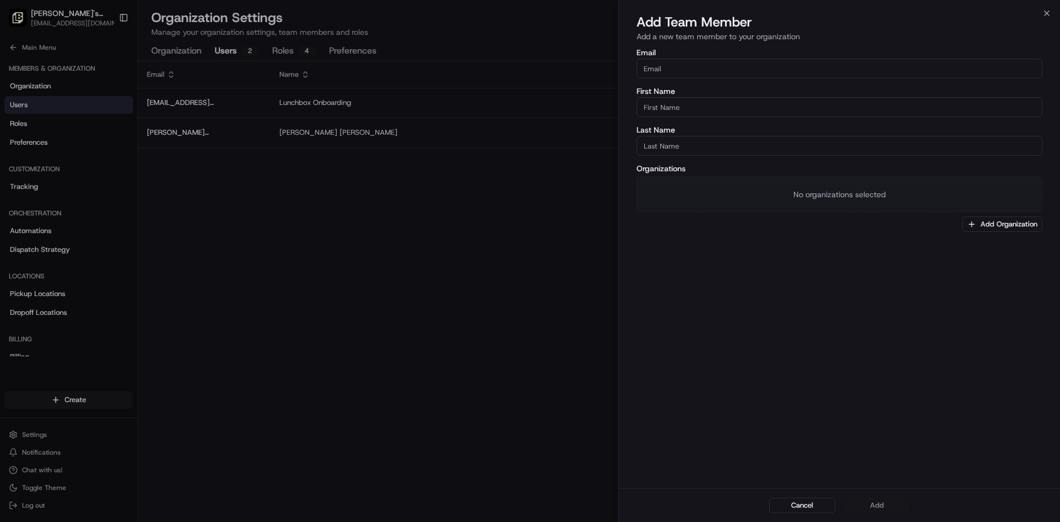
click at [673, 70] on input "Email" at bounding box center [840, 69] width 406 height 20
paste input "[EMAIL_ADDRESS][DOMAIN_NAME]"
type input "[EMAIL_ADDRESS][DOMAIN_NAME]"
type input "Tj"
type input "[PERSON_NAME]"
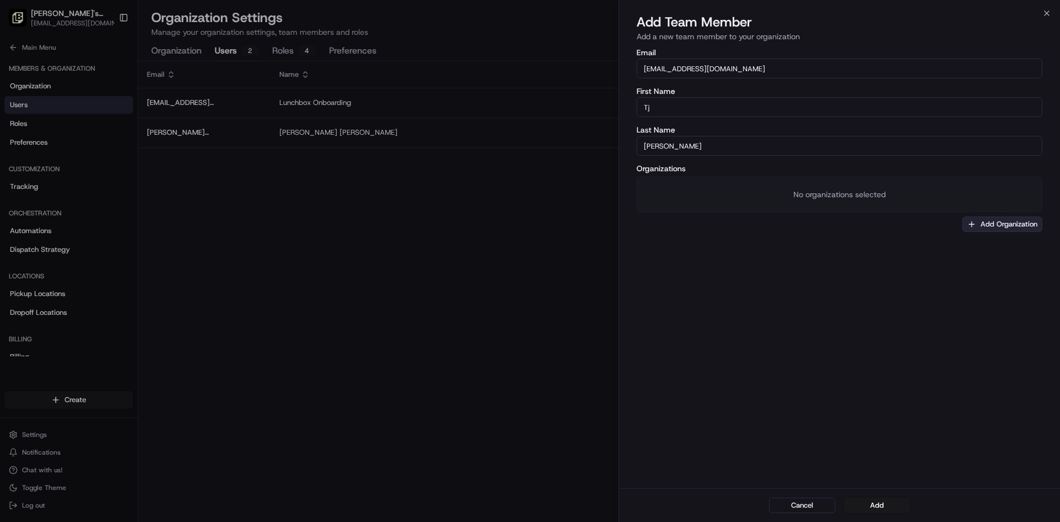
click at [1011, 226] on button "Add Organization" at bounding box center [1002, 223] width 80 height 15
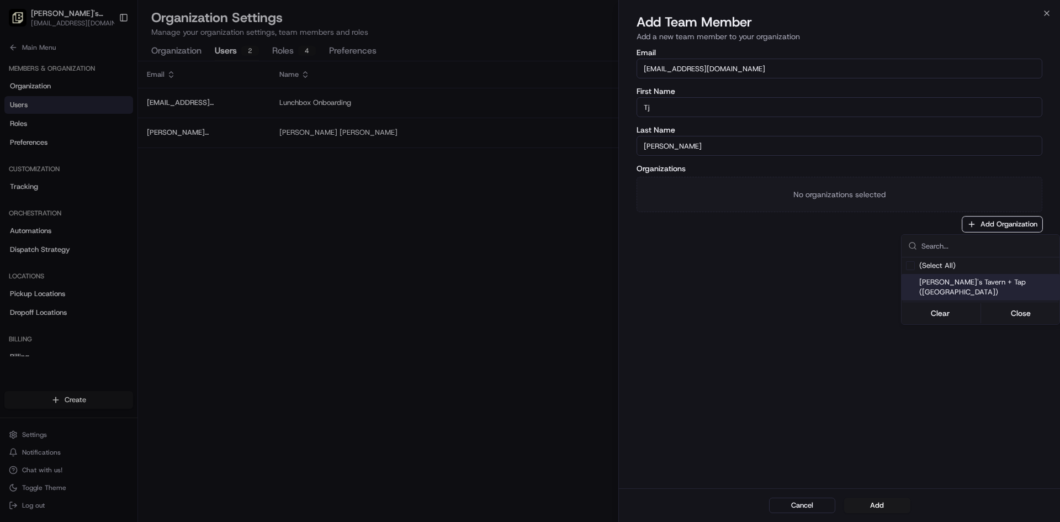
click at [1018, 282] on span "[PERSON_NAME]'s Tavern + Tap ([GEOGRAPHIC_DATA])" at bounding box center [987, 287] width 136 height 20
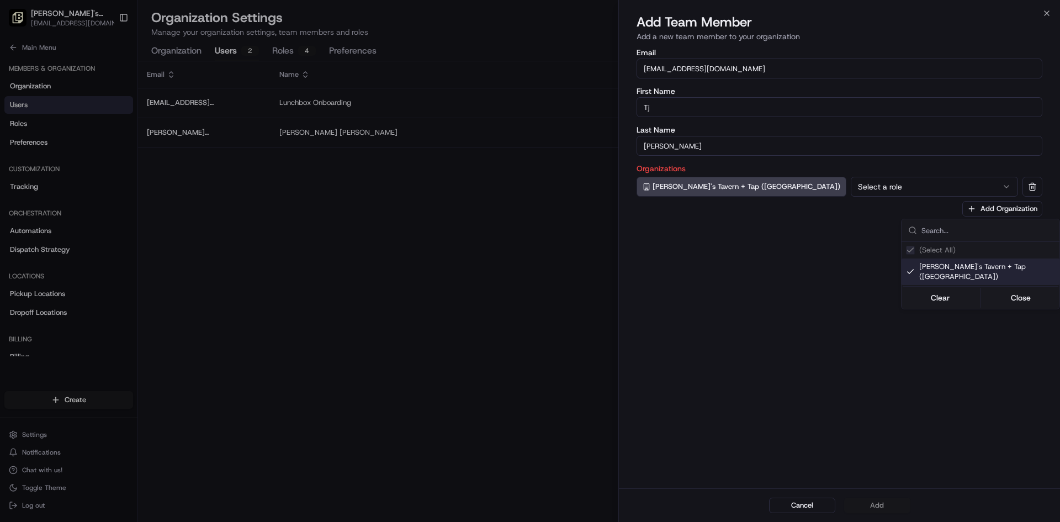
click at [843, 179] on div at bounding box center [530, 261] width 1060 height 522
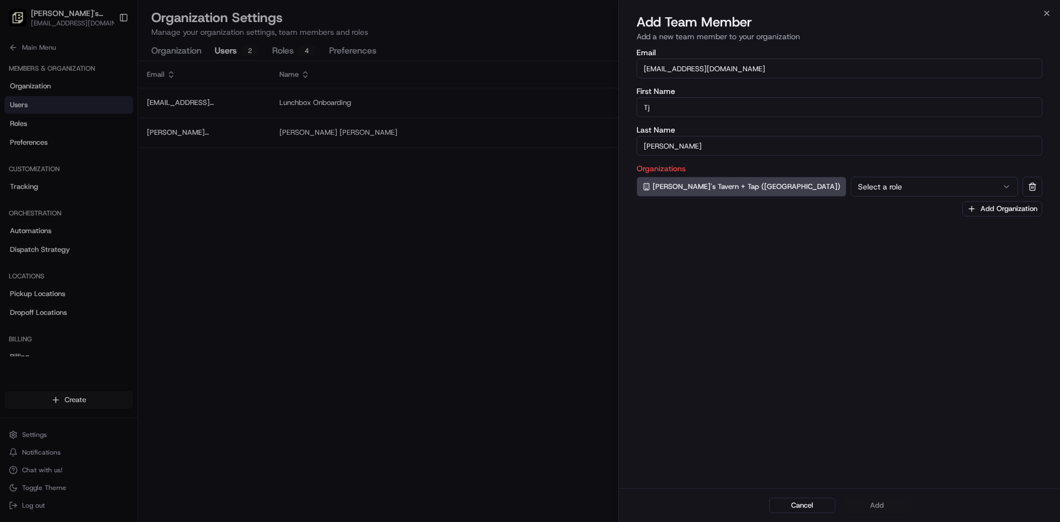
click at [851, 179] on button "Select a role" at bounding box center [934, 187] width 167 height 20
click at [885, 503] on button "Add" at bounding box center [877, 504] width 66 height 15
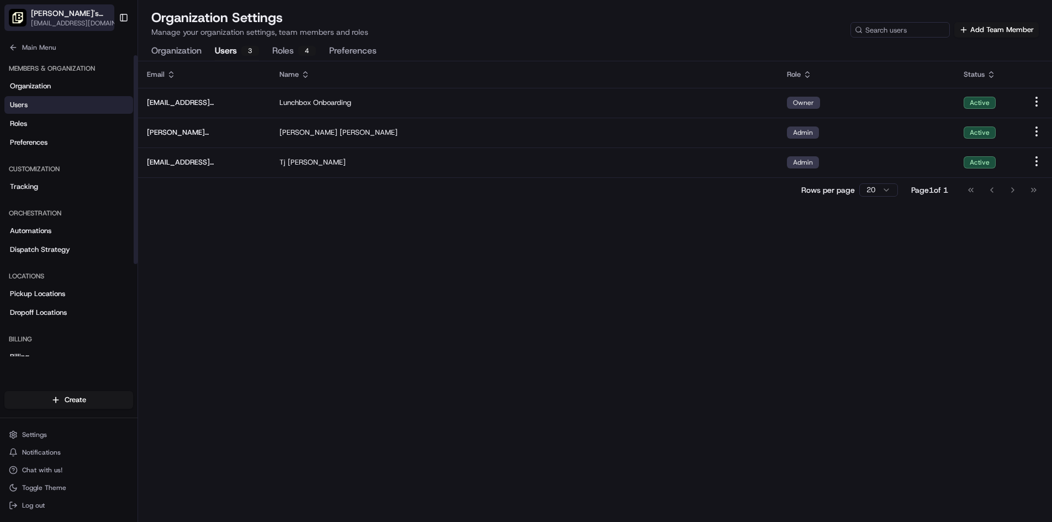
click at [70, 13] on span "[PERSON_NAME]'s Tavern + Tap ([GEOGRAPHIC_DATA])" at bounding box center [72, 13] width 82 height 11
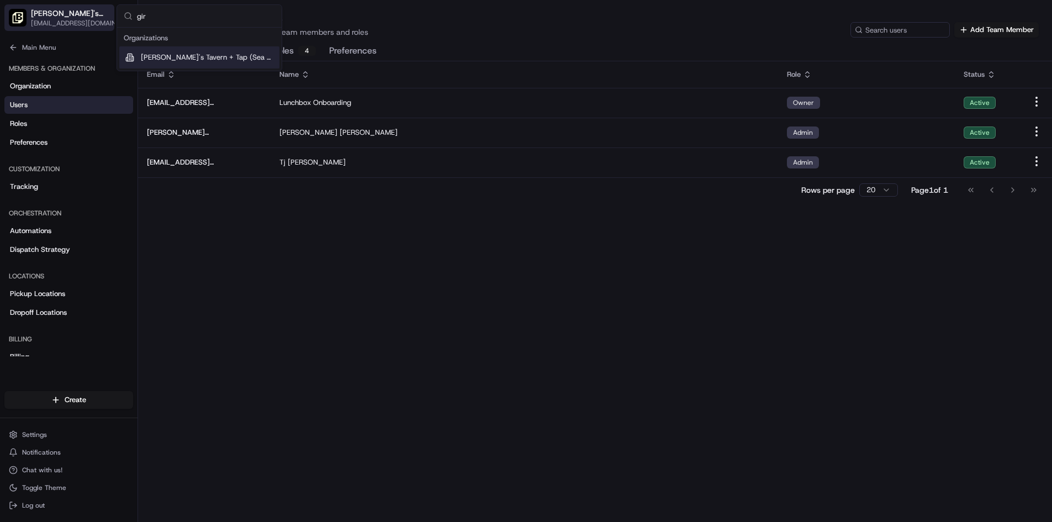
type input "girt"
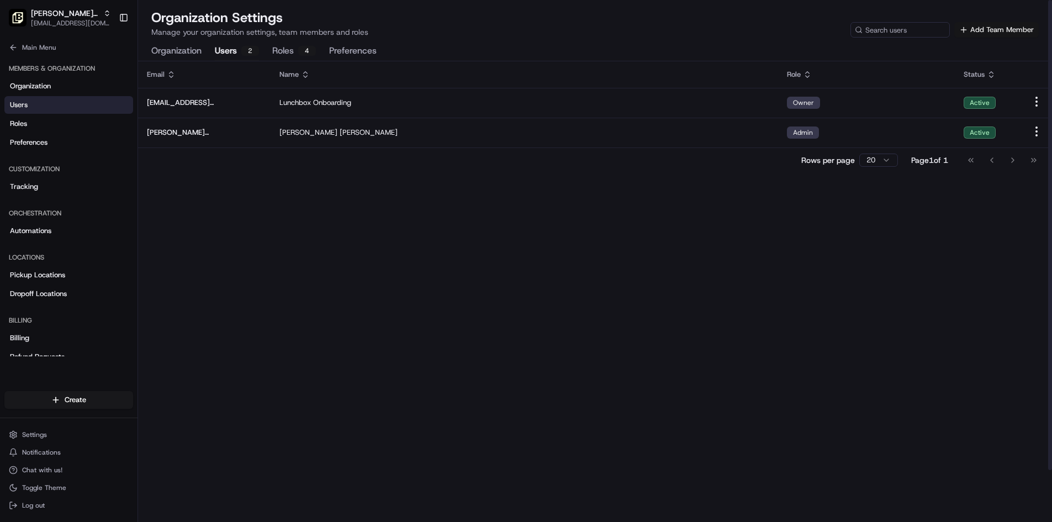
click at [998, 30] on button "Add Team Member" at bounding box center [996, 29] width 84 height 15
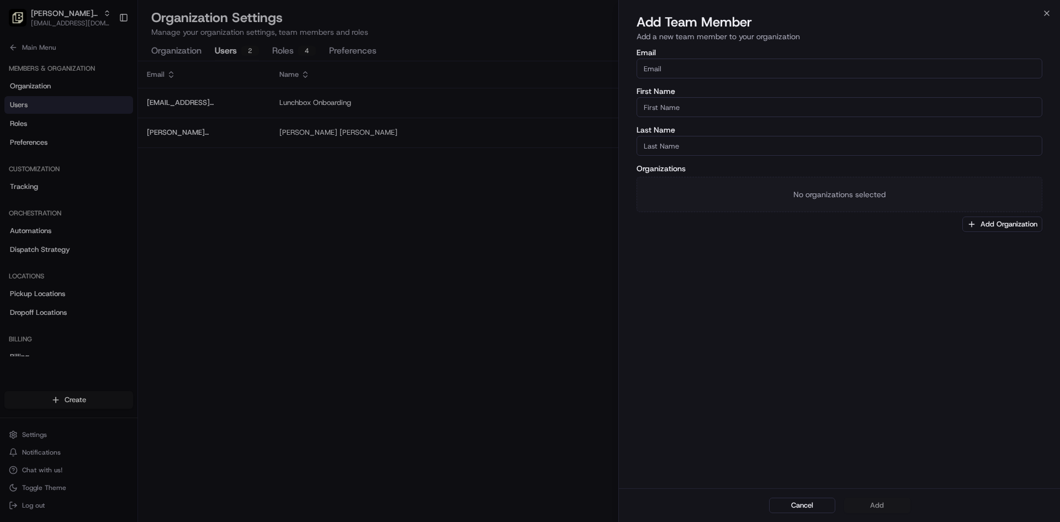
click at [688, 69] on input "Email" at bounding box center [840, 69] width 406 height 20
paste input "[EMAIL_ADDRESS][DOMAIN_NAME]"
type input "[EMAIL_ADDRESS][DOMAIN_NAME]"
type input "Tj"
type input "[PERSON_NAME]"
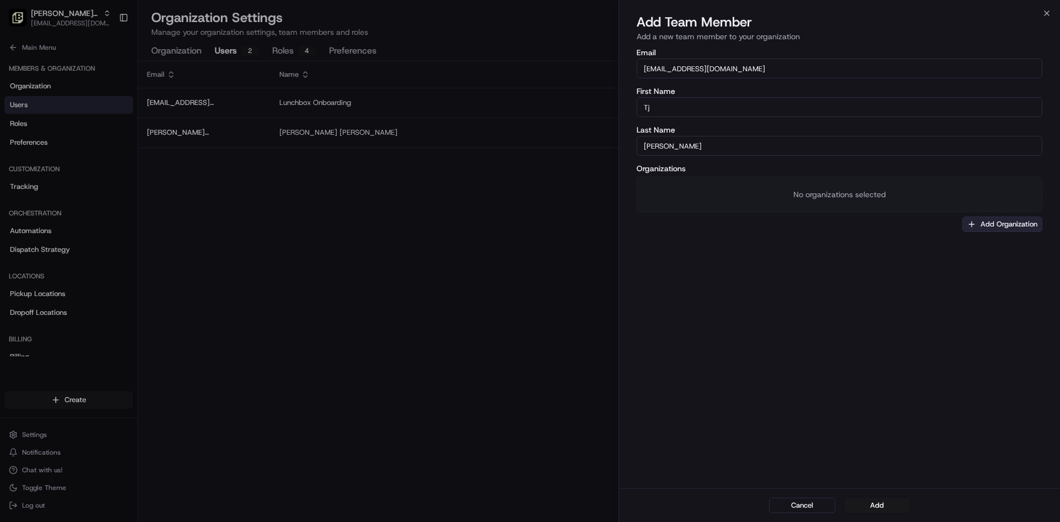
click at [996, 224] on button "Add Organization" at bounding box center [1002, 223] width 80 height 15
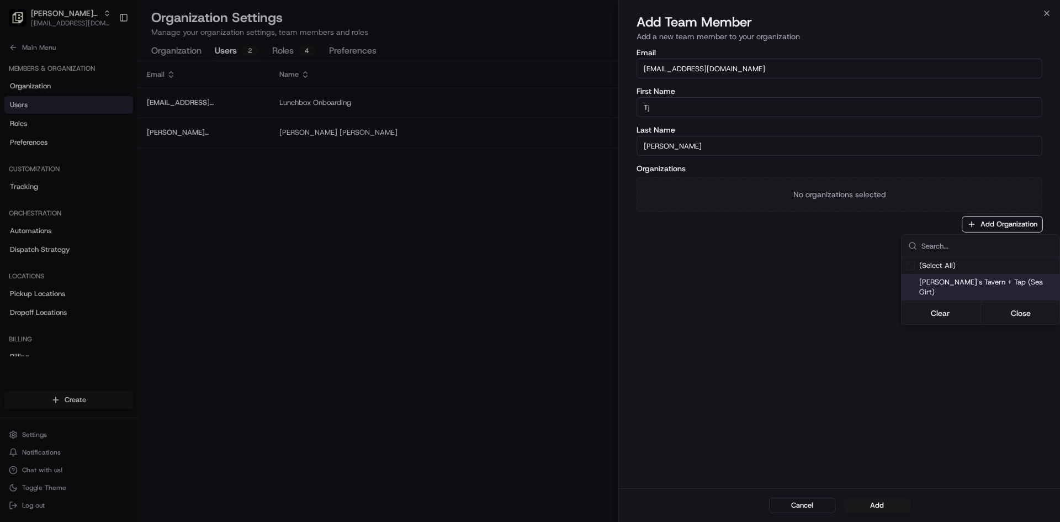
click at [958, 285] on span "[PERSON_NAME]'s Tavern + Tap (Sea Girt)" at bounding box center [987, 287] width 136 height 20
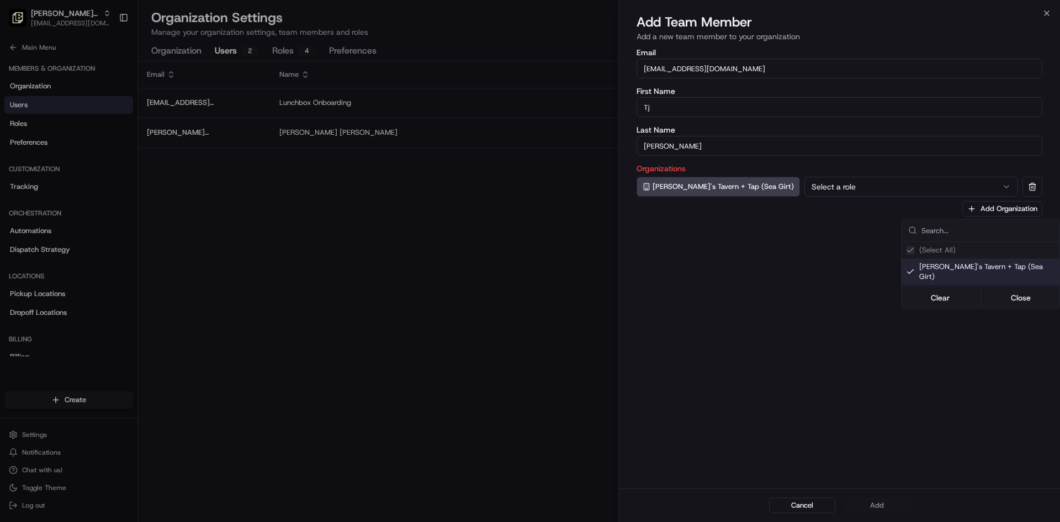
click at [805, 182] on div at bounding box center [530, 261] width 1060 height 522
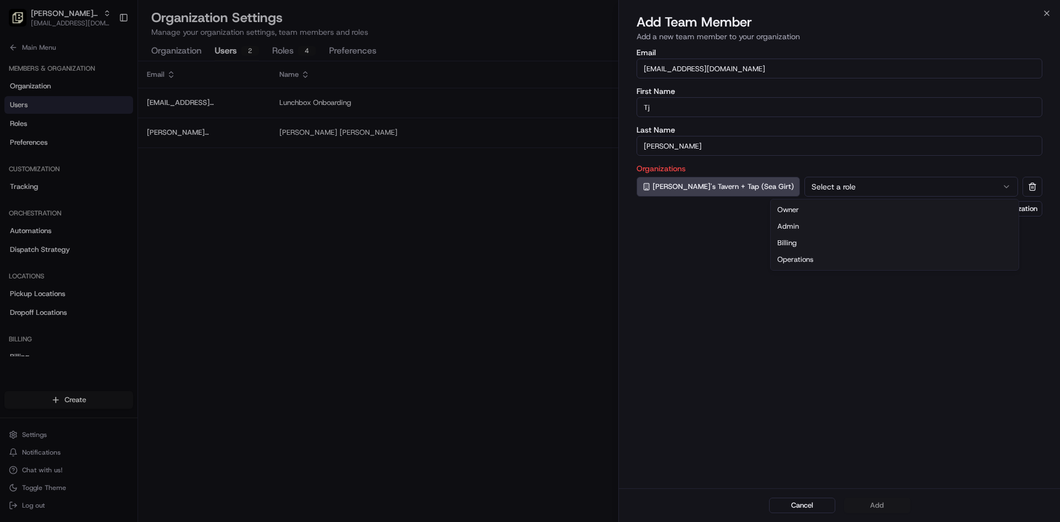
click at [805, 184] on button "Select a role" at bounding box center [911, 187] width 214 height 20
click at [882, 502] on button "Add" at bounding box center [877, 504] width 66 height 15
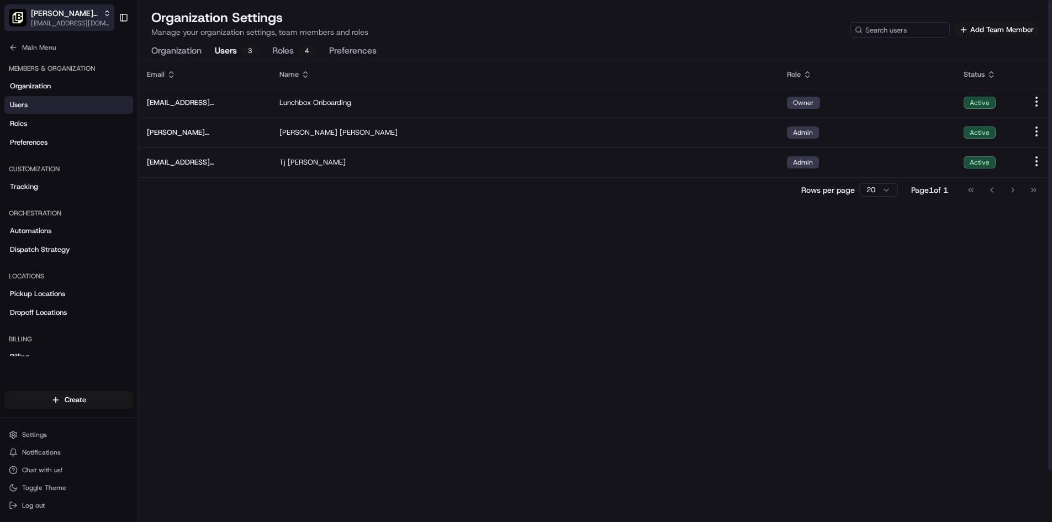
click at [108, 20] on span "[EMAIL_ADDRESS][DOMAIN_NAME]" at bounding box center [71, 23] width 80 height 9
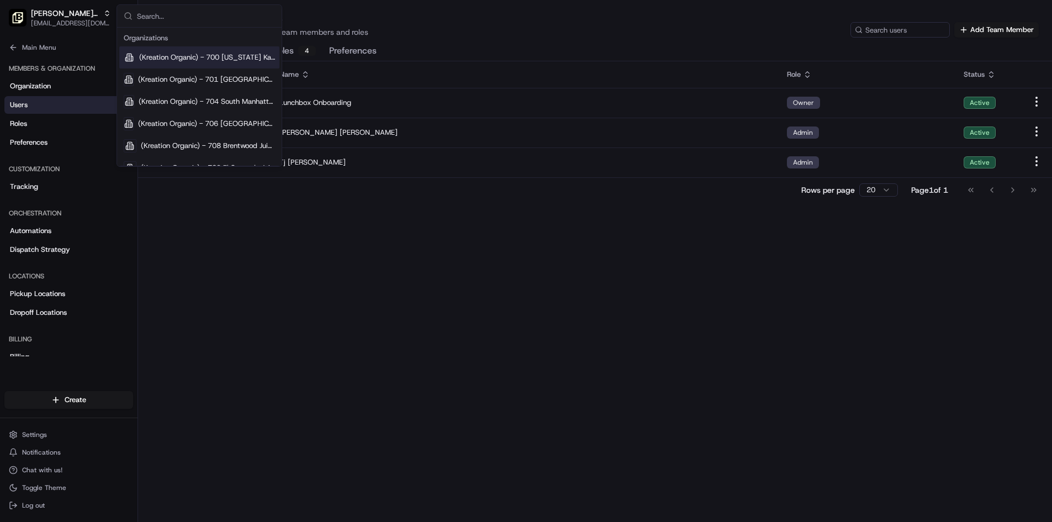
click at [198, 19] on input "text" at bounding box center [206, 16] width 138 height 22
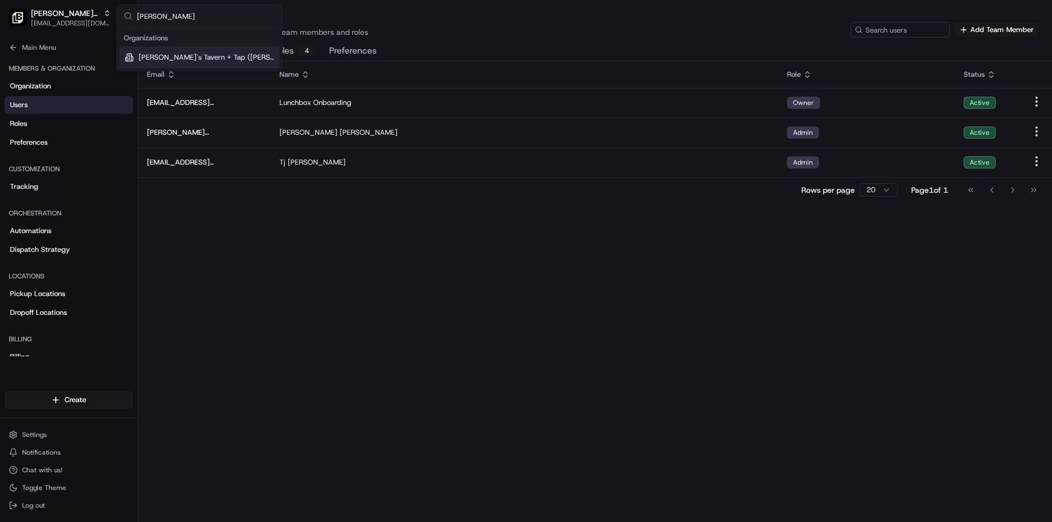
type input "[PERSON_NAME]"
click at [216, 60] on span "[PERSON_NAME]'s Tavern + Tap ([PERSON_NAME])" at bounding box center [207, 57] width 136 height 10
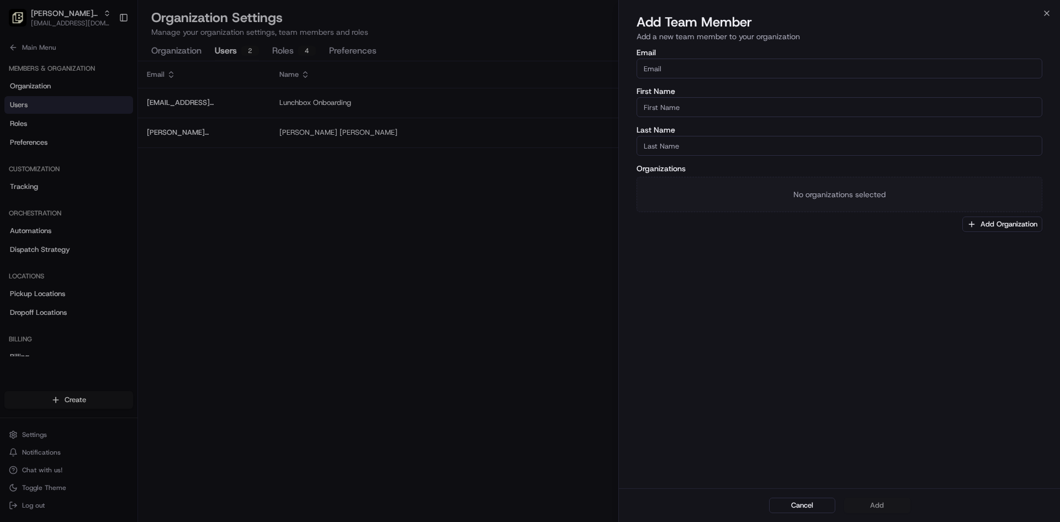
click at [674, 68] on input "Email" at bounding box center [840, 69] width 406 height 20
paste input "[EMAIL_ADDRESS][DOMAIN_NAME]"
type input "[EMAIL_ADDRESS][DOMAIN_NAME]"
type input "Tj"
type input "[PERSON_NAME]"
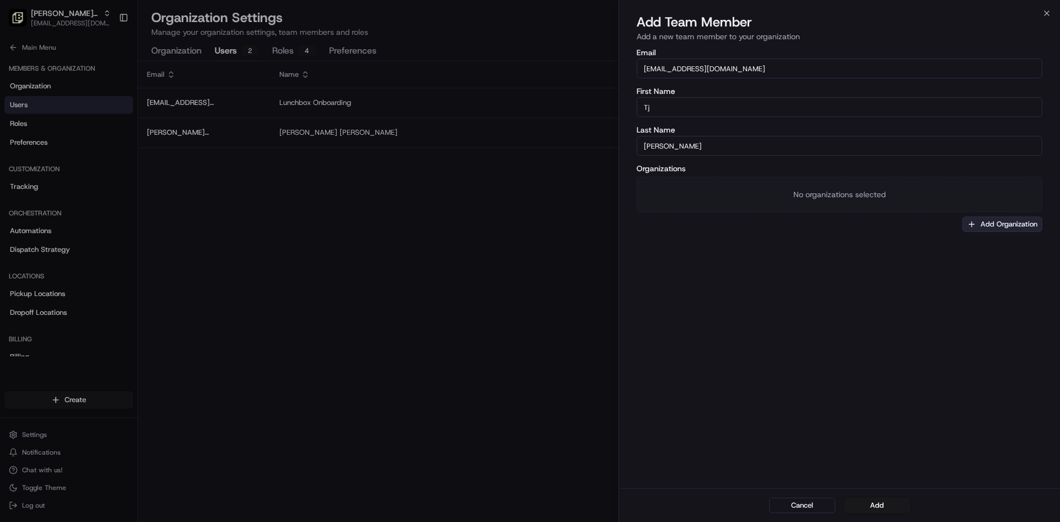
click at [998, 227] on button "Add Organization" at bounding box center [1002, 223] width 80 height 15
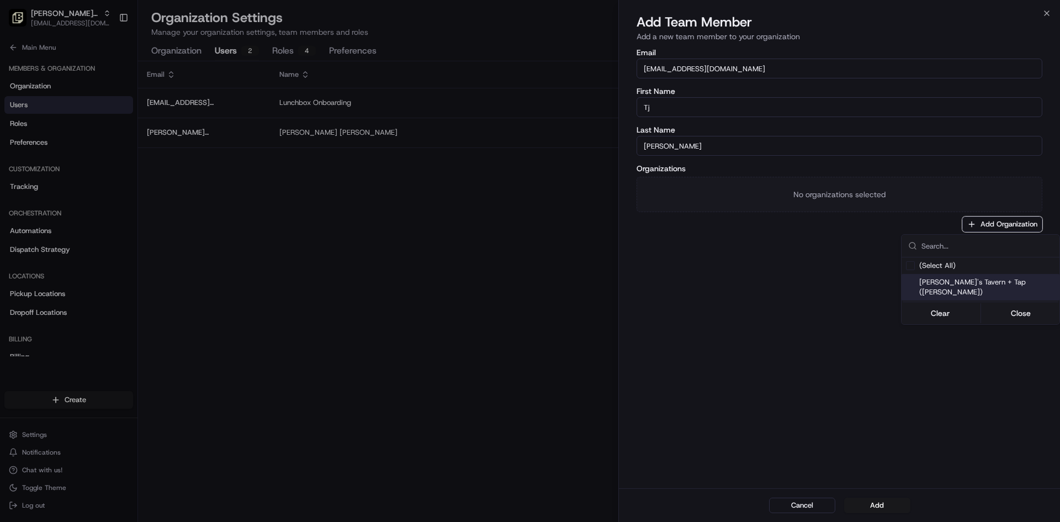
click at [989, 284] on span "[PERSON_NAME]'s Tavern + Tap ([PERSON_NAME])" at bounding box center [987, 287] width 136 height 20
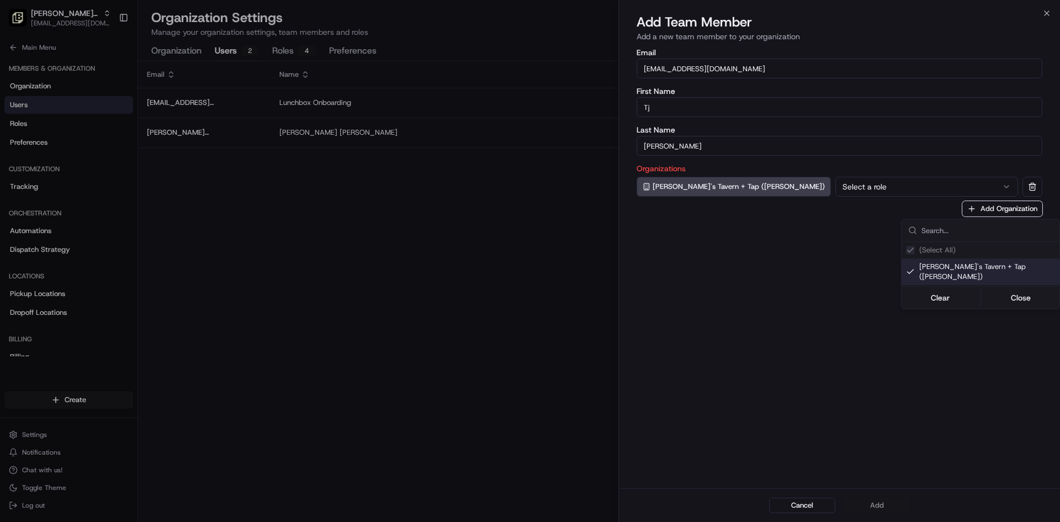
click at [814, 184] on div at bounding box center [530, 261] width 1060 height 522
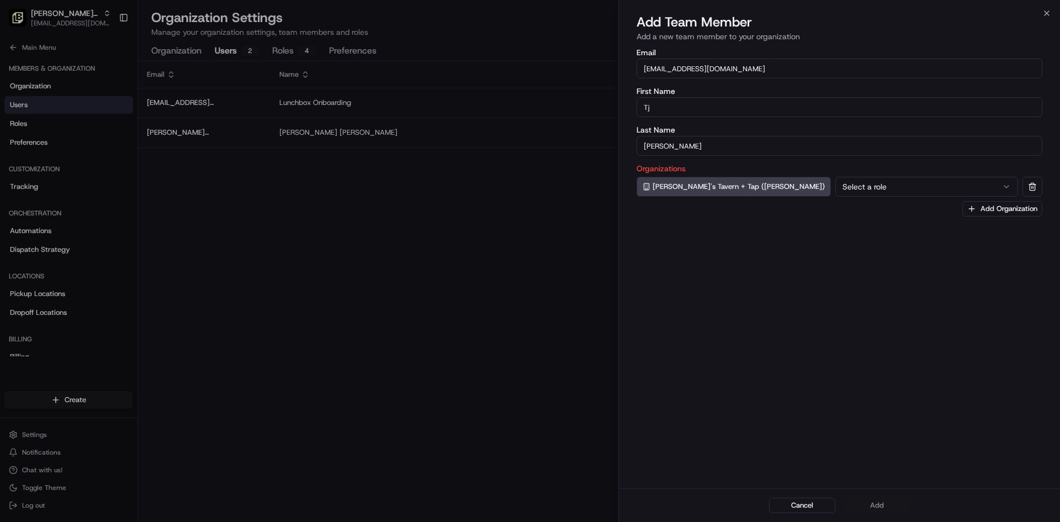
click at [835, 184] on button "Select a role" at bounding box center [926, 187] width 183 height 20
click at [878, 507] on button "Add" at bounding box center [877, 504] width 66 height 15
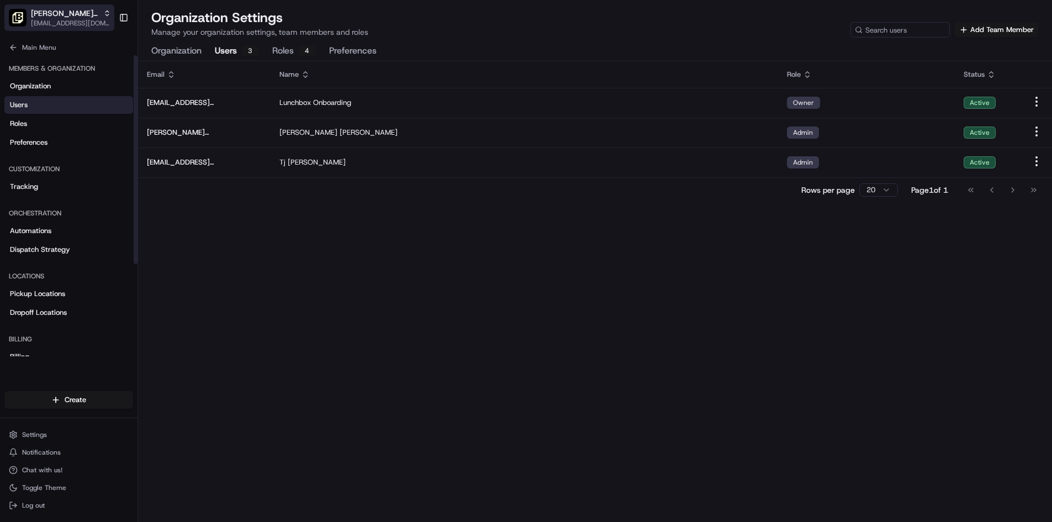
click at [105, 17] on div "[PERSON_NAME]'s Tavern + Tap ([PERSON_NAME])" at bounding box center [71, 13] width 80 height 11
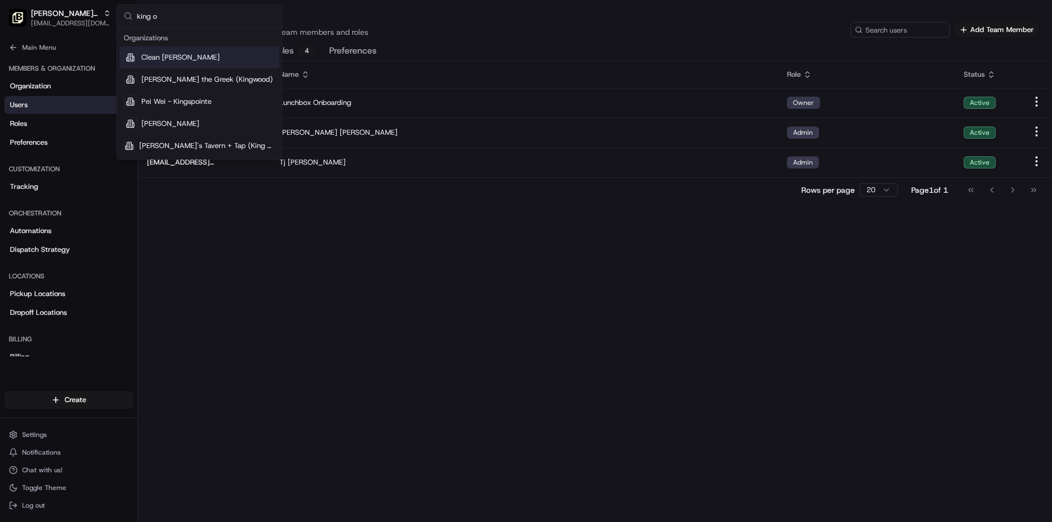
type input "king of"
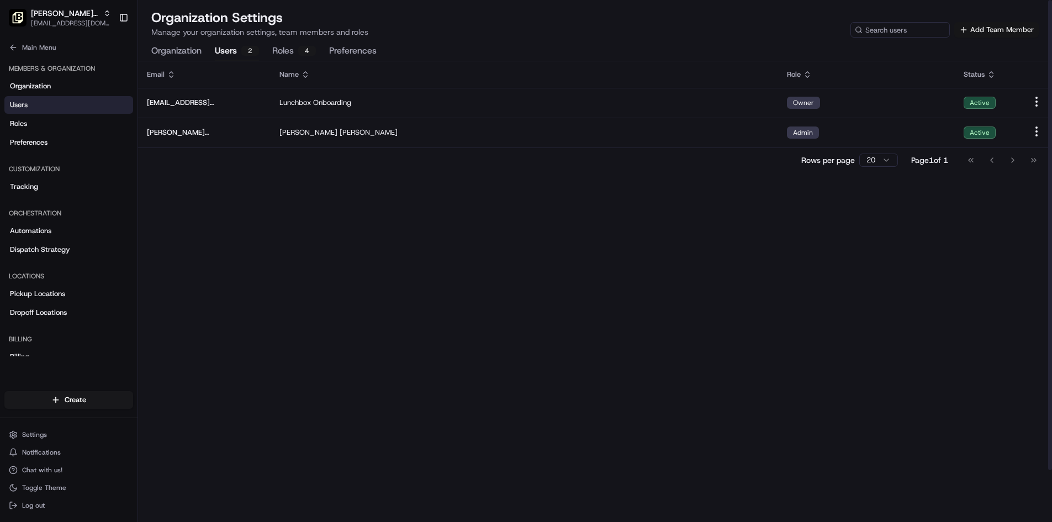
click at [1003, 25] on button "Add Team Member" at bounding box center [996, 29] width 84 height 15
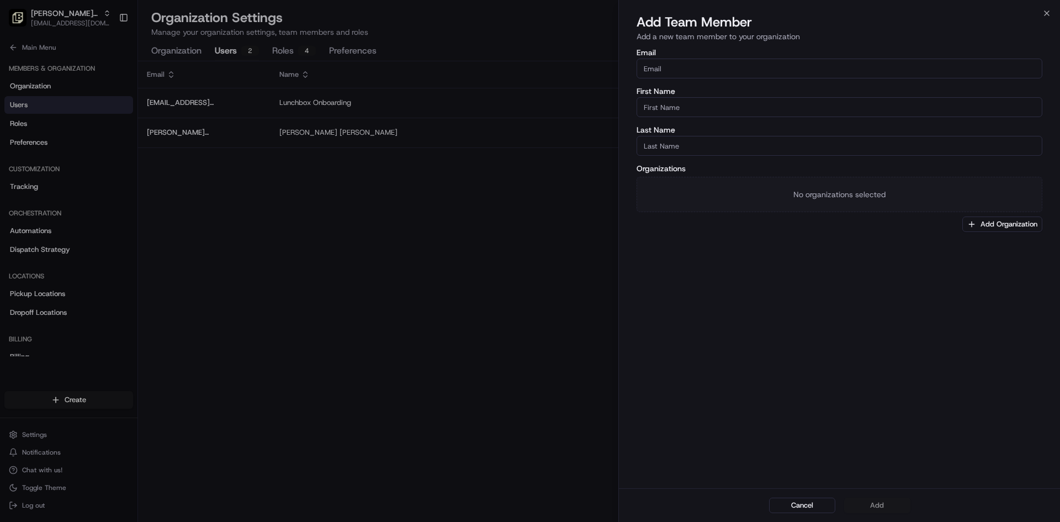
click at [700, 65] on input "Email" at bounding box center [840, 69] width 406 height 20
paste input "[EMAIL_ADDRESS][DOMAIN_NAME]"
type input "[EMAIL_ADDRESS][DOMAIN_NAME]"
type input "Tj"
type input "[PERSON_NAME]"
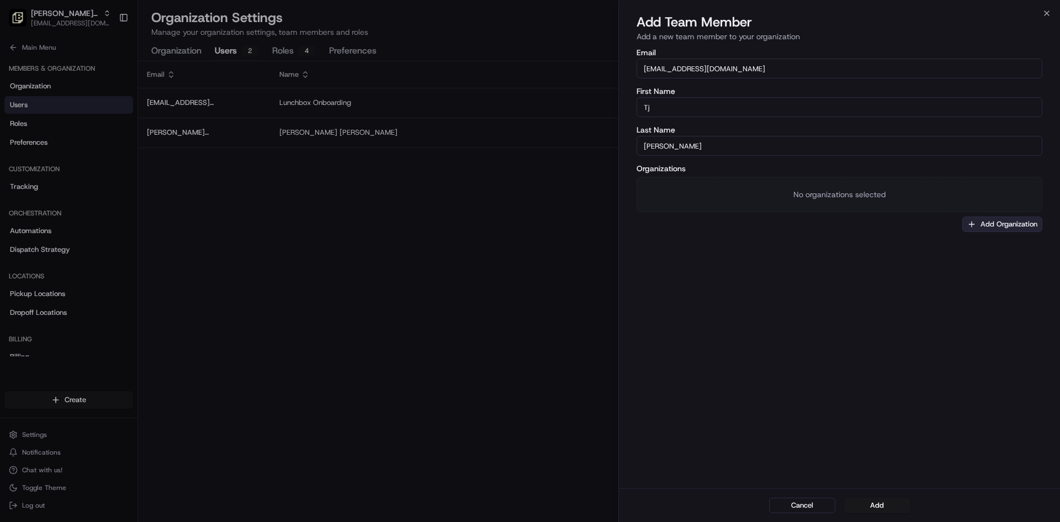
click at [974, 229] on button "Add Organization" at bounding box center [1002, 223] width 80 height 15
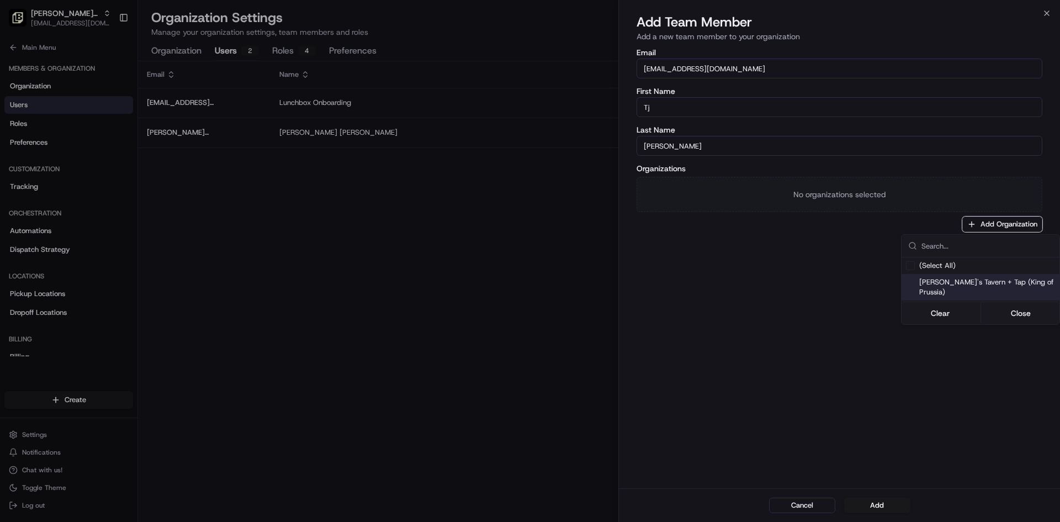
click at [996, 285] on span "[PERSON_NAME]'s Tavern + Tap (King of Prussia)" at bounding box center [987, 287] width 136 height 20
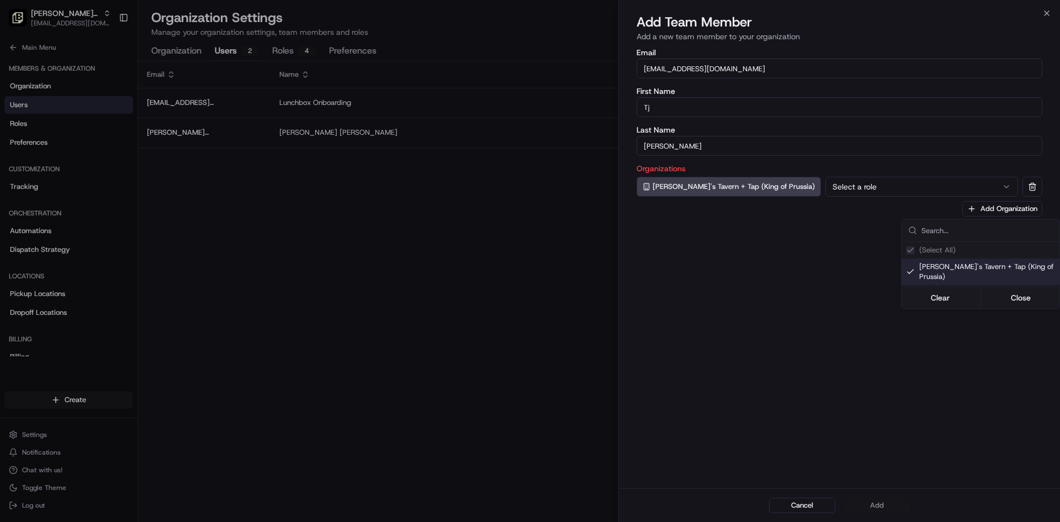
click at [835, 191] on div at bounding box center [530, 261] width 1060 height 522
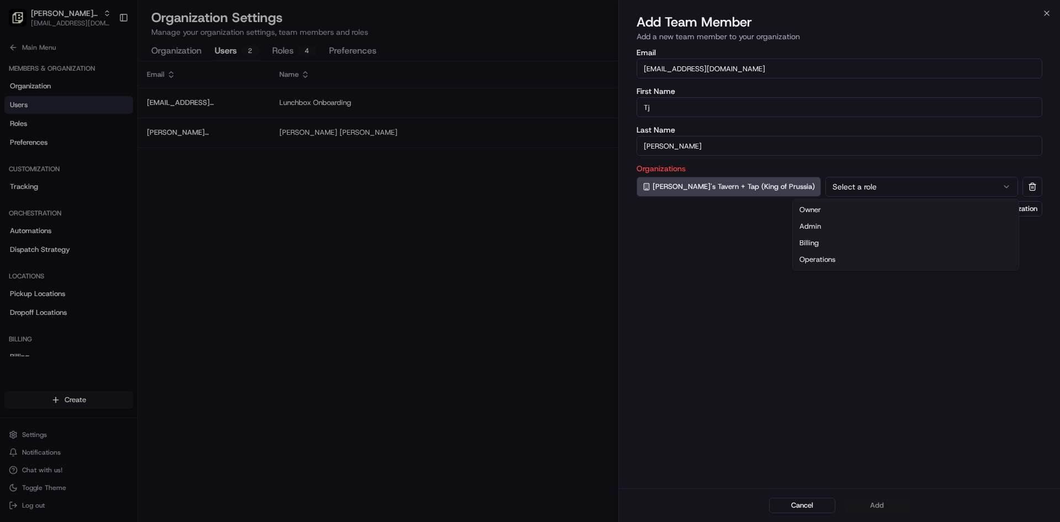
click at [835, 190] on button "Select a role" at bounding box center [921, 187] width 193 height 20
click at [887, 507] on button "Add" at bounding box center [877, 504] width 66 height 15
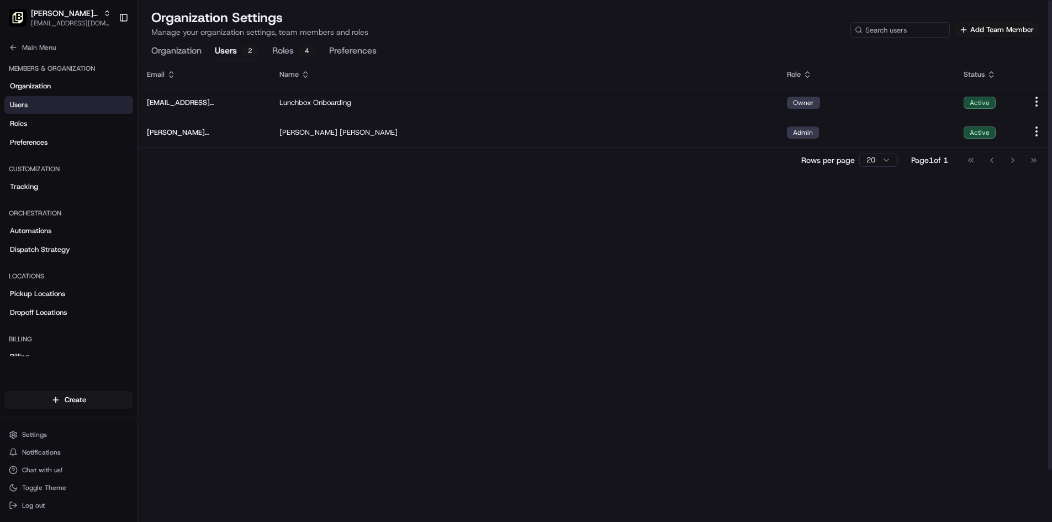
click at [734, 318] on div "Email Name Role Status [EMAIL_ADDRESS][DOMAIN_NAME] Lunchbox Onboarding Owner A…" at bounding box center [595, 291] width 914 height 460
